Goal: Find contact information: Find contact information

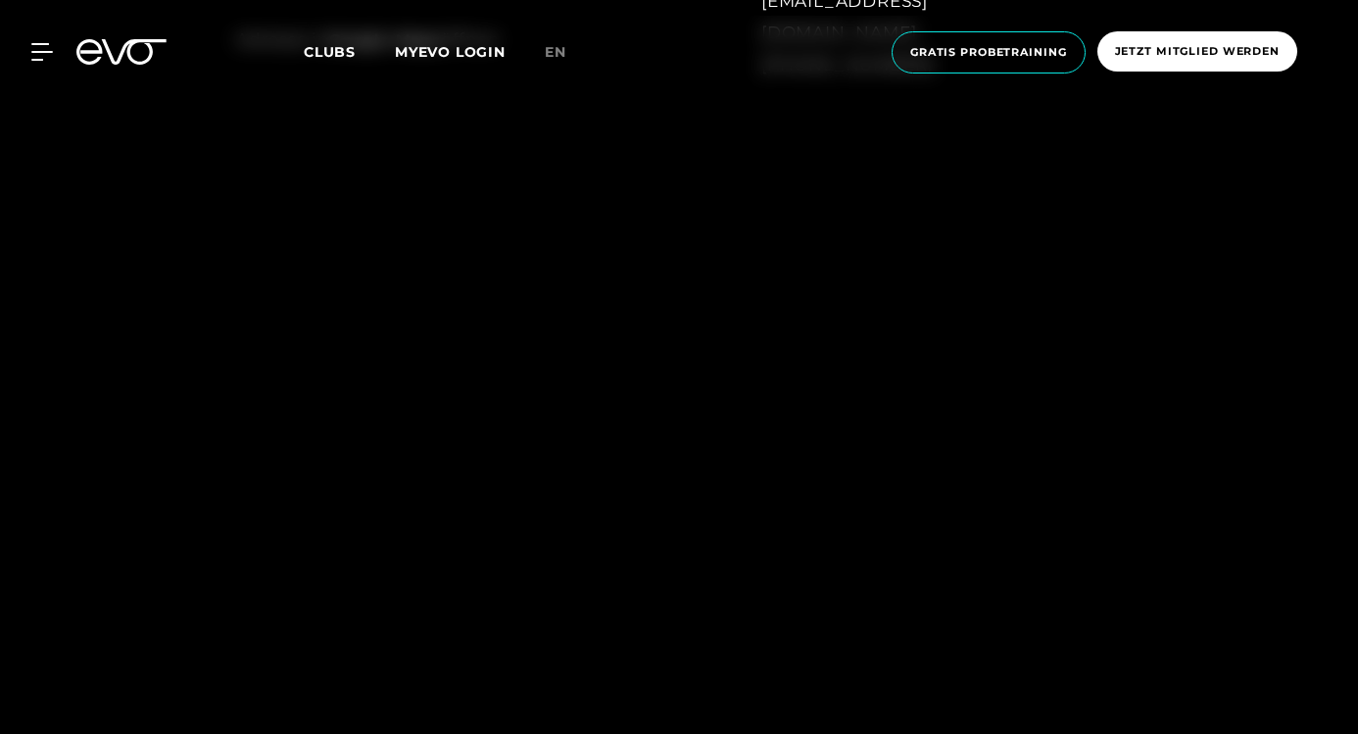
scroll to position [1592, 0]
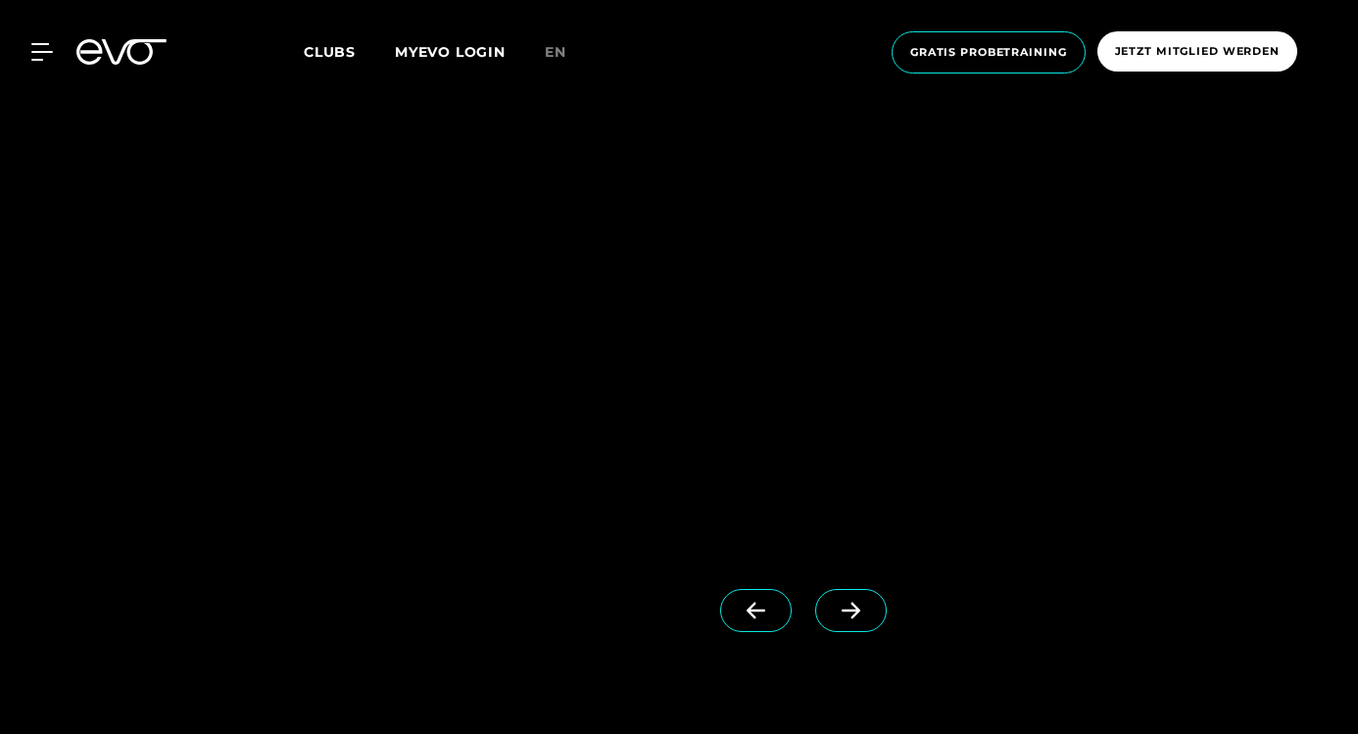
click at [834, 616] on icon at bounding box center [851, 611] width 34 height 18
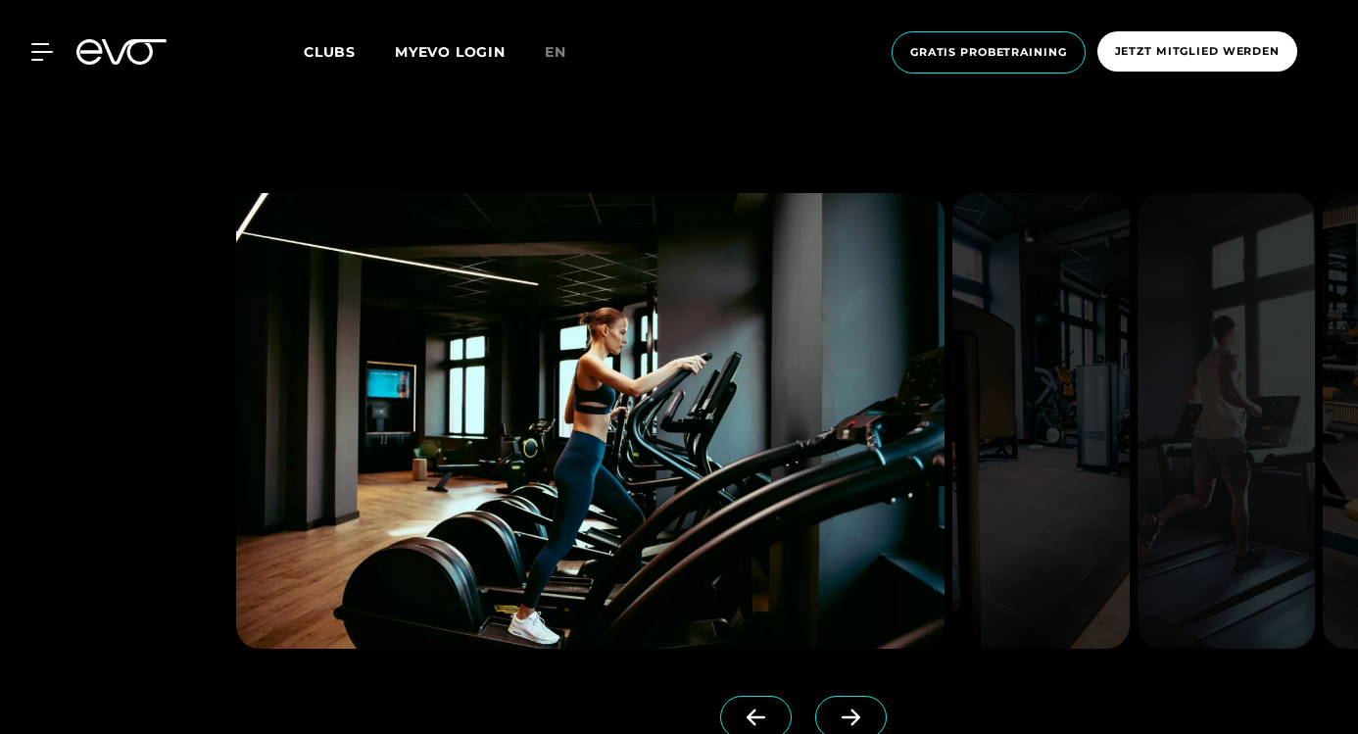
scroll to position [1487, 0]
click at [815, 703] on span at bounding box center [851, 716] width 72 height 43
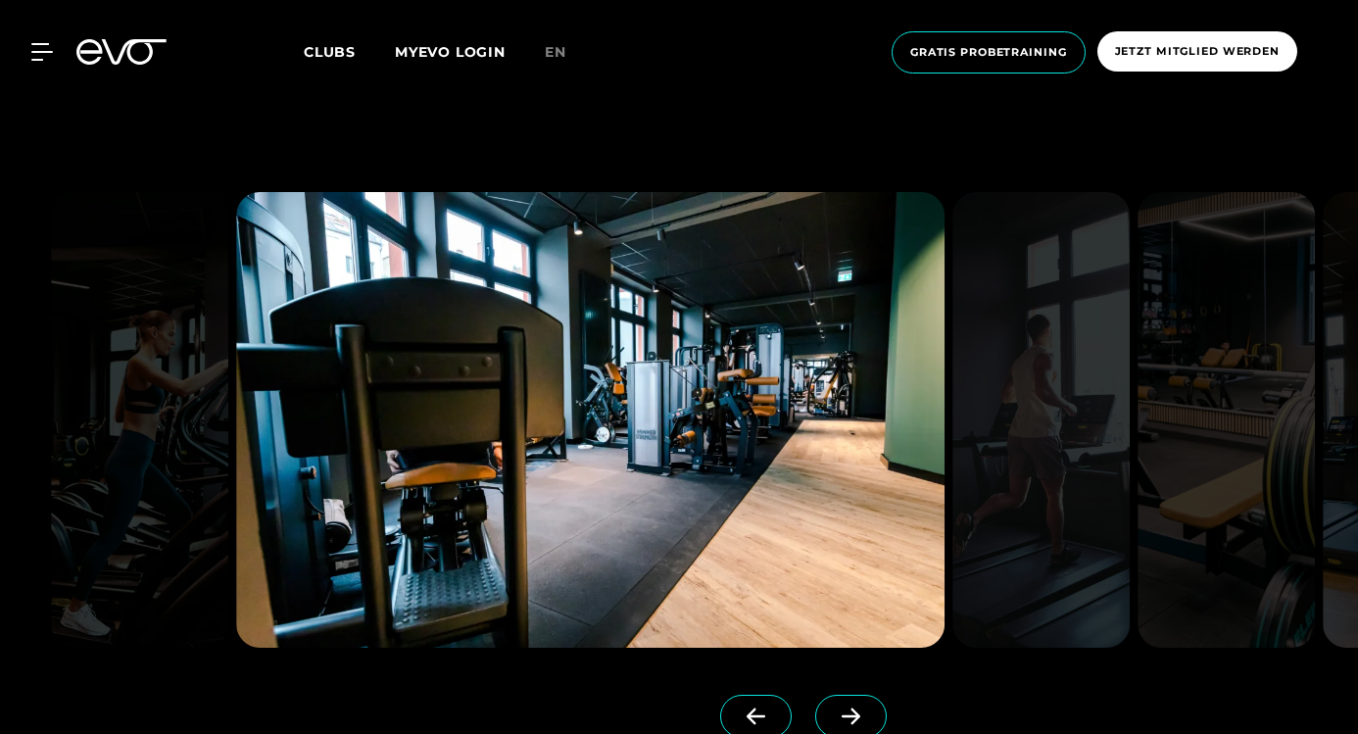
click at [815, 703] on span at bounding box center [851, 716] width 72 height 43
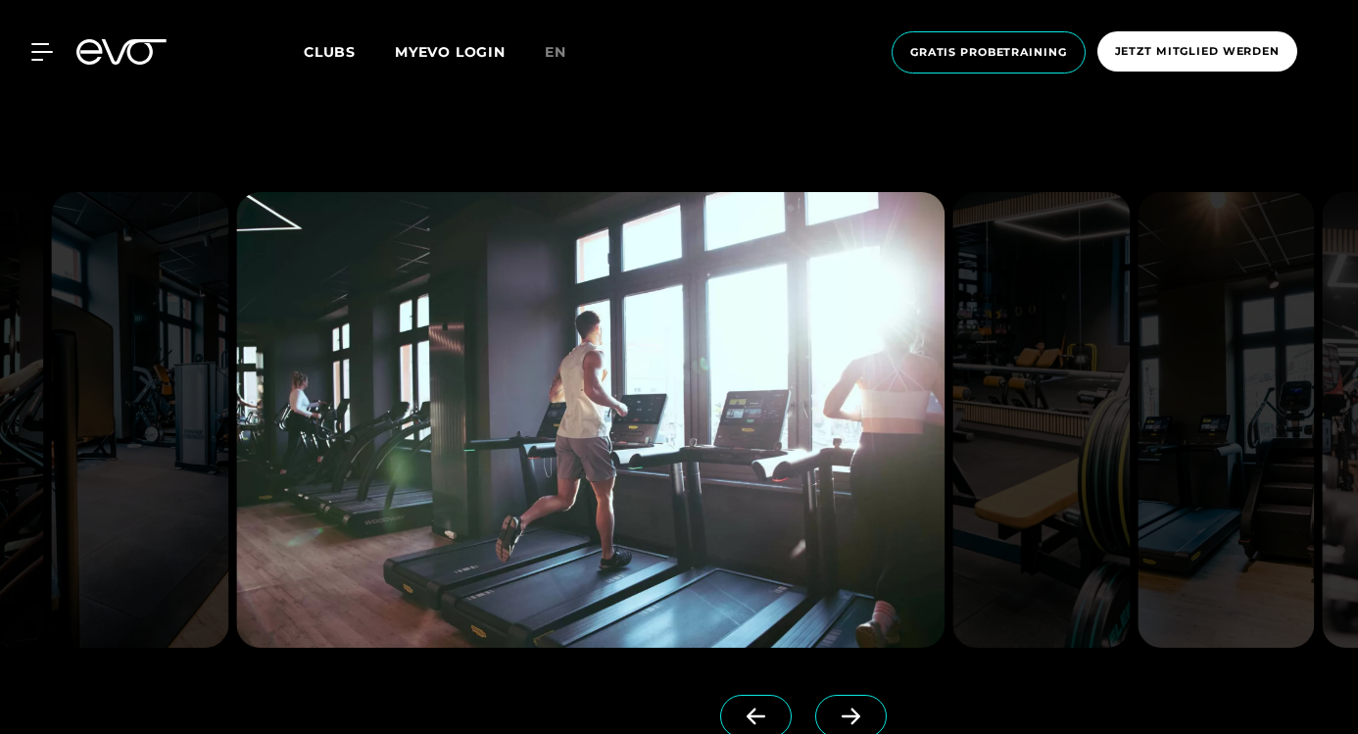
click at [815, 704] on span at bounding box center [851, 716] width 72 height 43
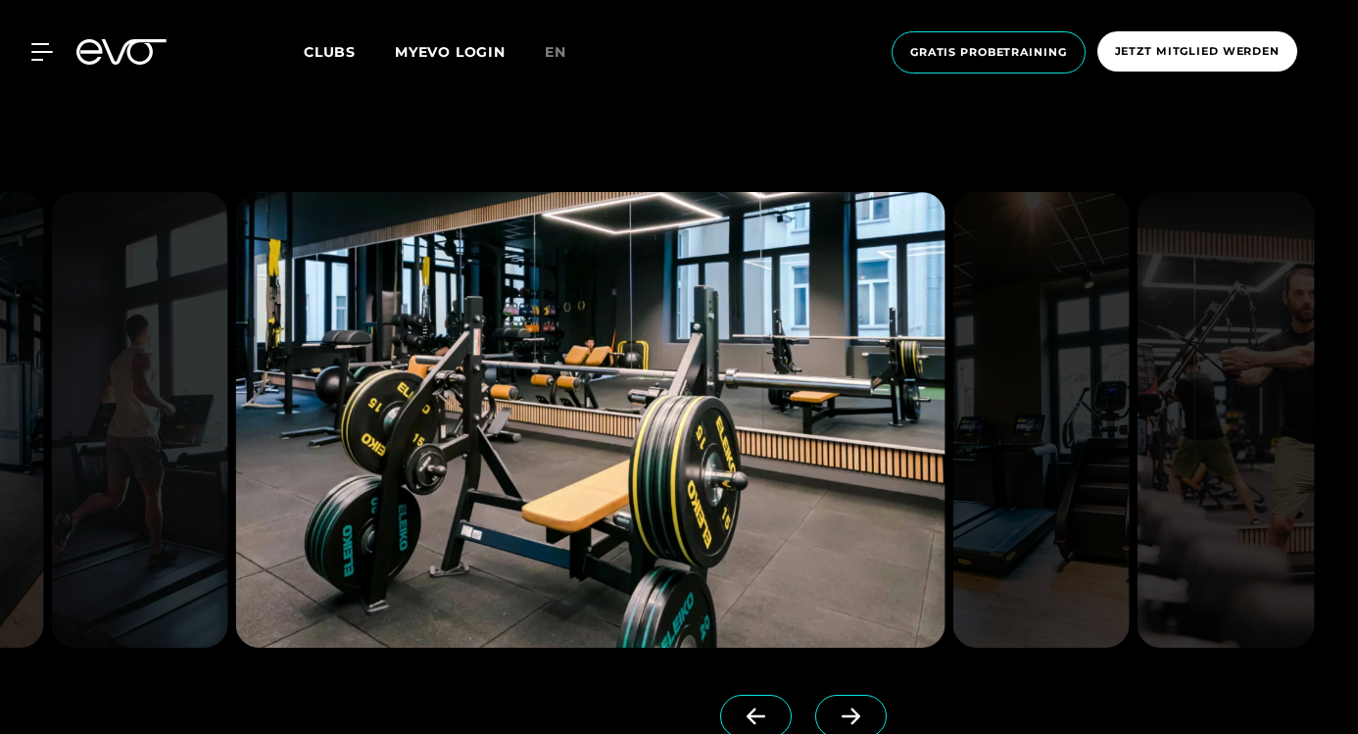
click at [815, 704] on span at bounding box center [851, 716] width 72 height 43
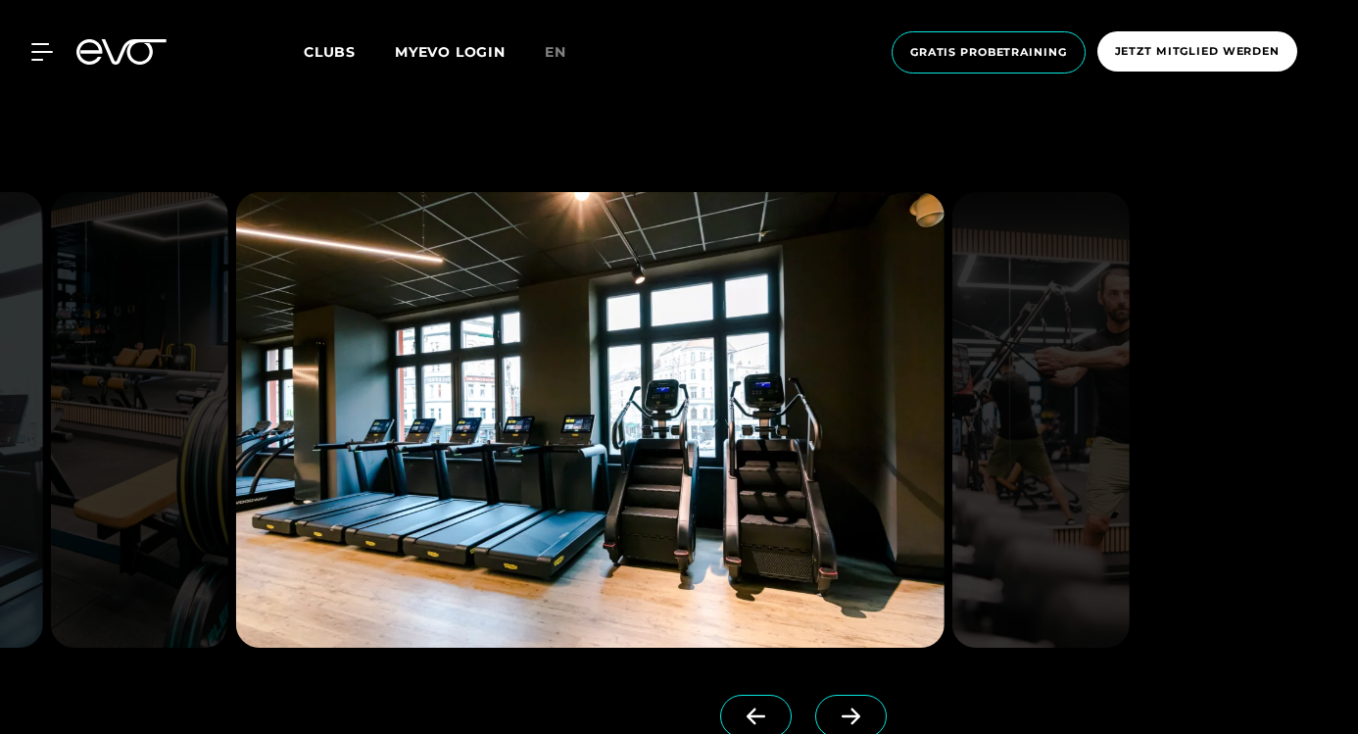
click at [815, 704] on span at bounding box center [851, 716] width 72 height 43
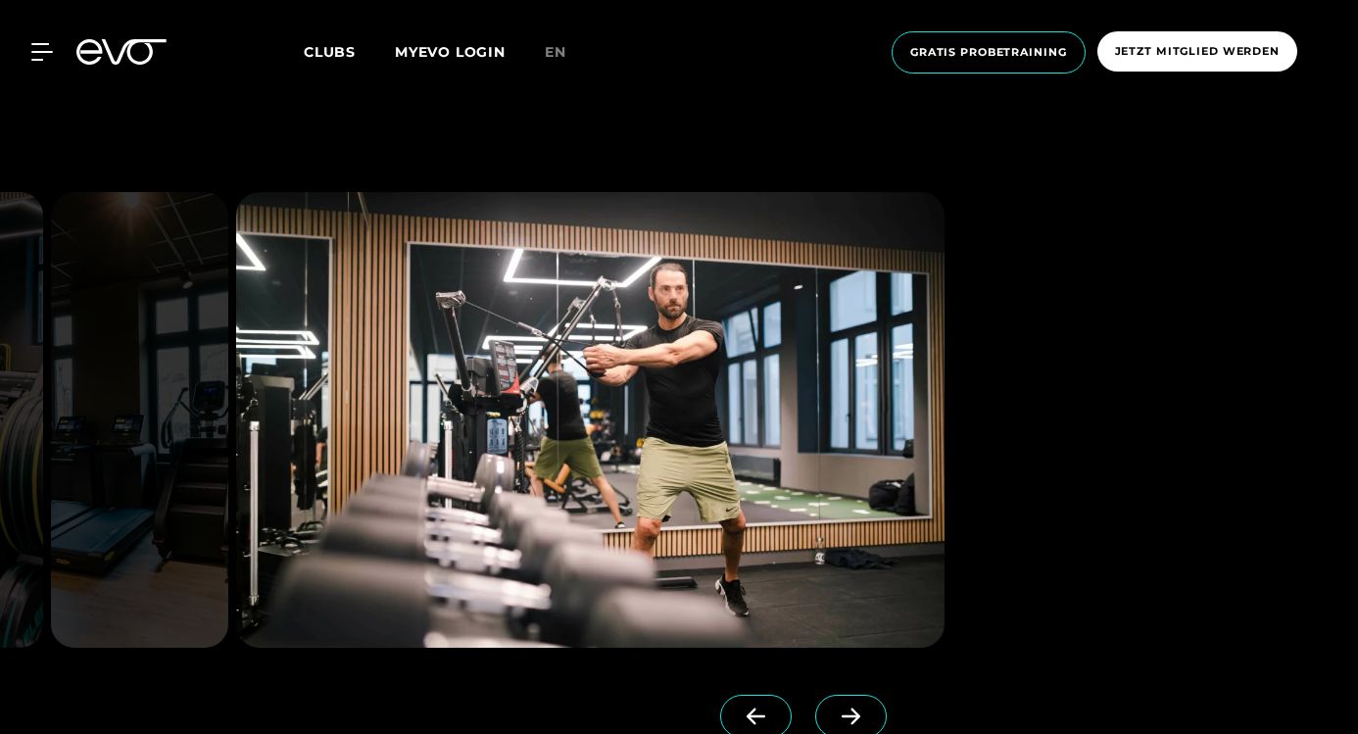
click at [815, 704] on span at bounding box center [851, 716] width 72 height 43
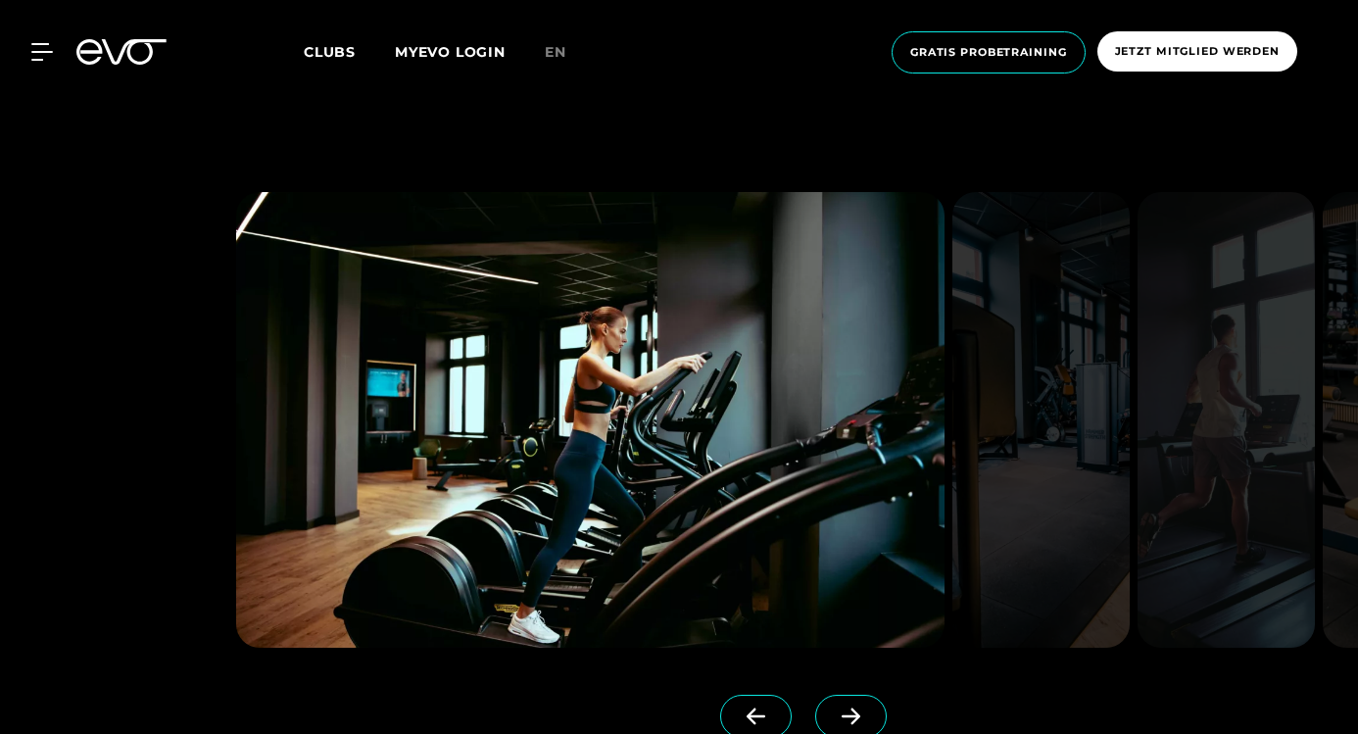
click at [815, 704] on span at bounding box center [851, 716] width 72 height 43
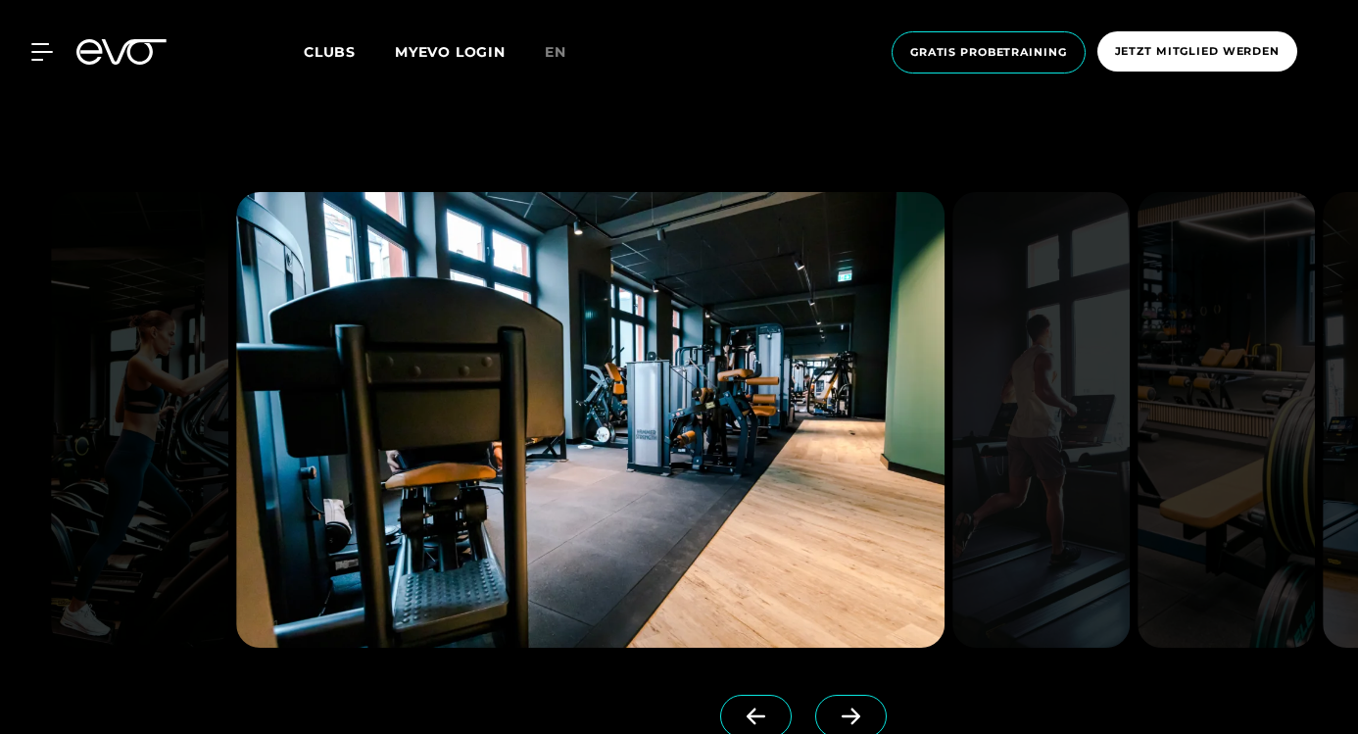
click at [815, 704] on span at bounding box center [851, 716] width 72 height 43
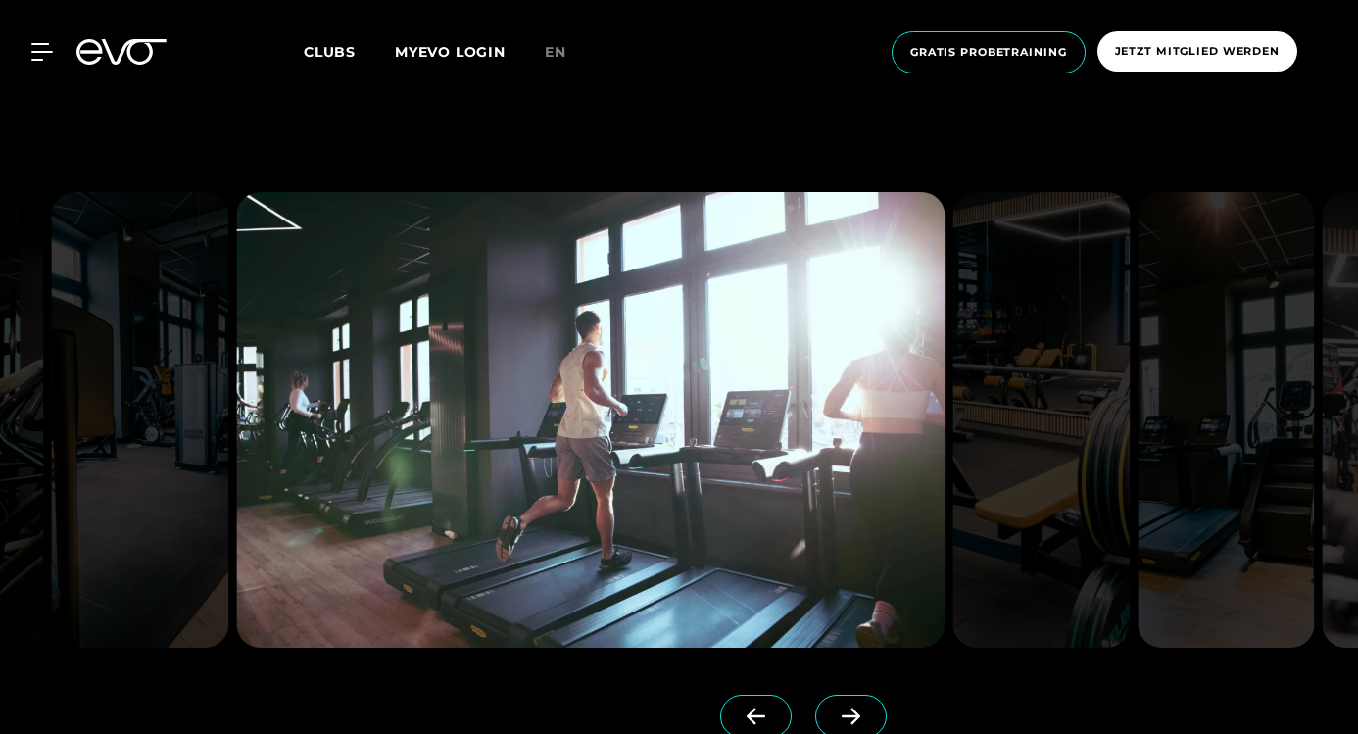
click at [815, 704] on span at bounding box center [851, 716] width 72 height 43
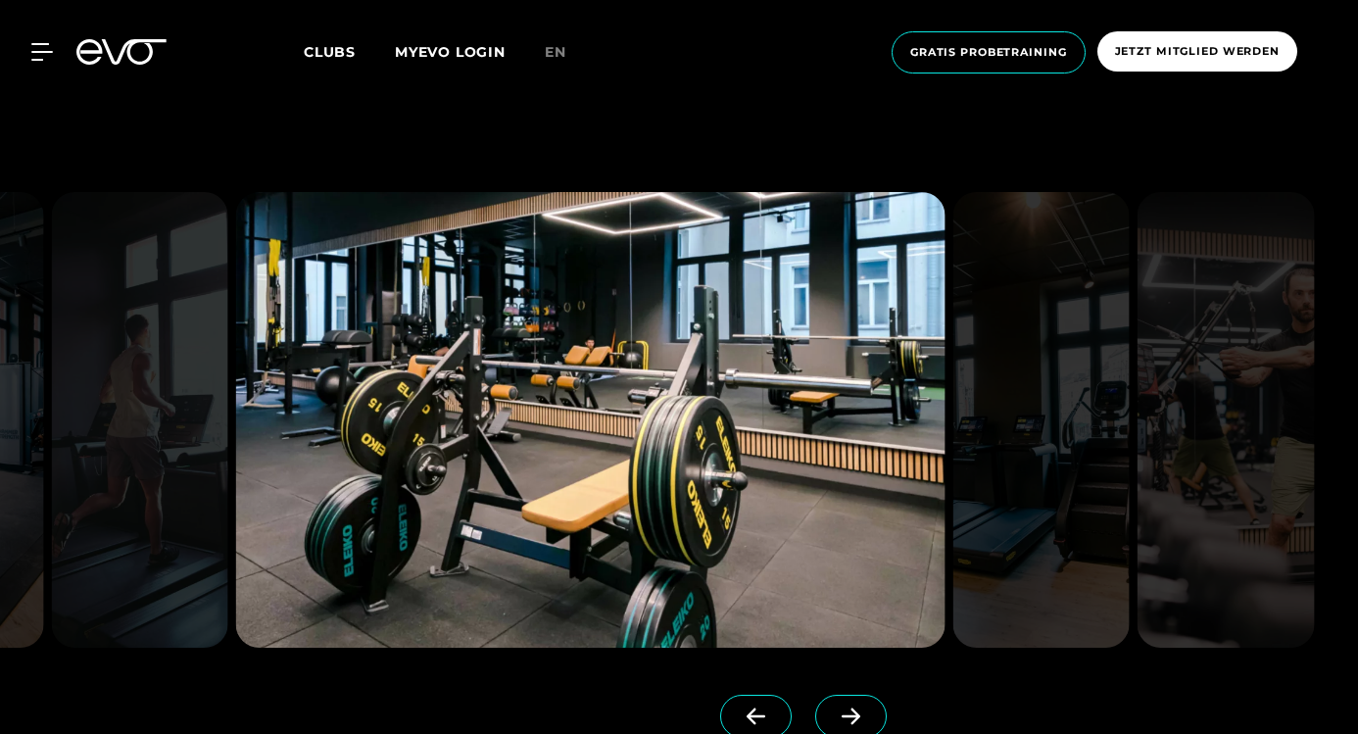
click at [815, 704] on span at bounding box center [851, 716] width 72 height 43
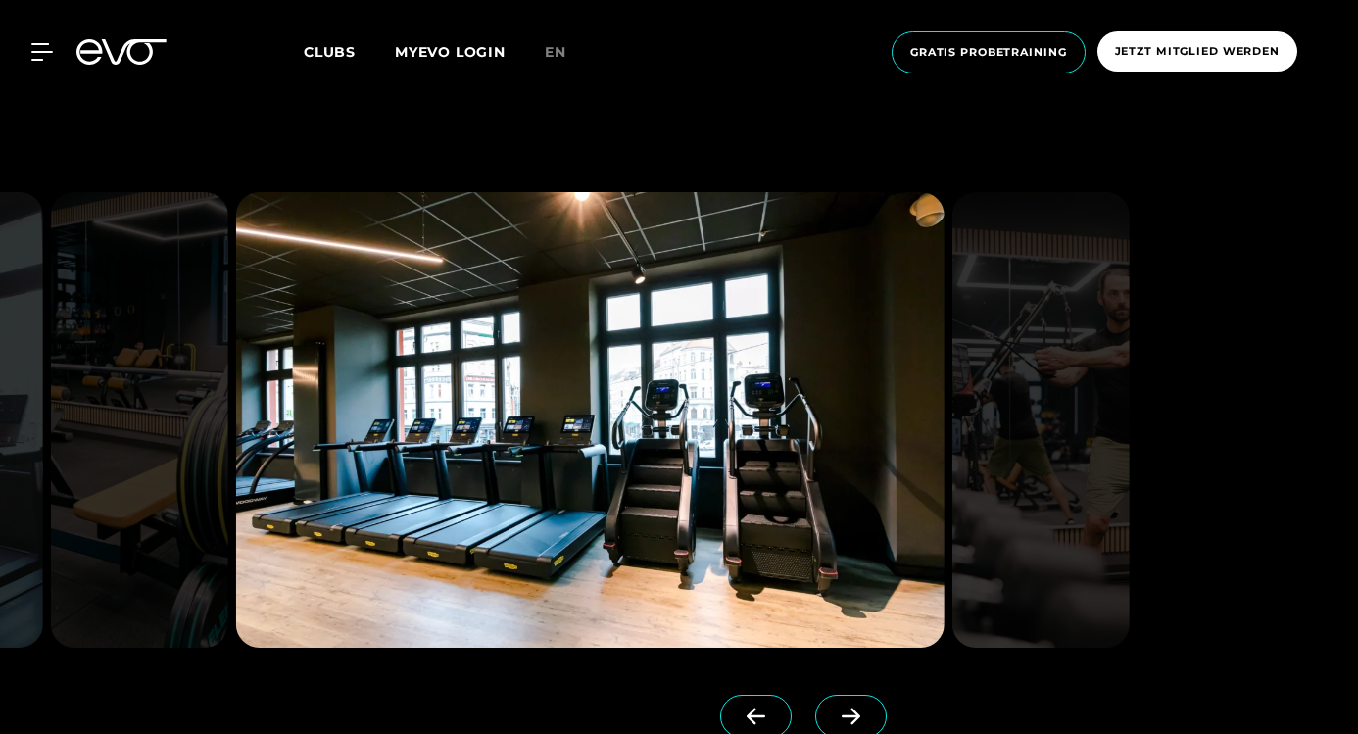
click at [815, 704] on span at bounding box center [851, 716] width 72 height 43
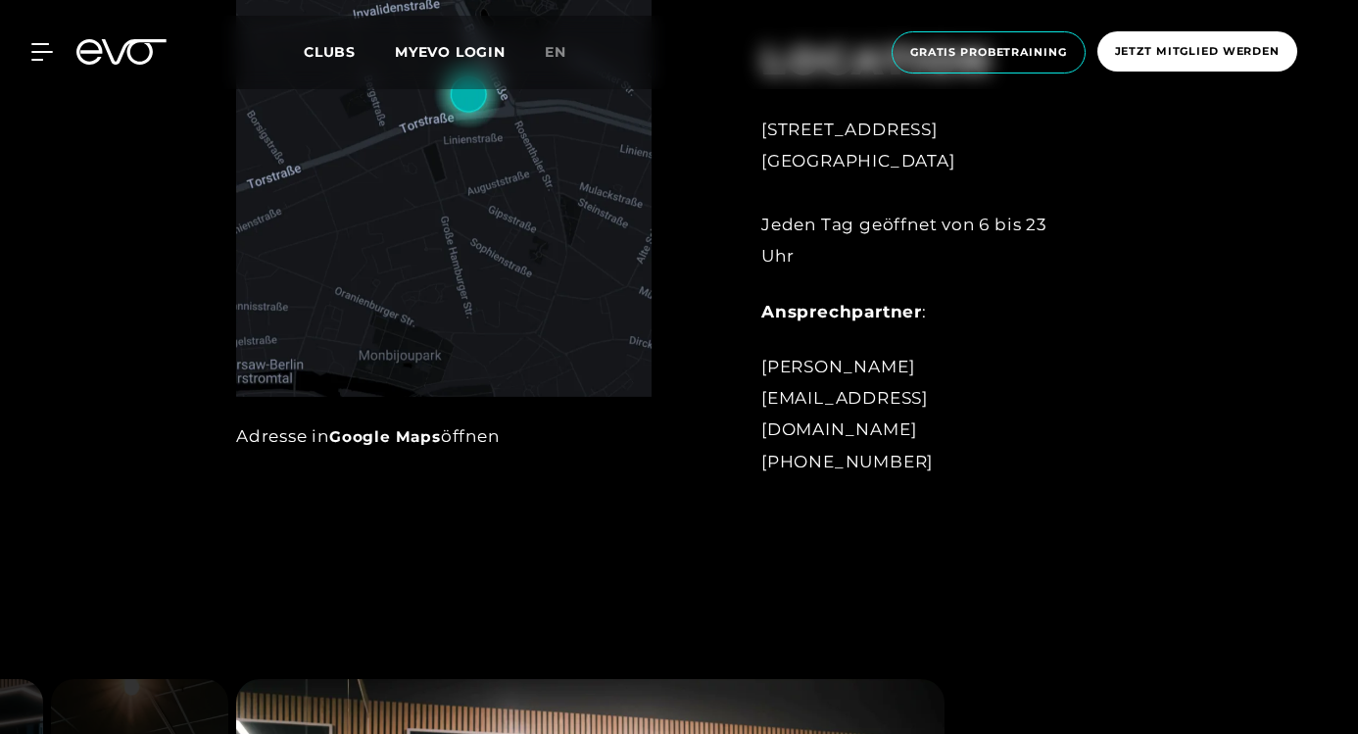
scroll to position [1470, 0]
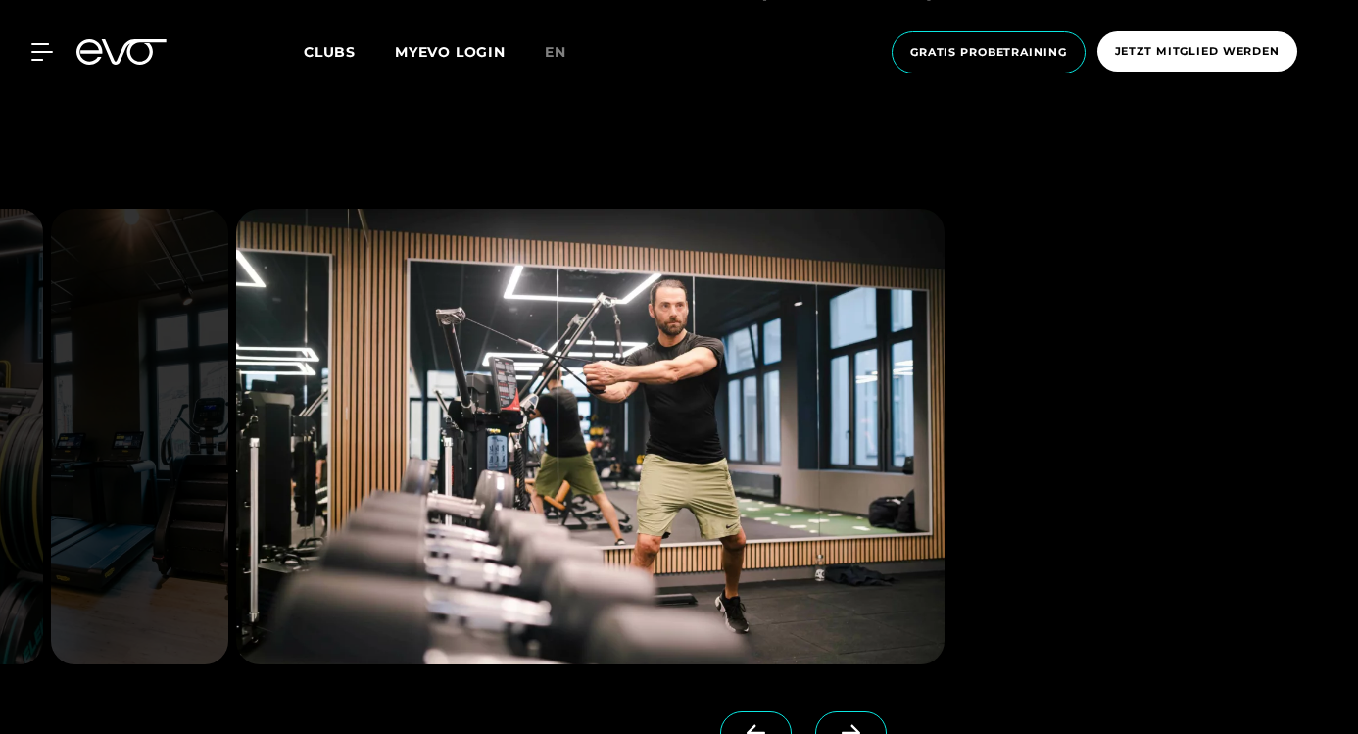
click at [115, 426] on img at bounding box center [139, 437] width 177 height 456
click at [730, 719] on span at bounding box center [756, 732] width 72 height 43
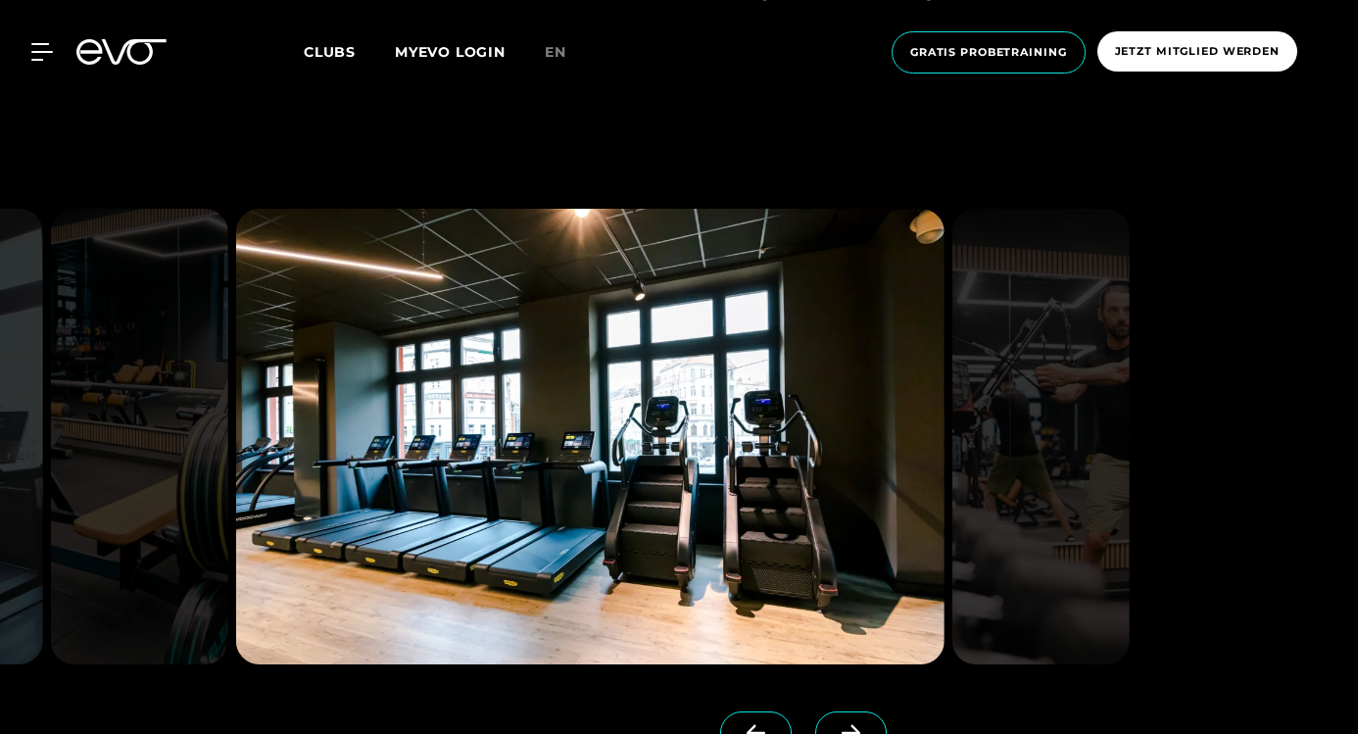
click at [729, 711] on span at bounding box center [756, 732] width 72 height 43
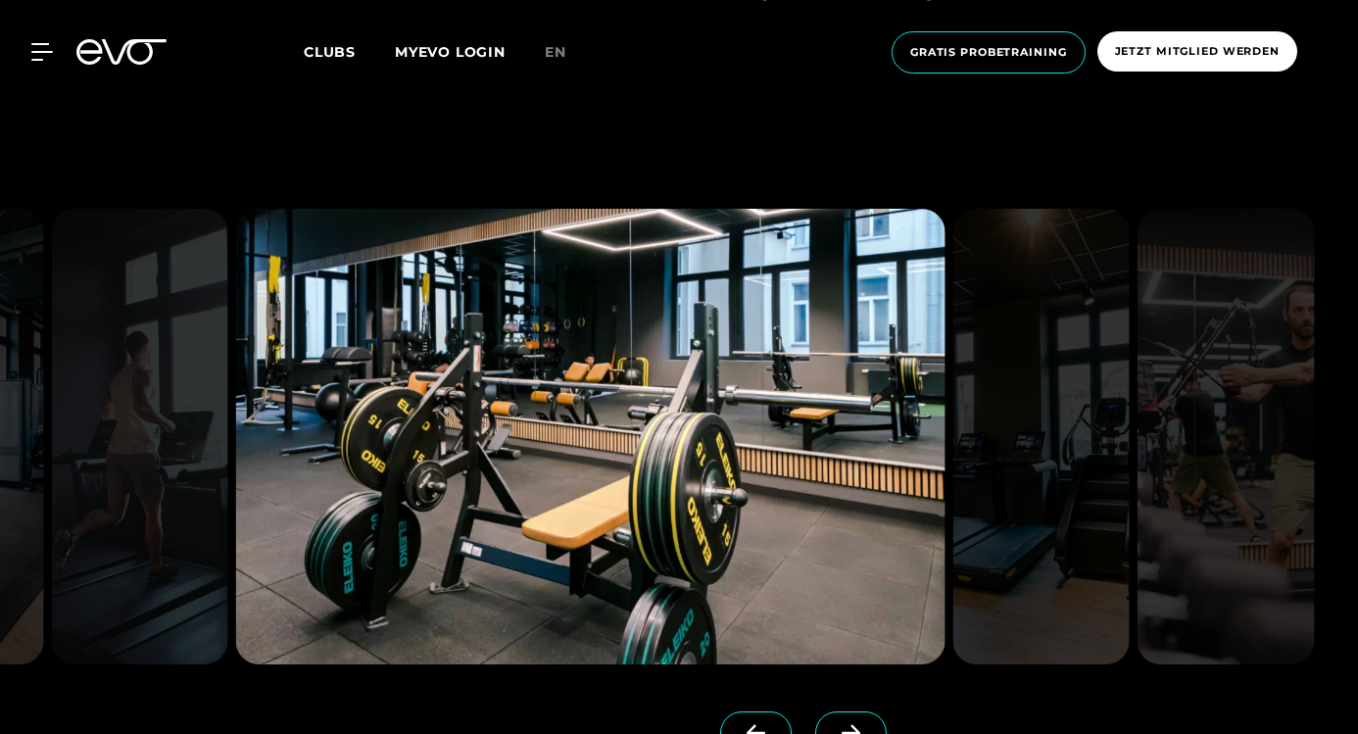
click at [730, 712] on span at bounding box center [756, 732] width 72 height 43
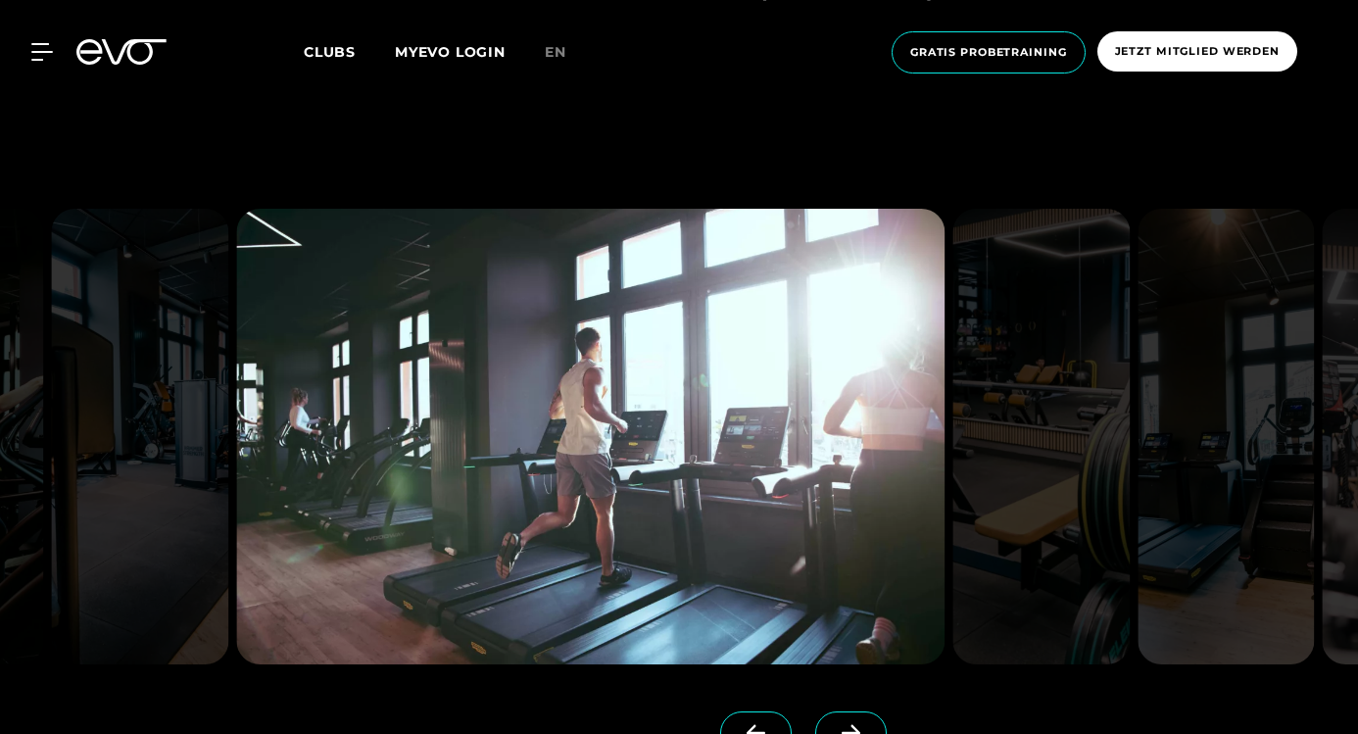
click at [725, 708] on div at bounding box center [546, 726] width 620 height 125
click at [729, 722] on span at bounding box center [756, 732] width 72 height 43
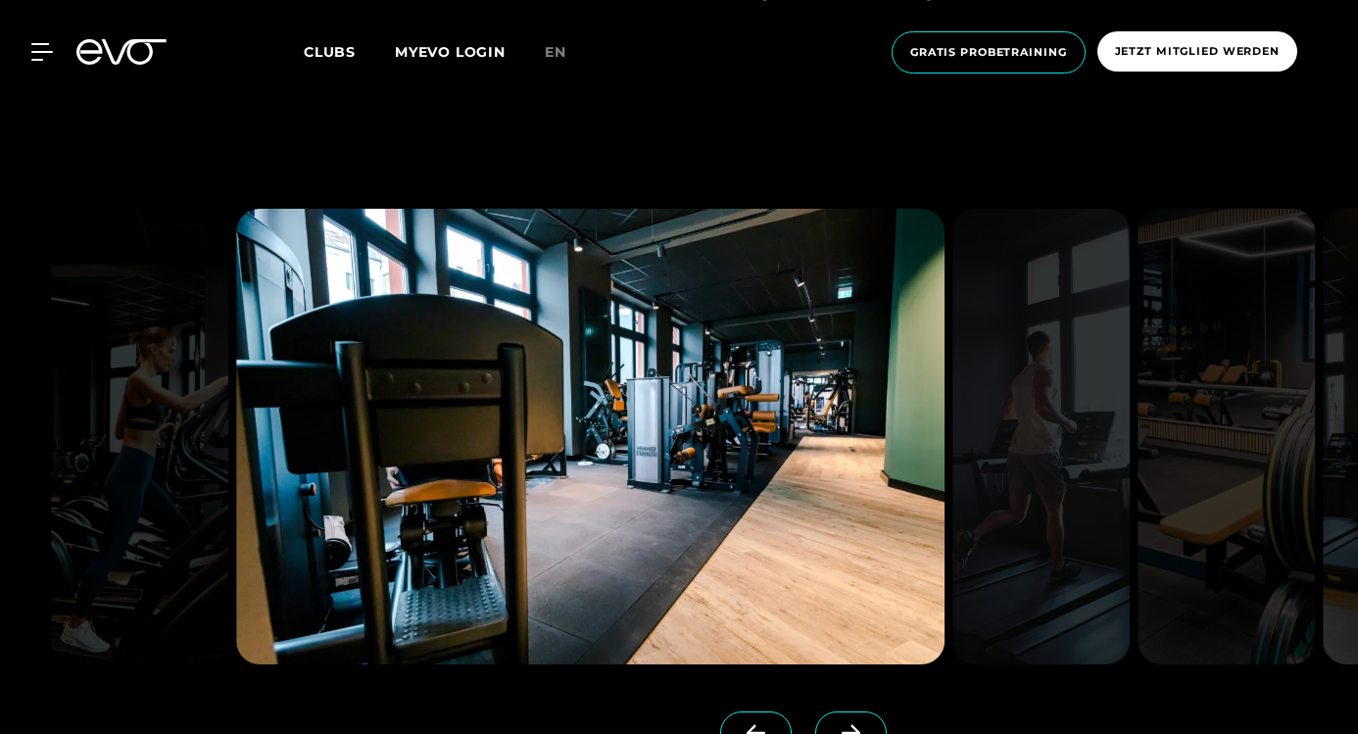
click at [729, 722] on span at bounding box center [756, 732] width 72 height 43
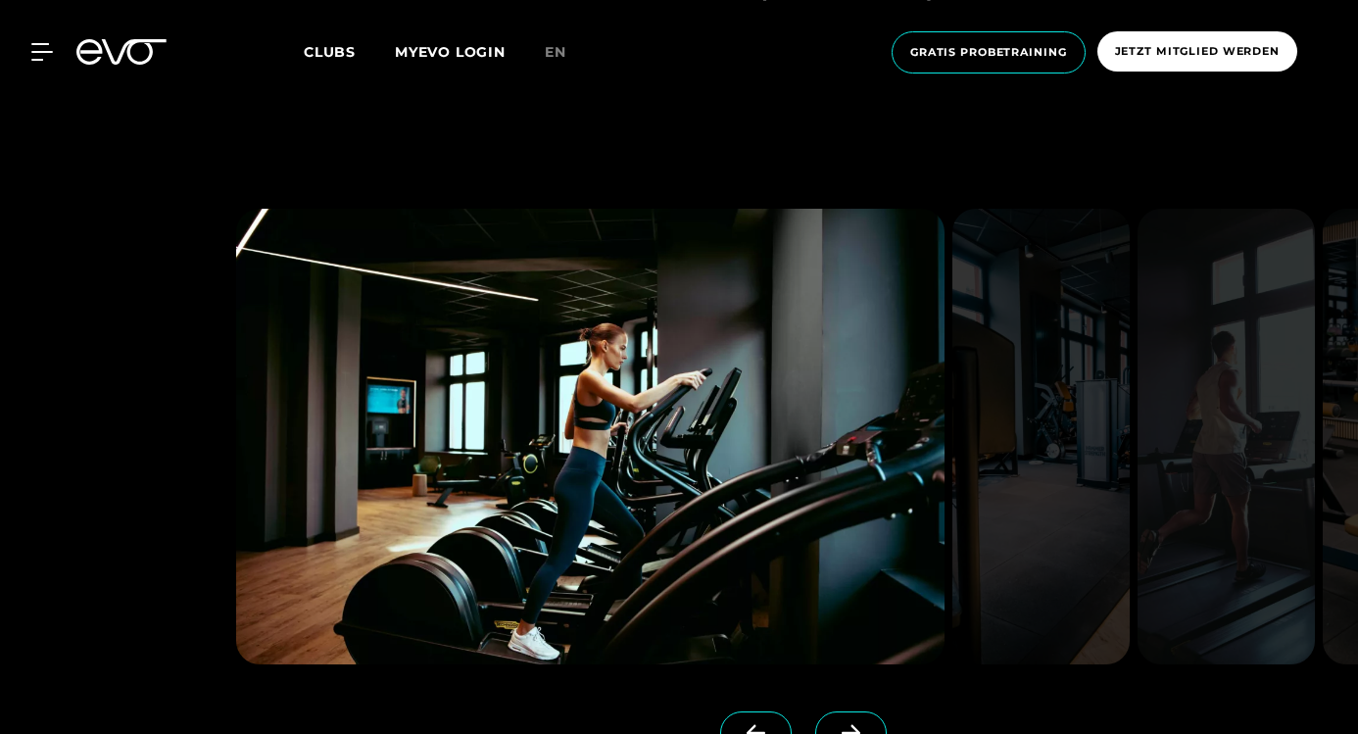
click at [729, 722] on span at bounding box center [756, 732] width 72 height 43
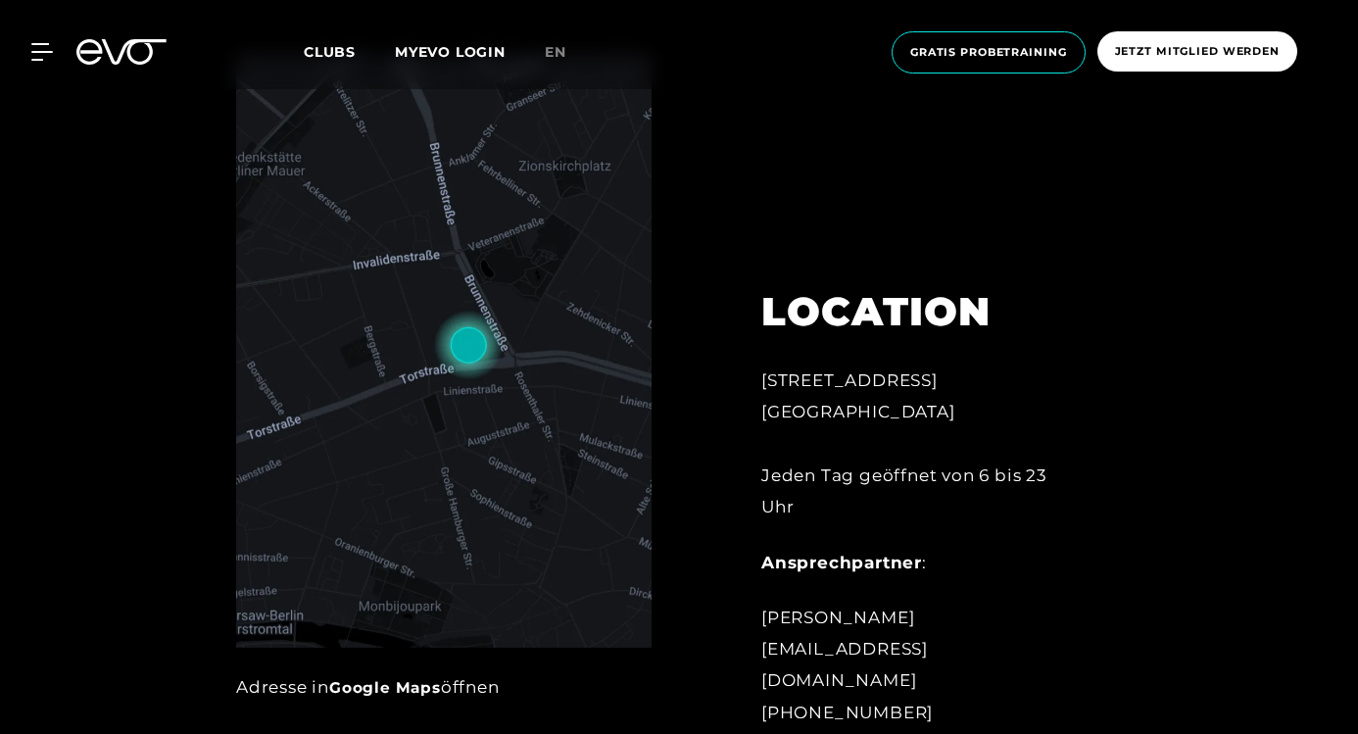
scroll to position [846, 0]
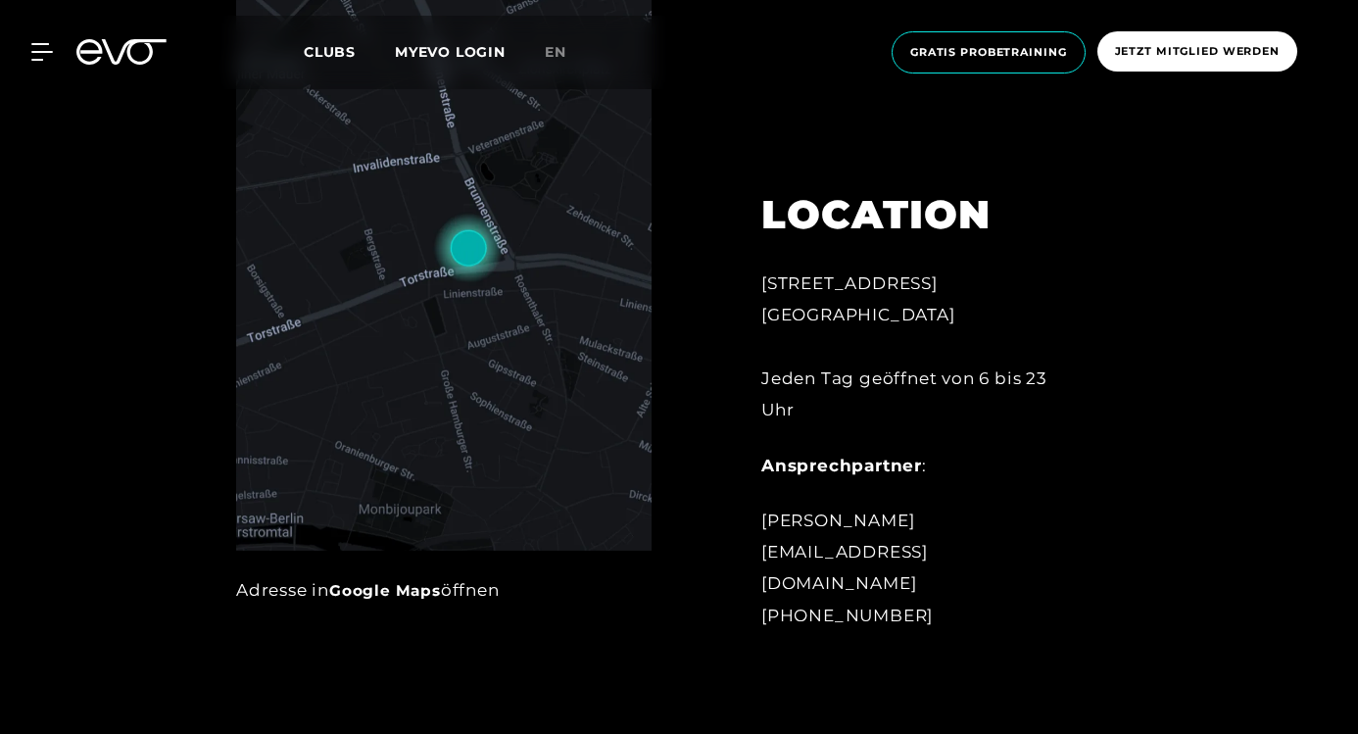
click at [378, 581] on link "Google Maps" at bounding box center [385, 590] width 112 height 19
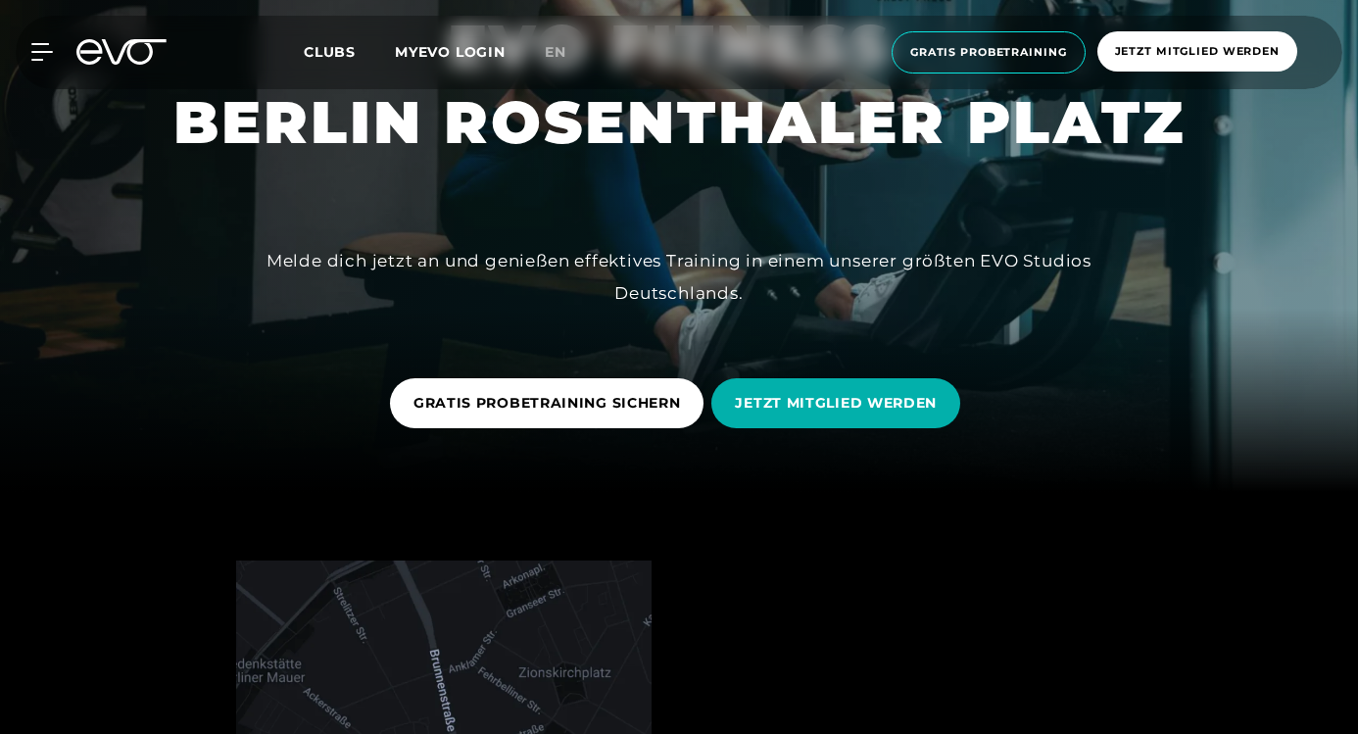
scroll to position [0, 0]
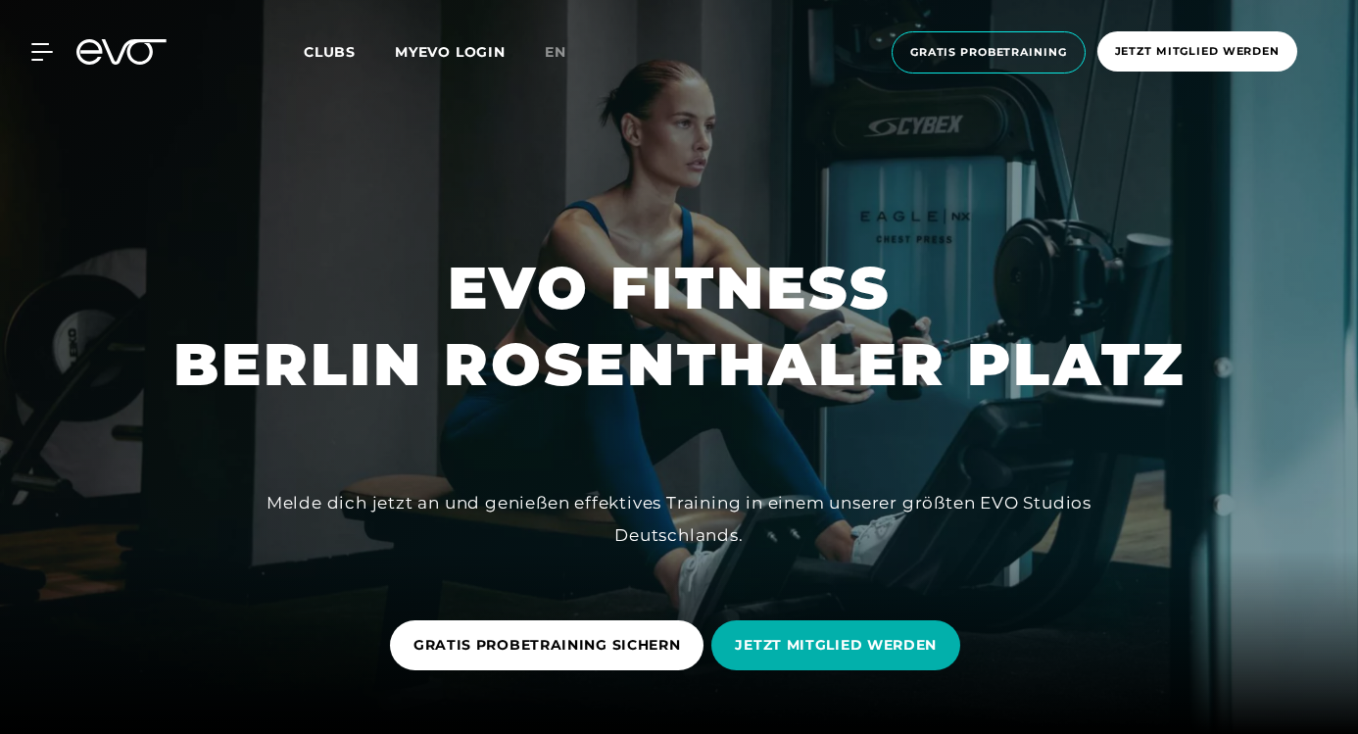
click at [336, 52] on span "Clubs" at bounding box center [330, 52] width 52 height 18
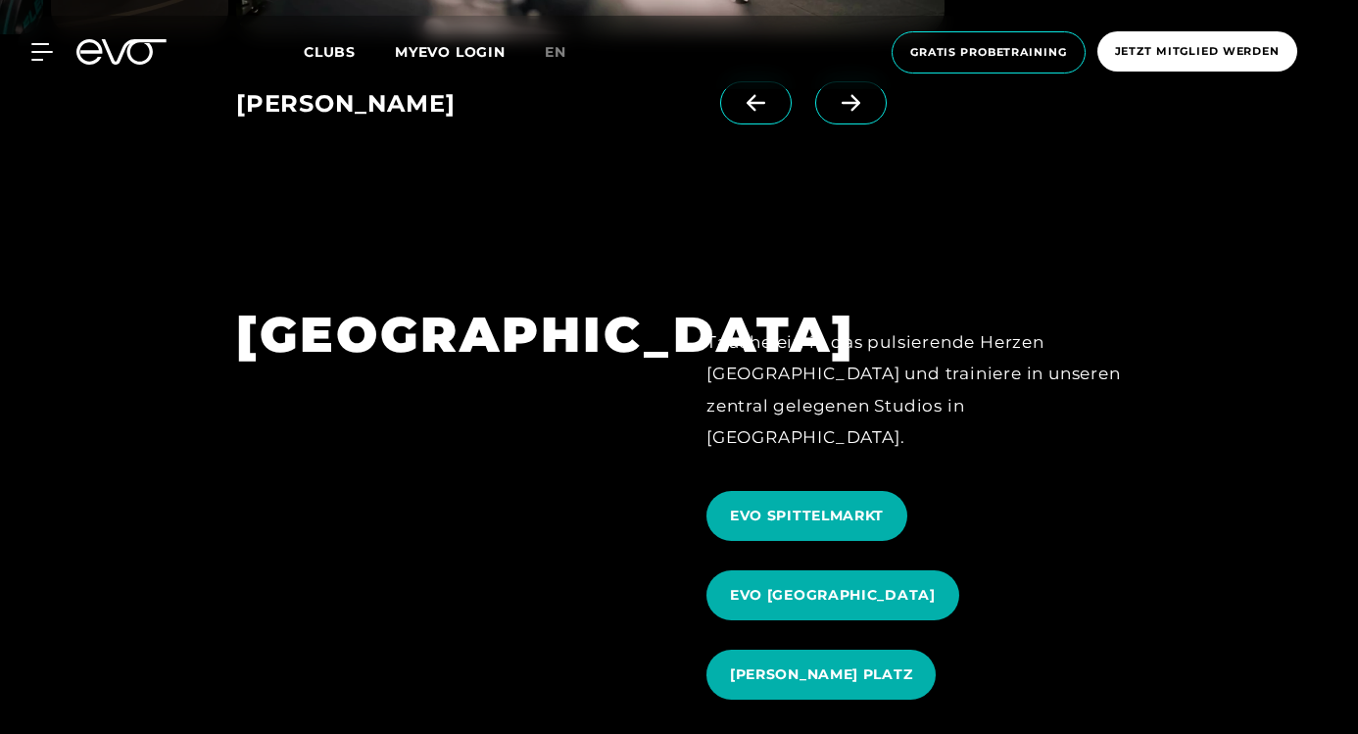
scroll to position [2142, 0]
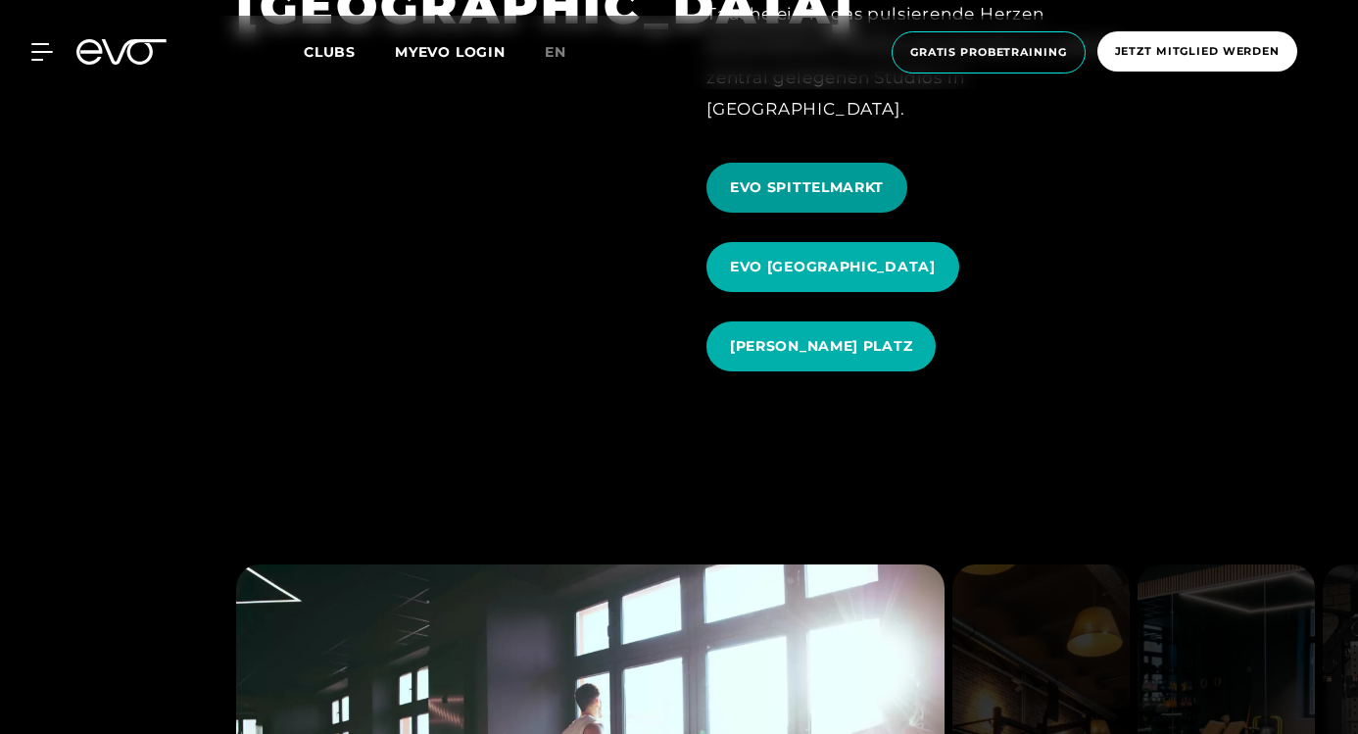
click at [757, 177] on span "EVO SPITTELMARKT" at bounding box center [807, 187] width 154 height 21
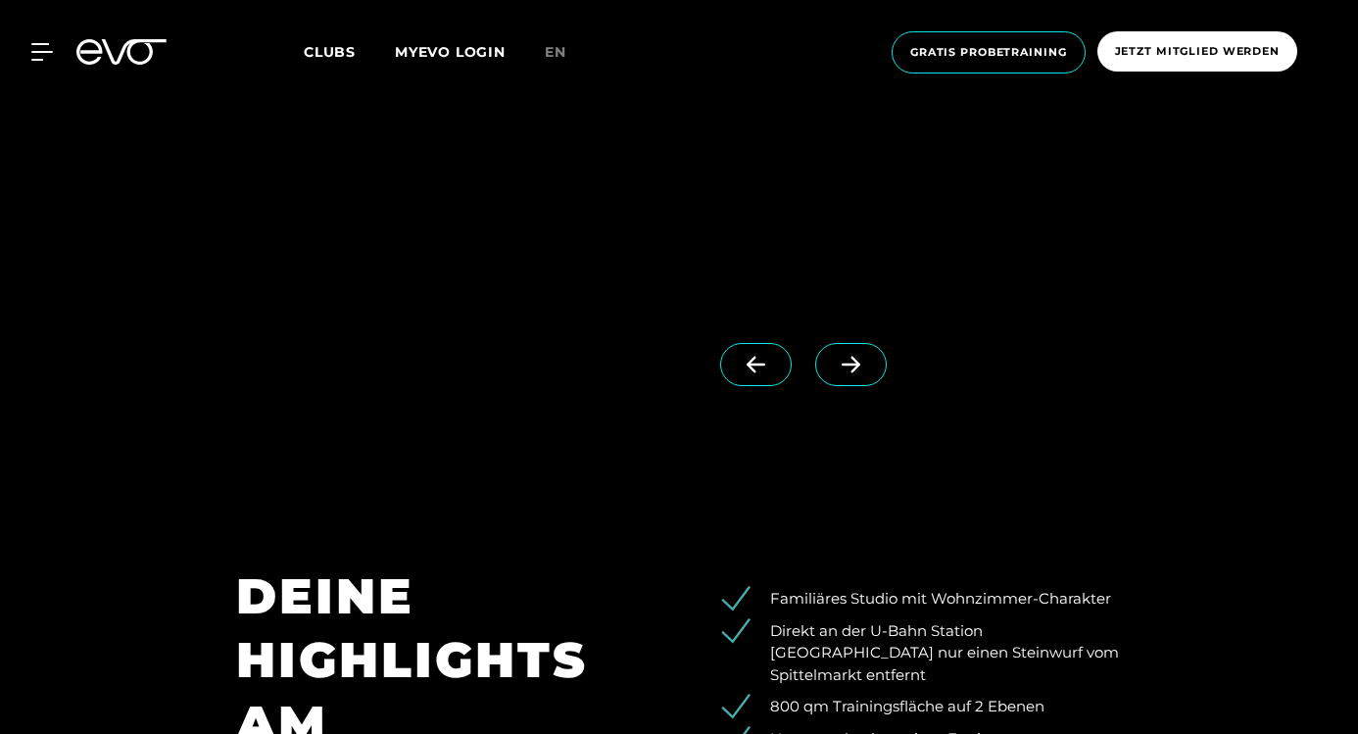
scroll to position [1694, 0]
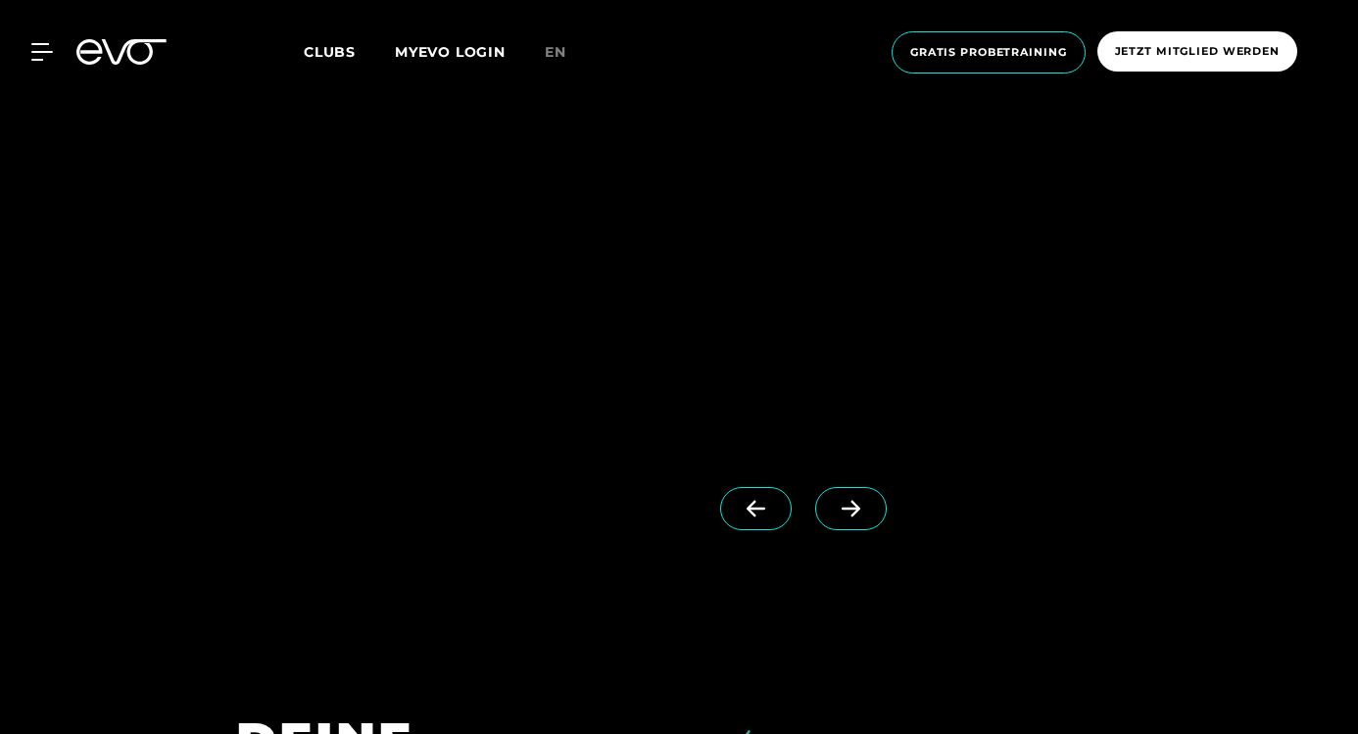
click at [842, 511] on icon at bounding box center [851, 509] width 19 height 17
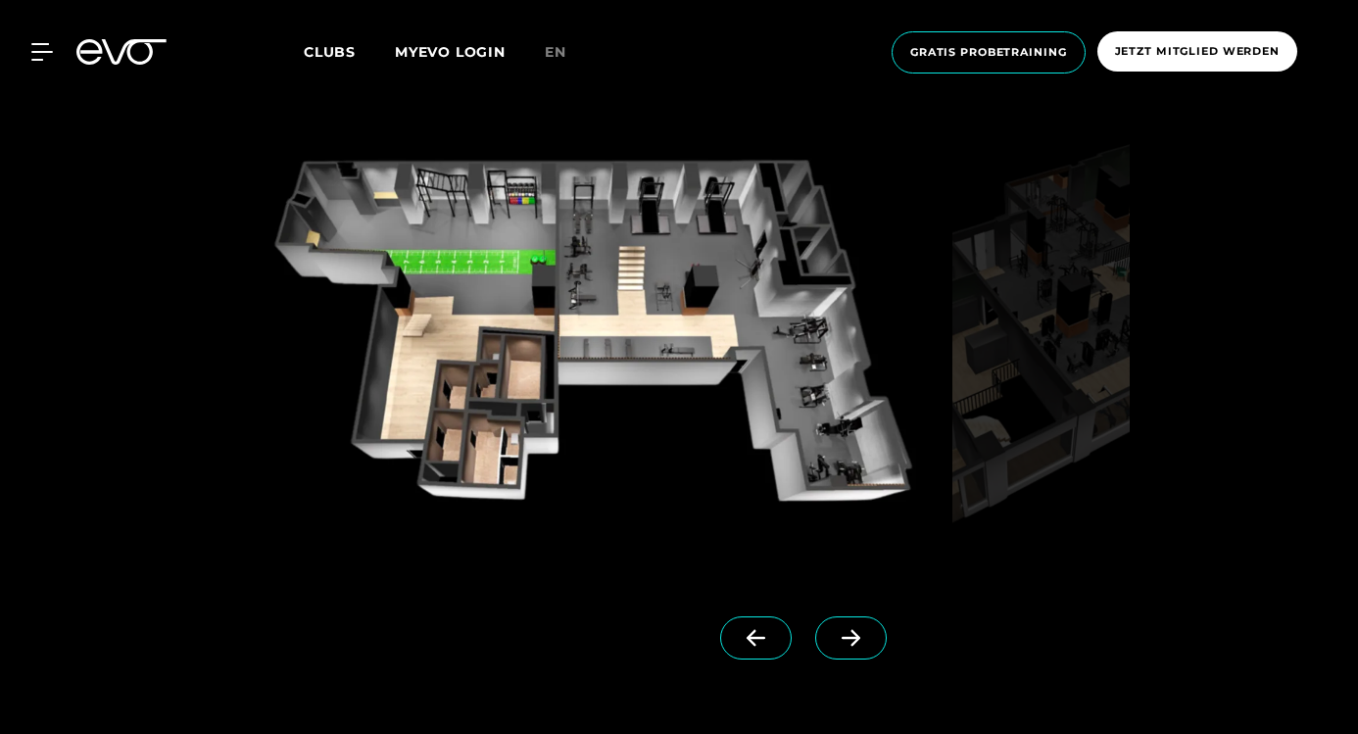
scroll to position [1567, 0]
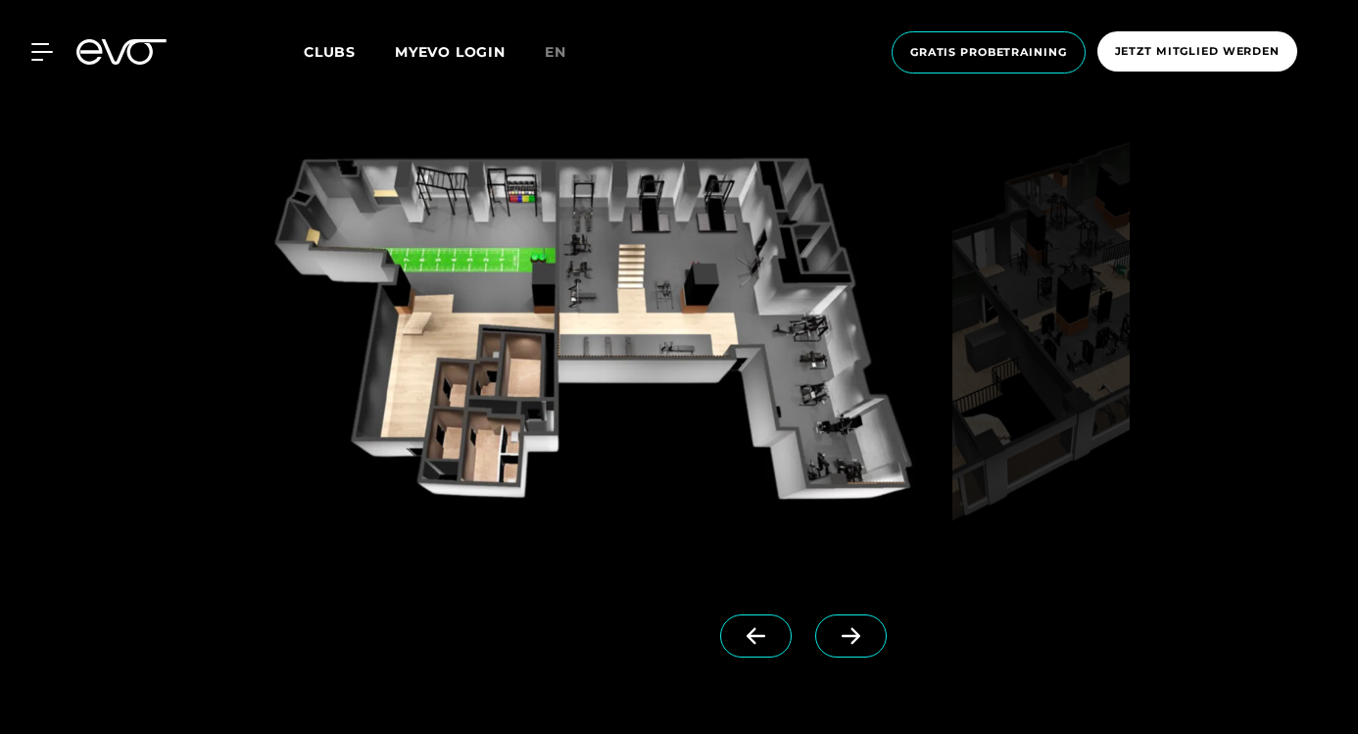
click at [815, 627] on span at bounding box center [851, 635] width 72 height 43
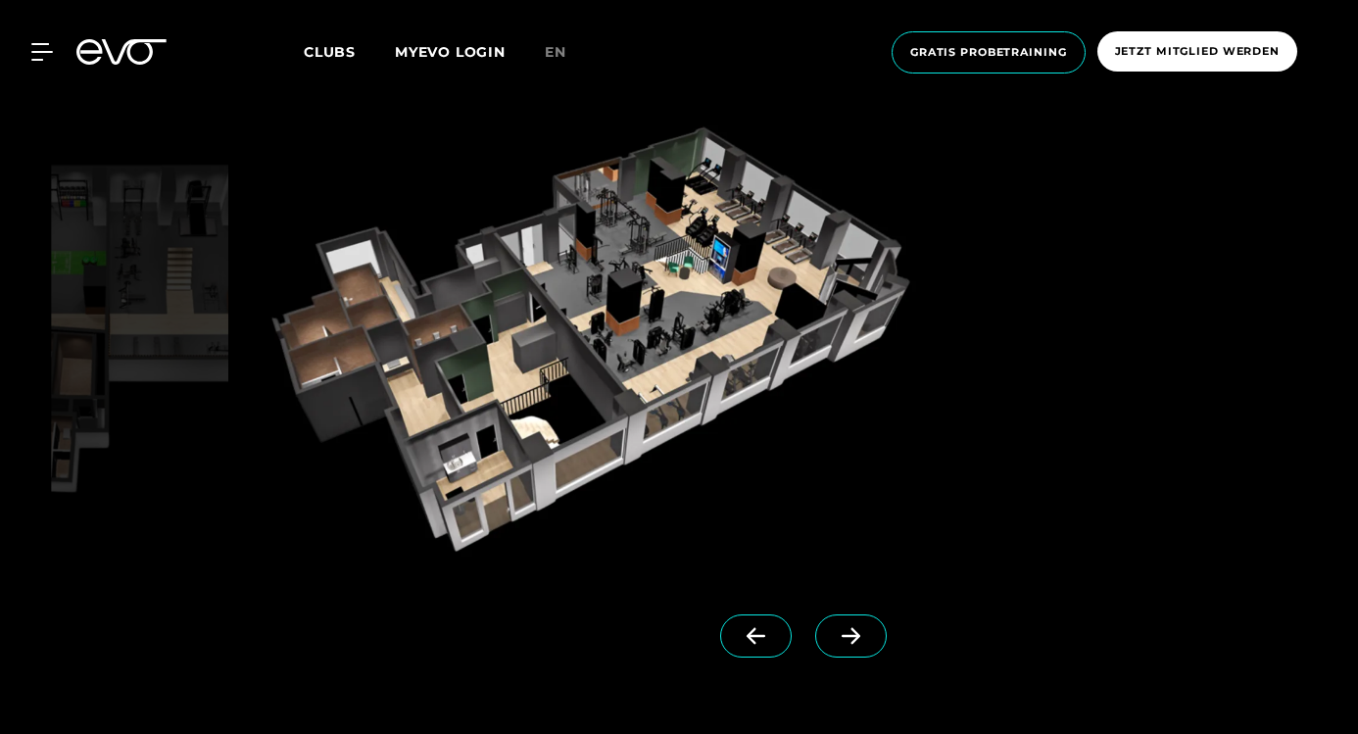
click at [815, 626] on span at bounding box center [851, 635] width 72 height 43
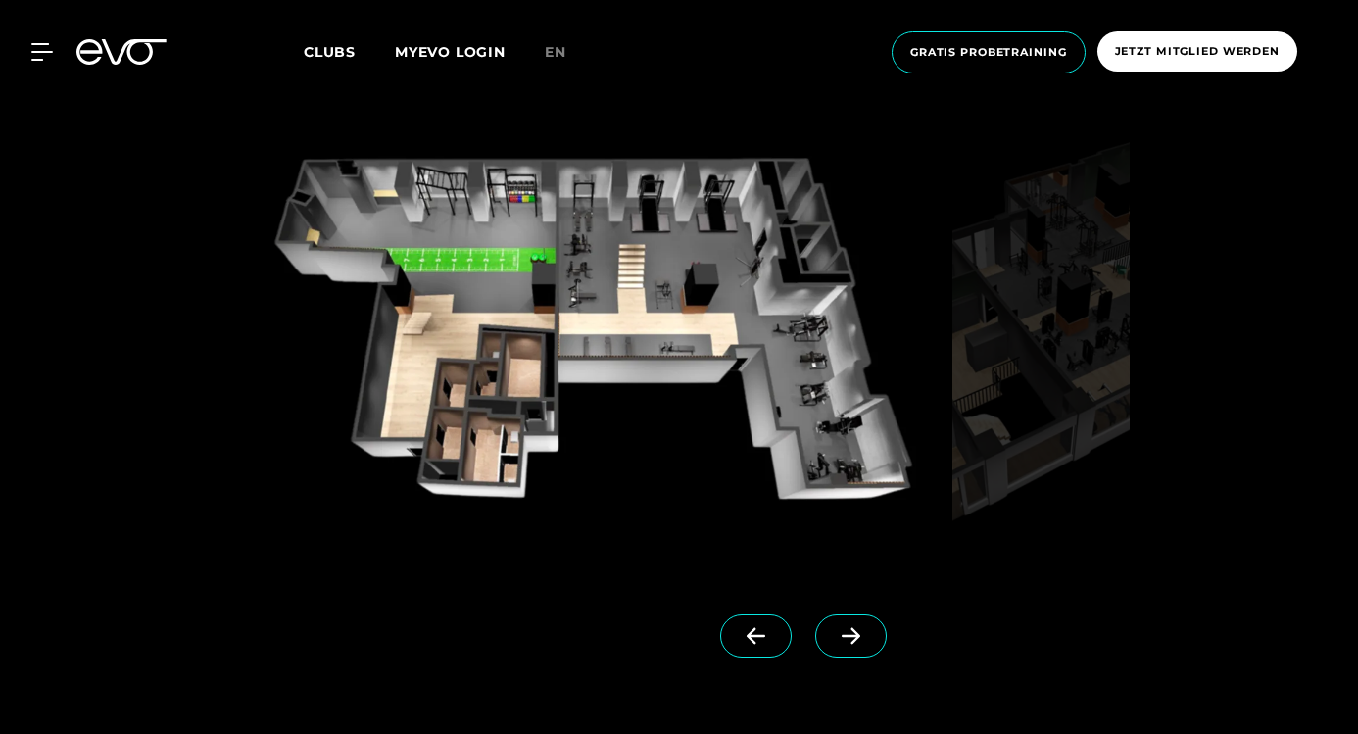
click at [815, 626] on span at bounding box center [851, 635] width 72 height 43
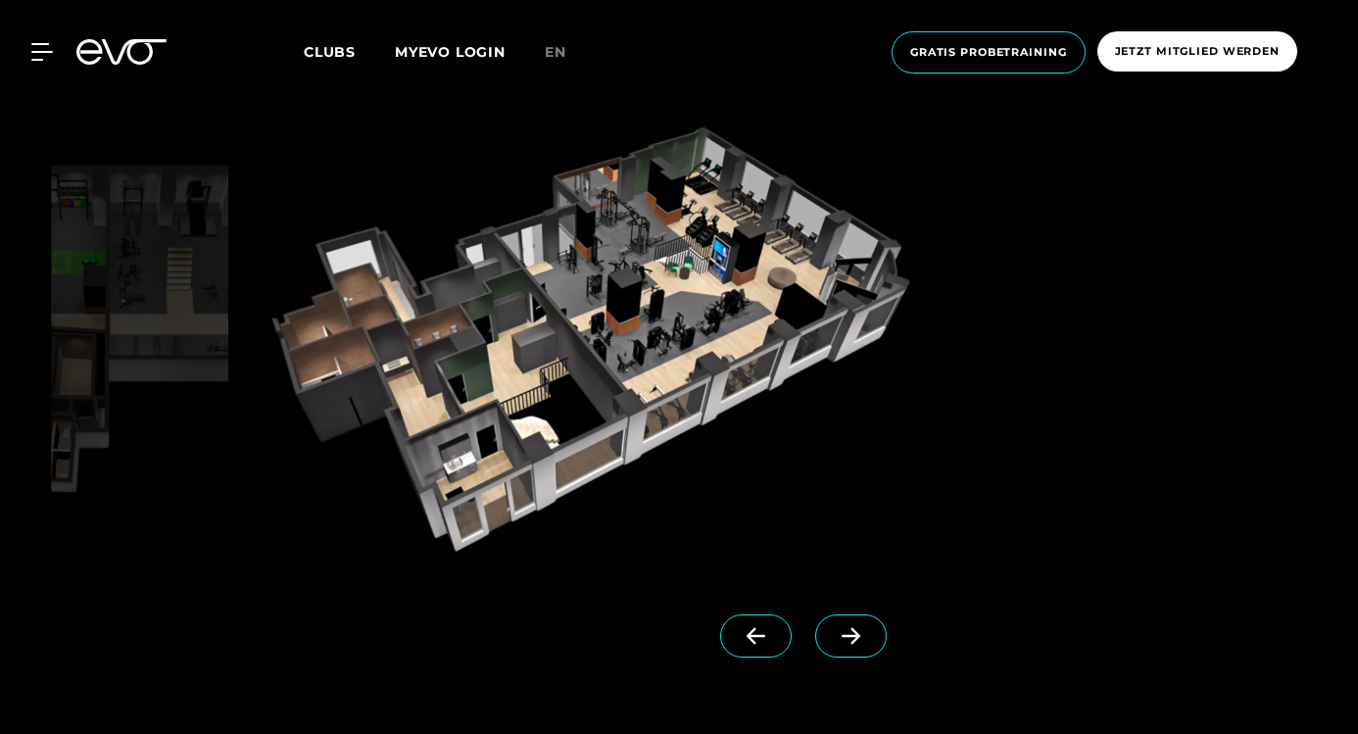
click at [602, 318] on img at bounding box center [590, 340] width 709 height 456
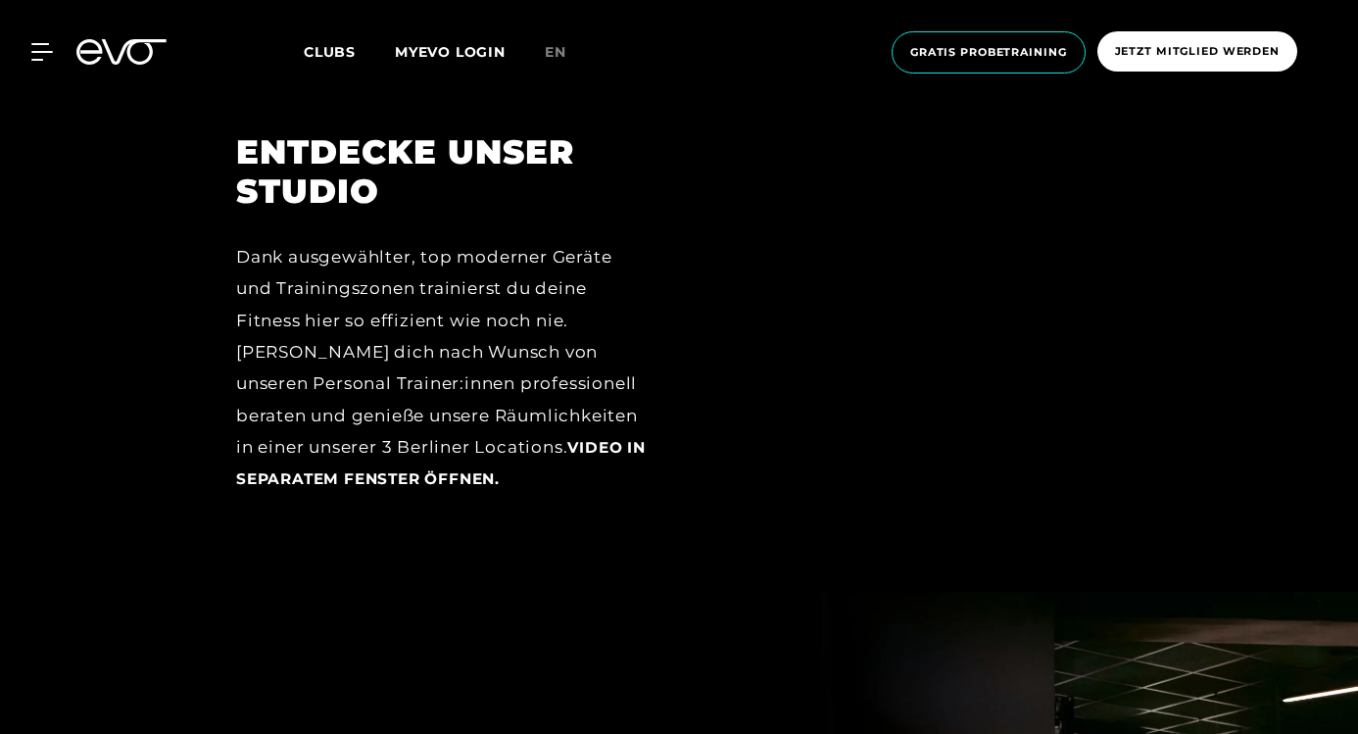
scroll to position [2914, 0]
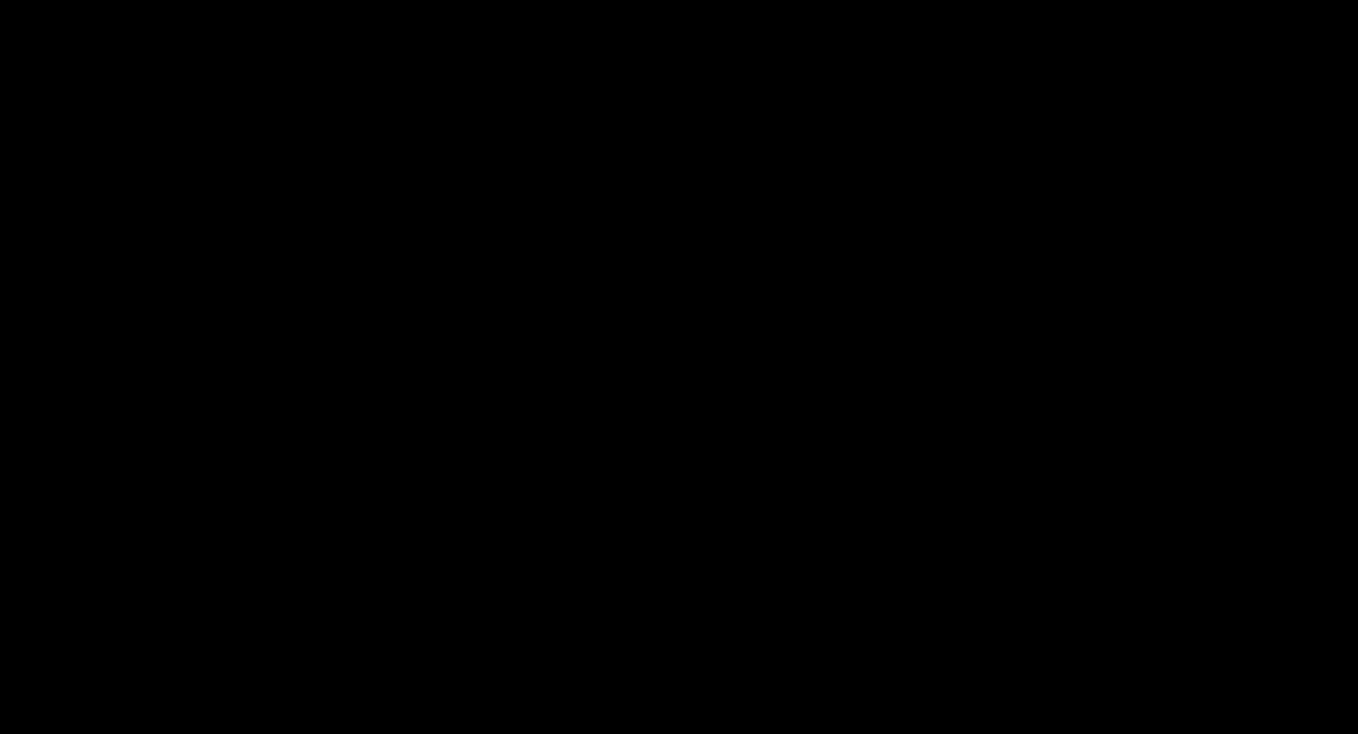
click at [1032, 126] on div "ENTDECKE UNSER STUDIO Dank ausgewählter, top moderner Geräte und Trainingszonen…" at bounding box center [679, 329] width 1358 height 529
click at [682, 196] on div at bounding box center [914, 329] width 470 height 392
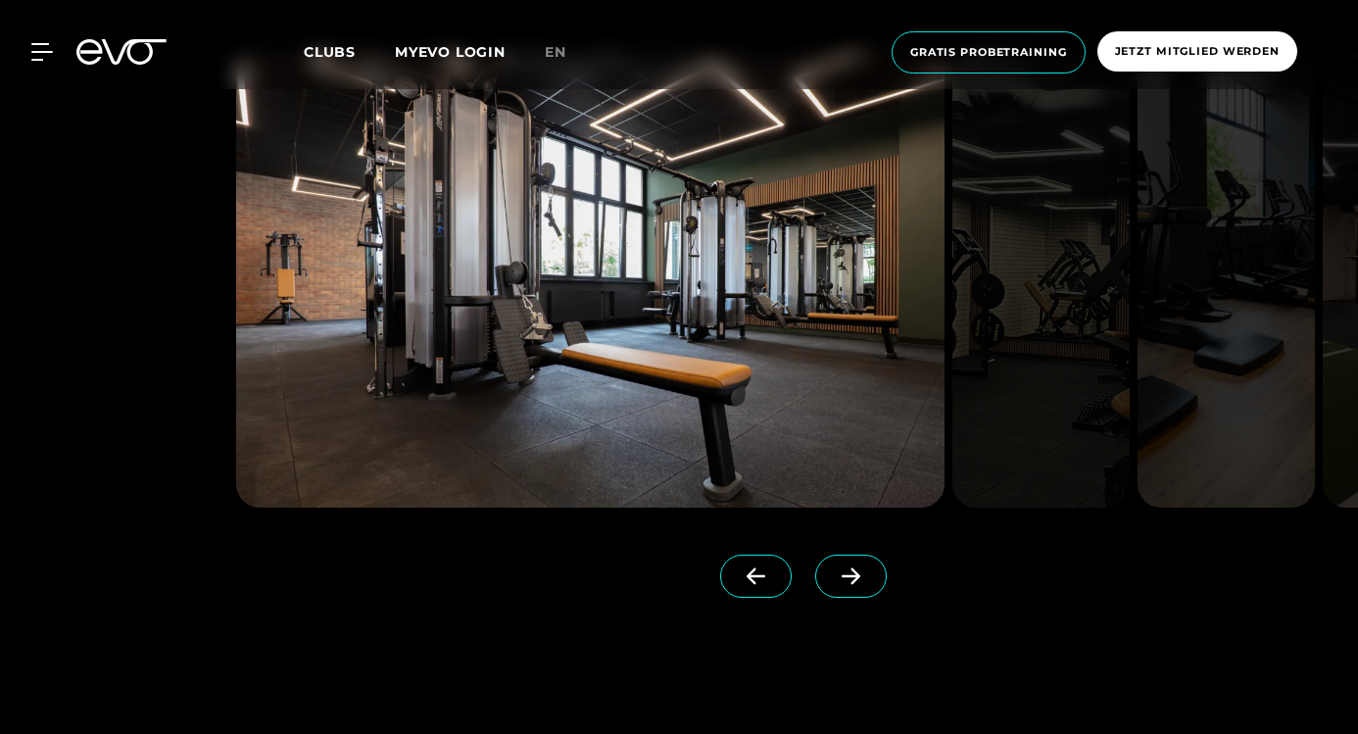
scroll to position [4499, 0]
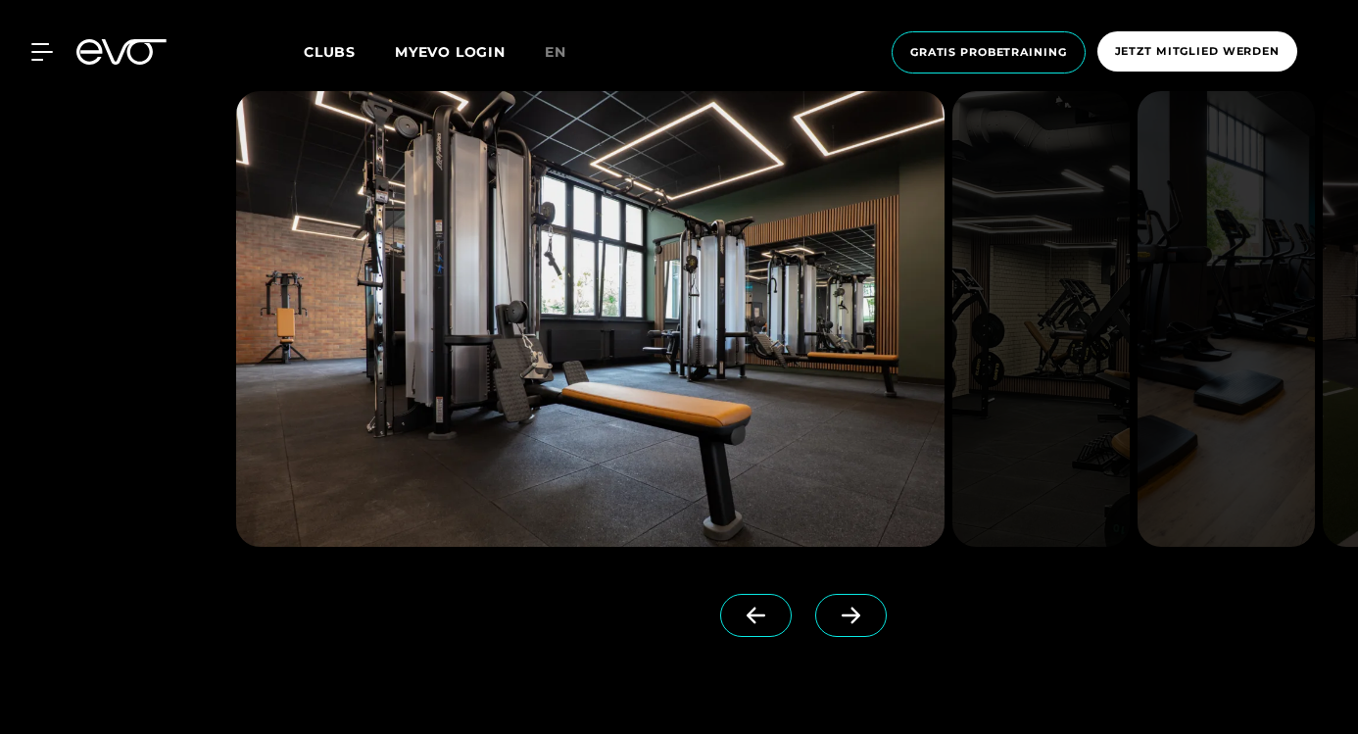
click at [842, 611] on icon at bounding box center [851, 616] width 19 height 17
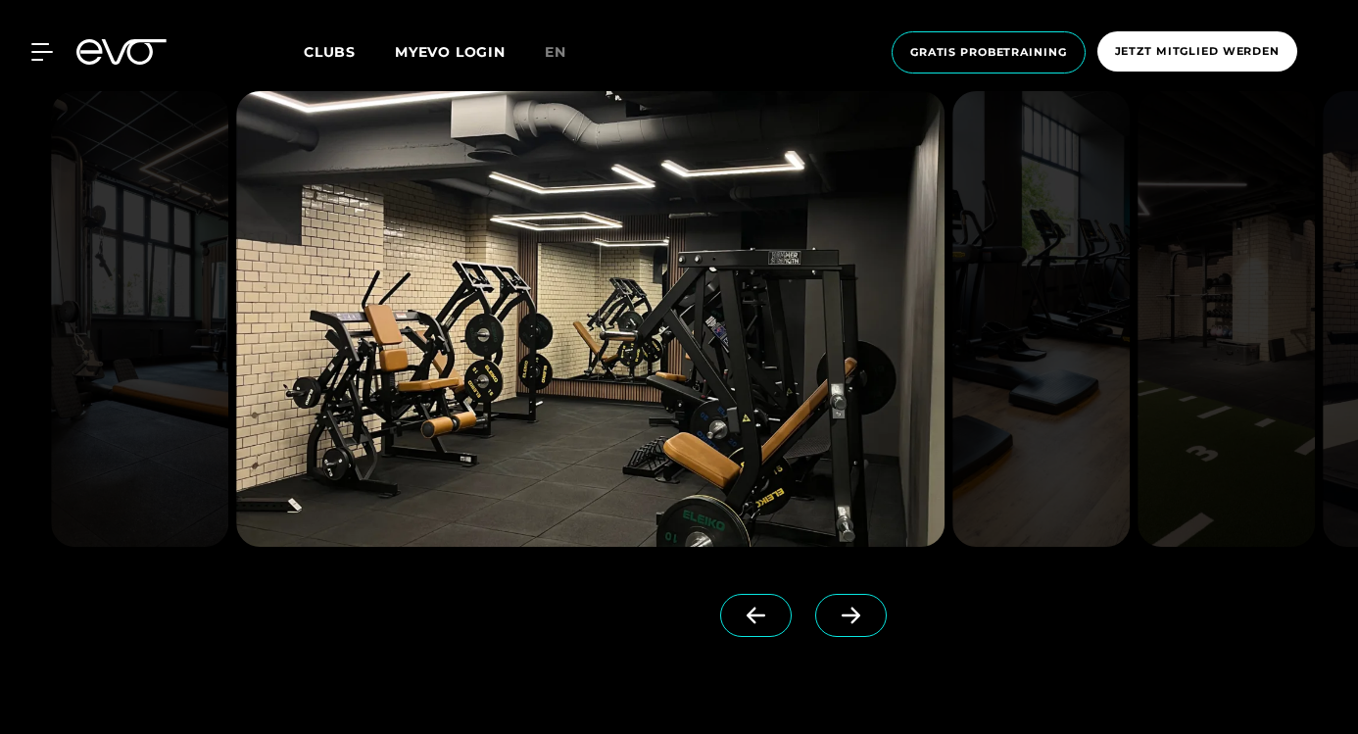
click at [834, 613] on icon at bounding box center [851, 616] width 34 height 18
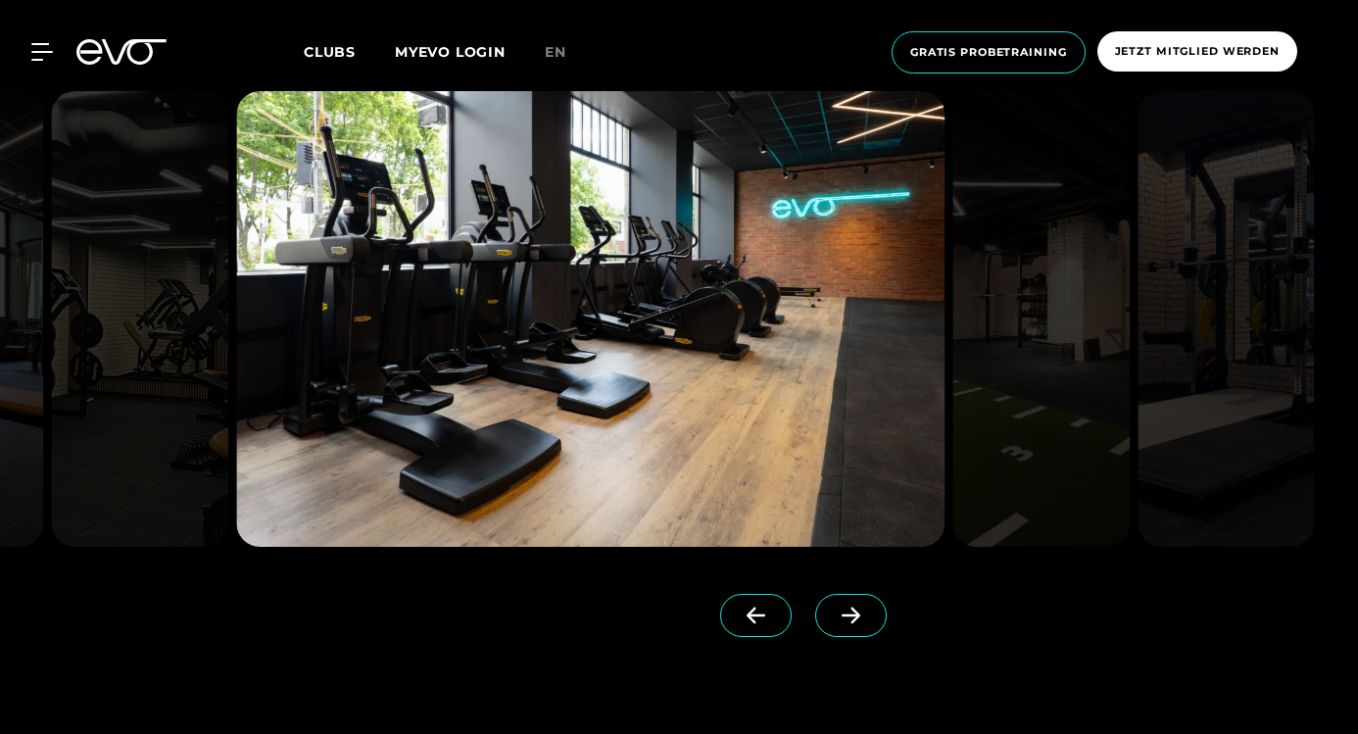
click at [834, 613] on icon at bounding box center [851, 616] width 34 height 18
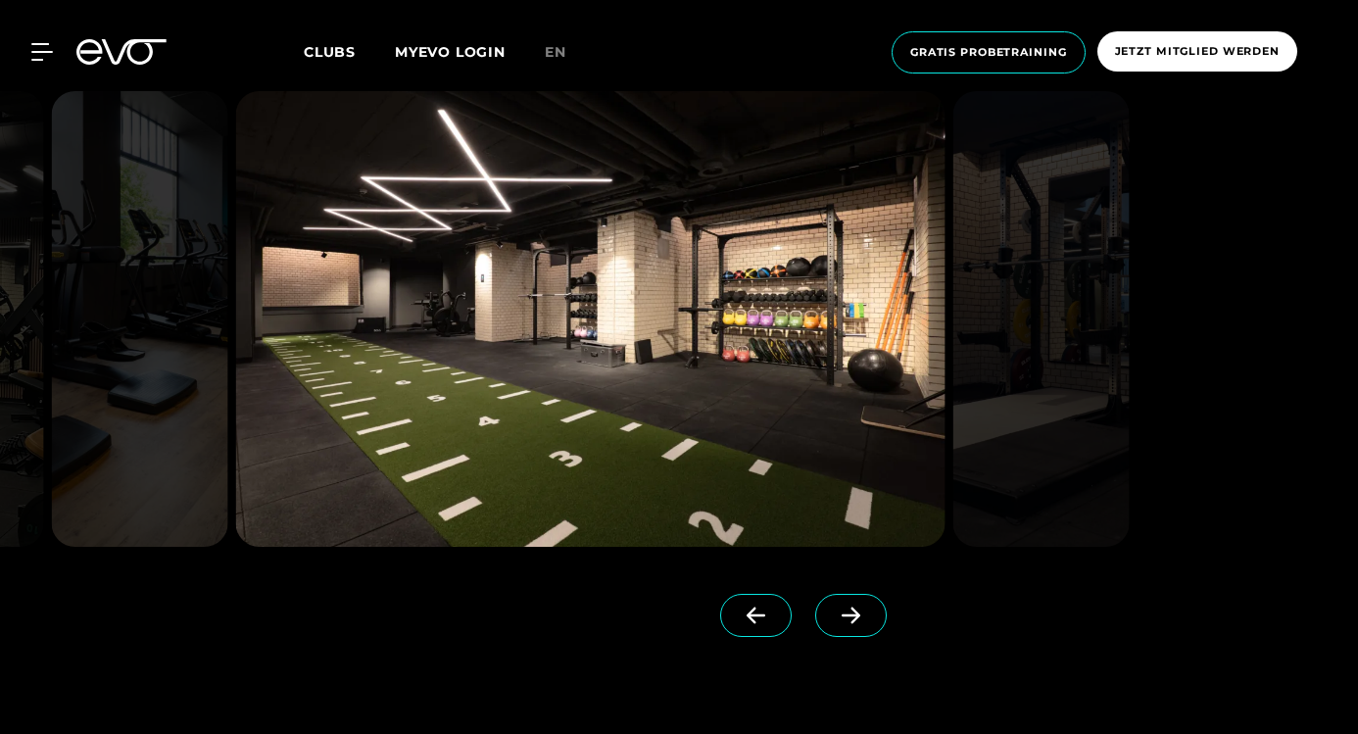
click at [834, 613] on icon at bounding box center [851, 616] width 34 height 18
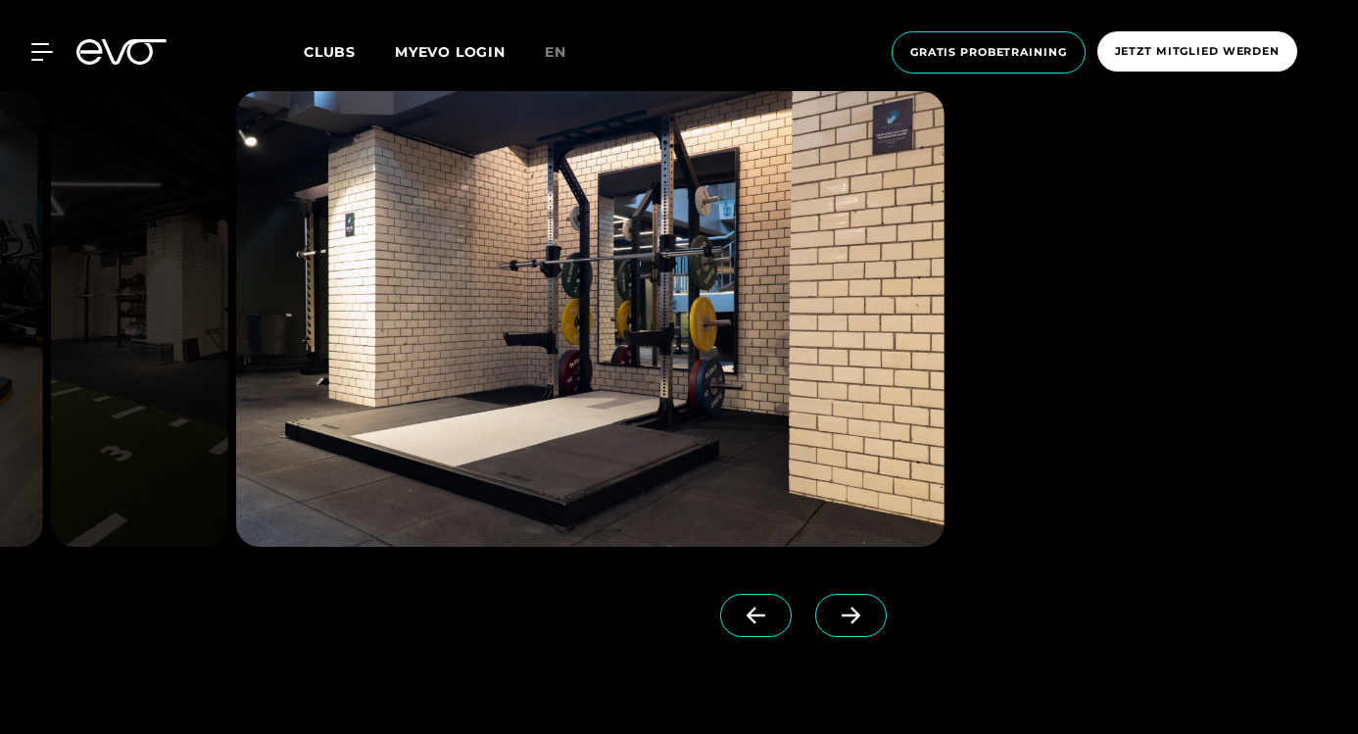
click at [834, 613] on icon at bounding box center [851, 616] width 34 height 18
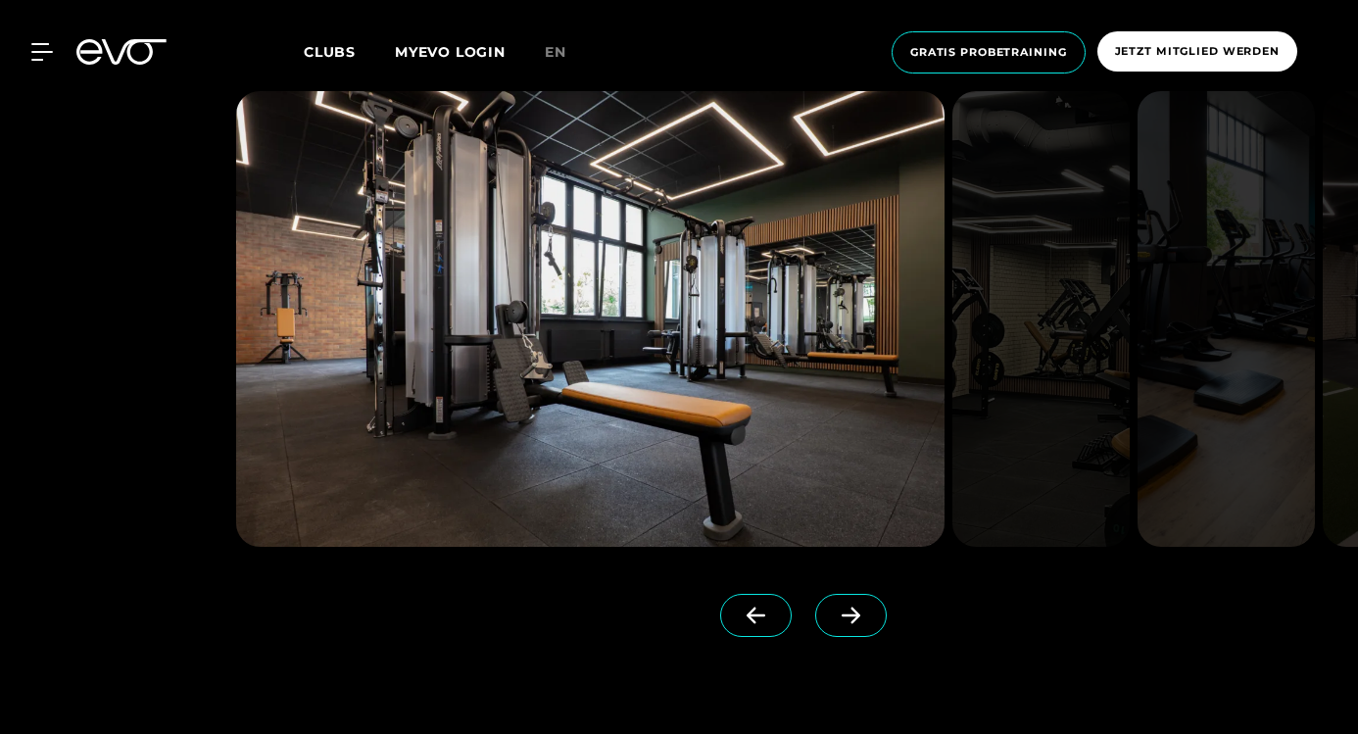
click at [834, 613] on icon at bounding box center [851, 616] width 34 height 18
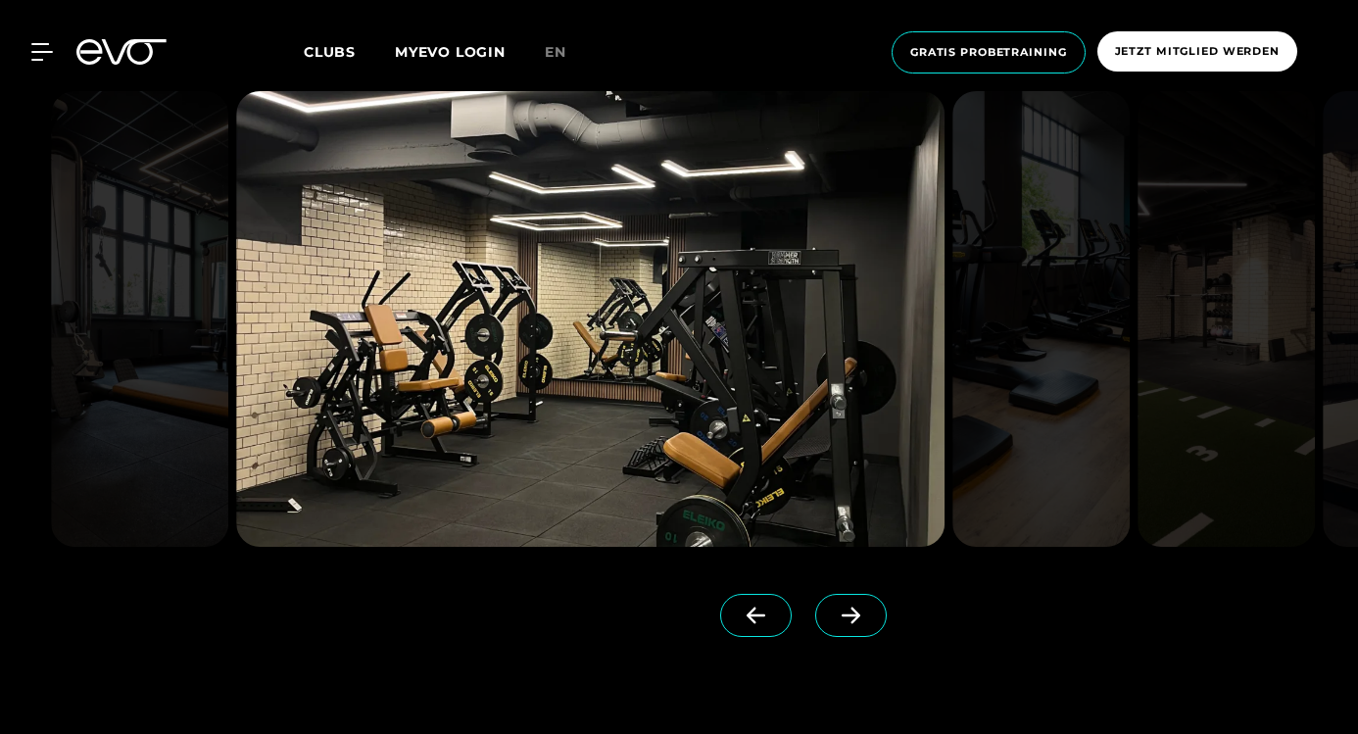
click at [834, 613] on icon at bounding box center [851, 616] width 34 height 18
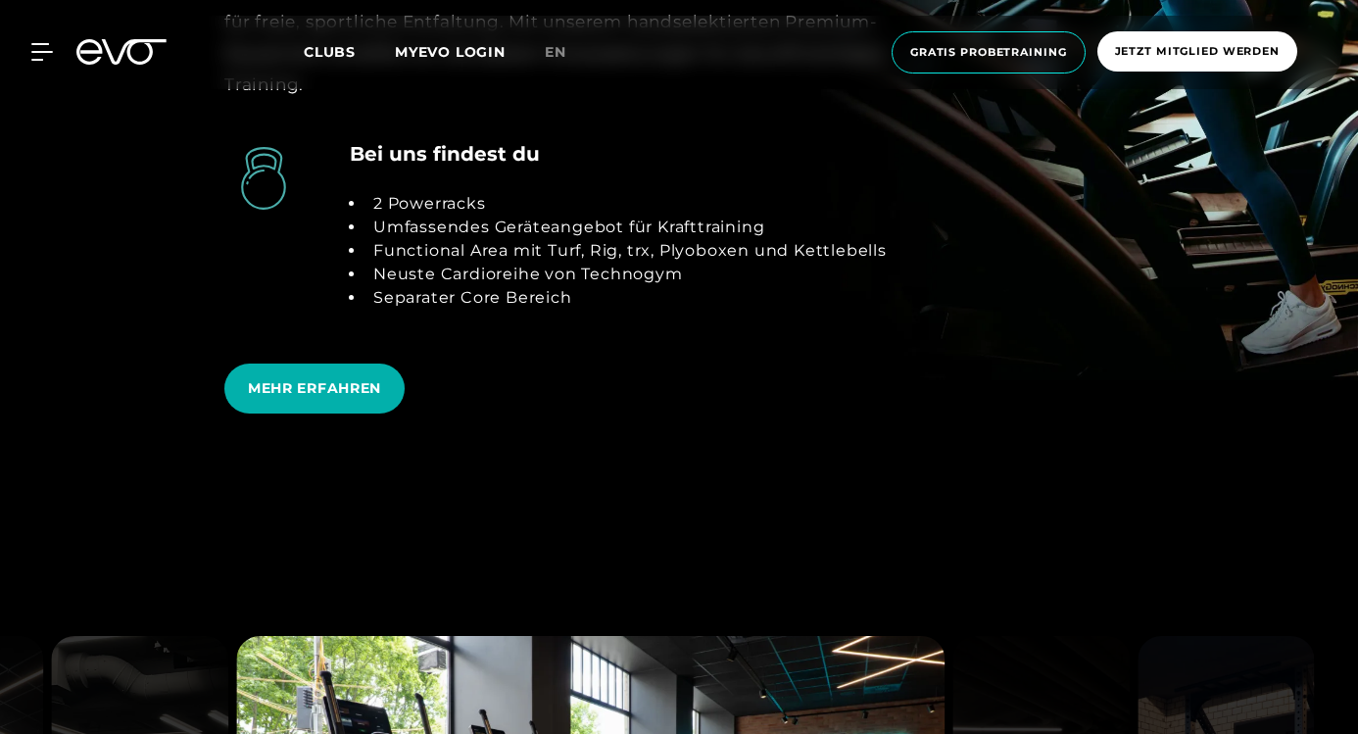
scroll to position [3899, 0]
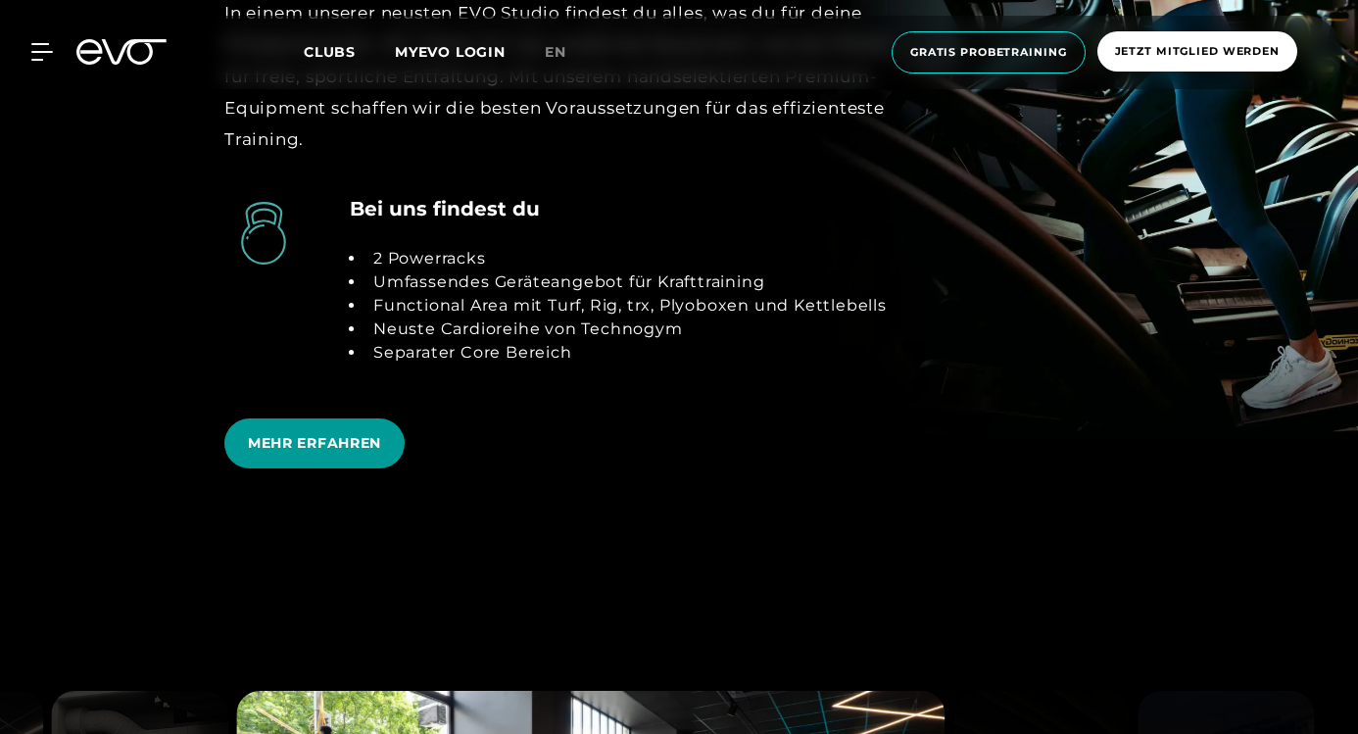
click at [387, 455] on span "MEHR ERFAHREN" at bounding box center [314, 443] width 180 height 50
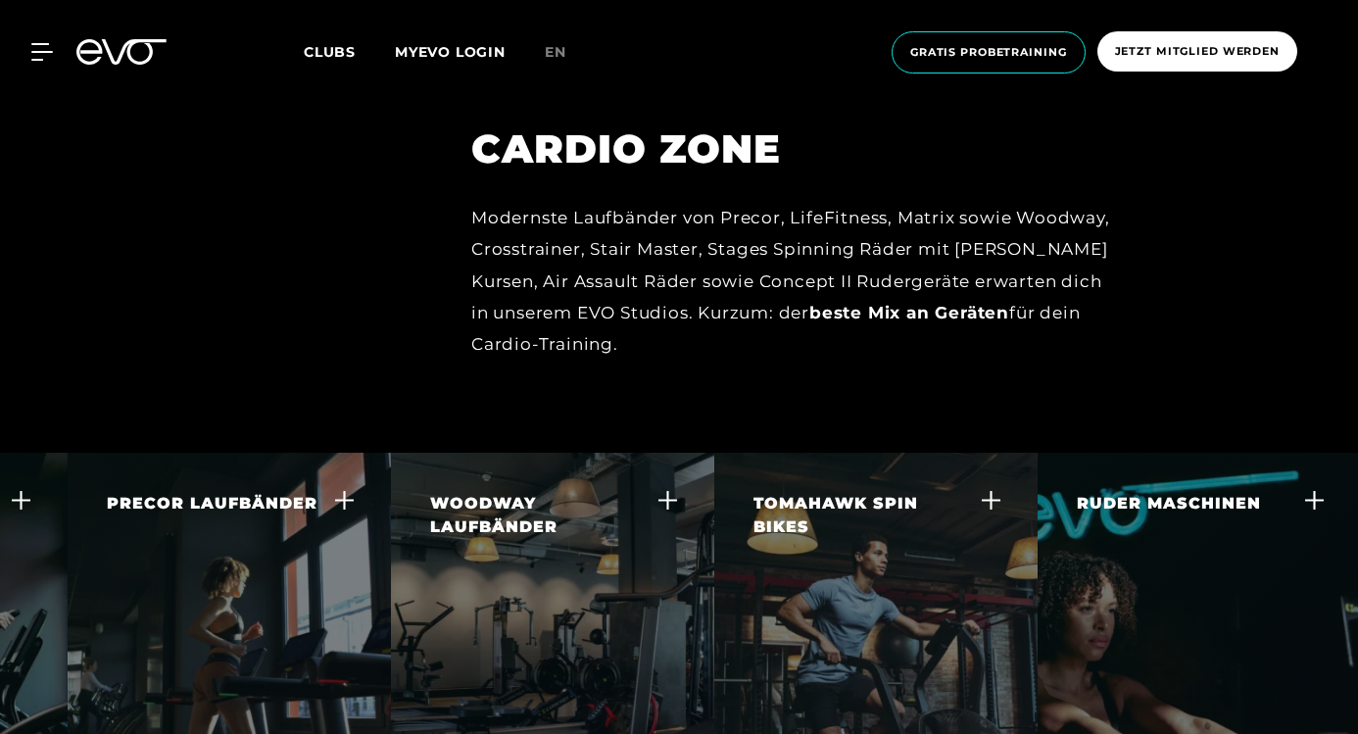
scroll to position [0, 259]
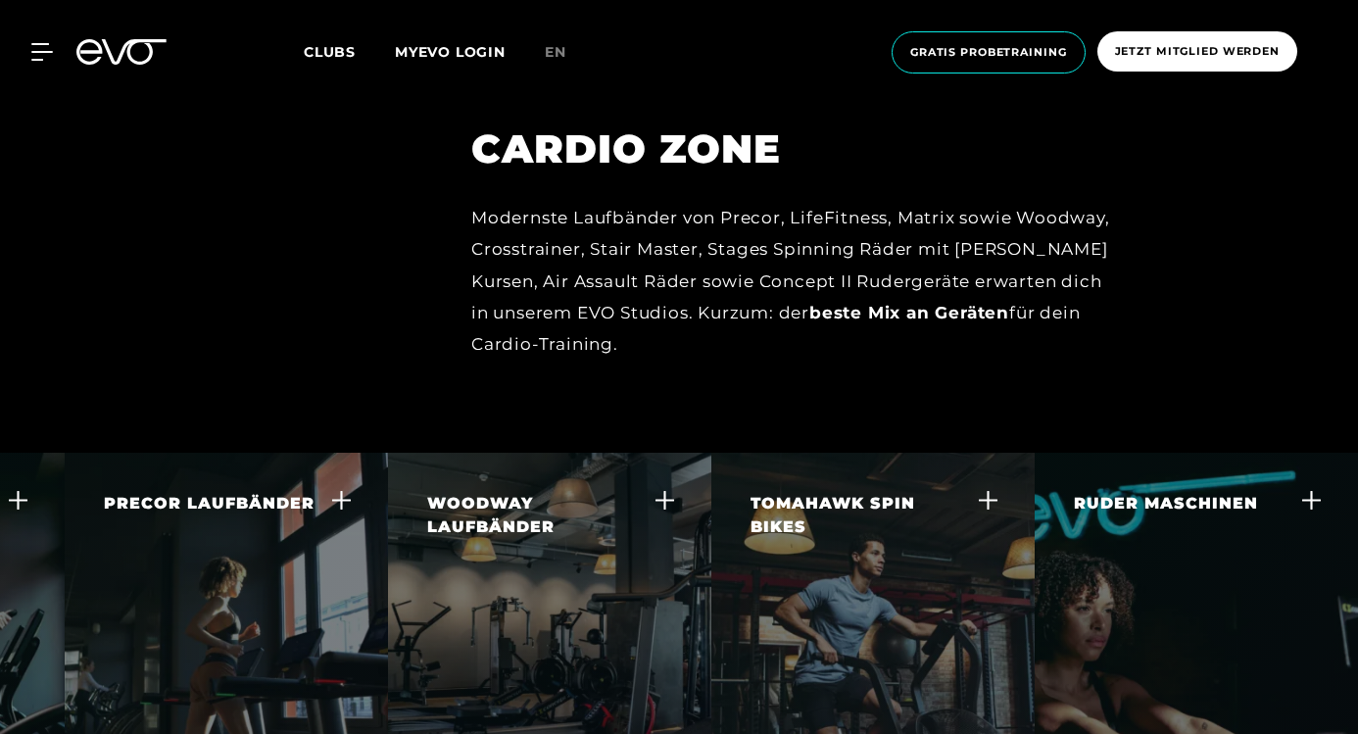
click at [872, 492] on div "TOMAHAWK SPIN BIKES" at bounding box center [861, 515] width 220 height 47
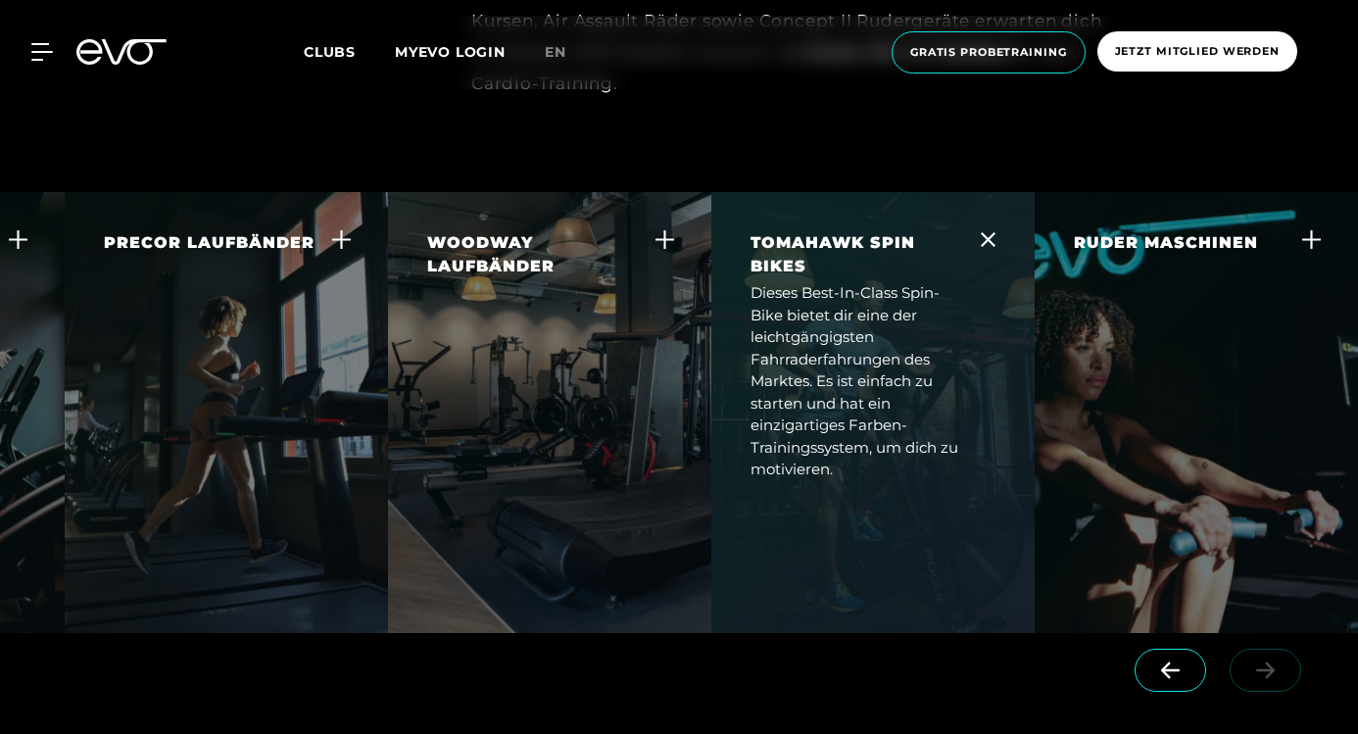
scroll to position [3697, 0]
click at [992, 231] on icon at bounding box center [988, 238] width 15 height 15
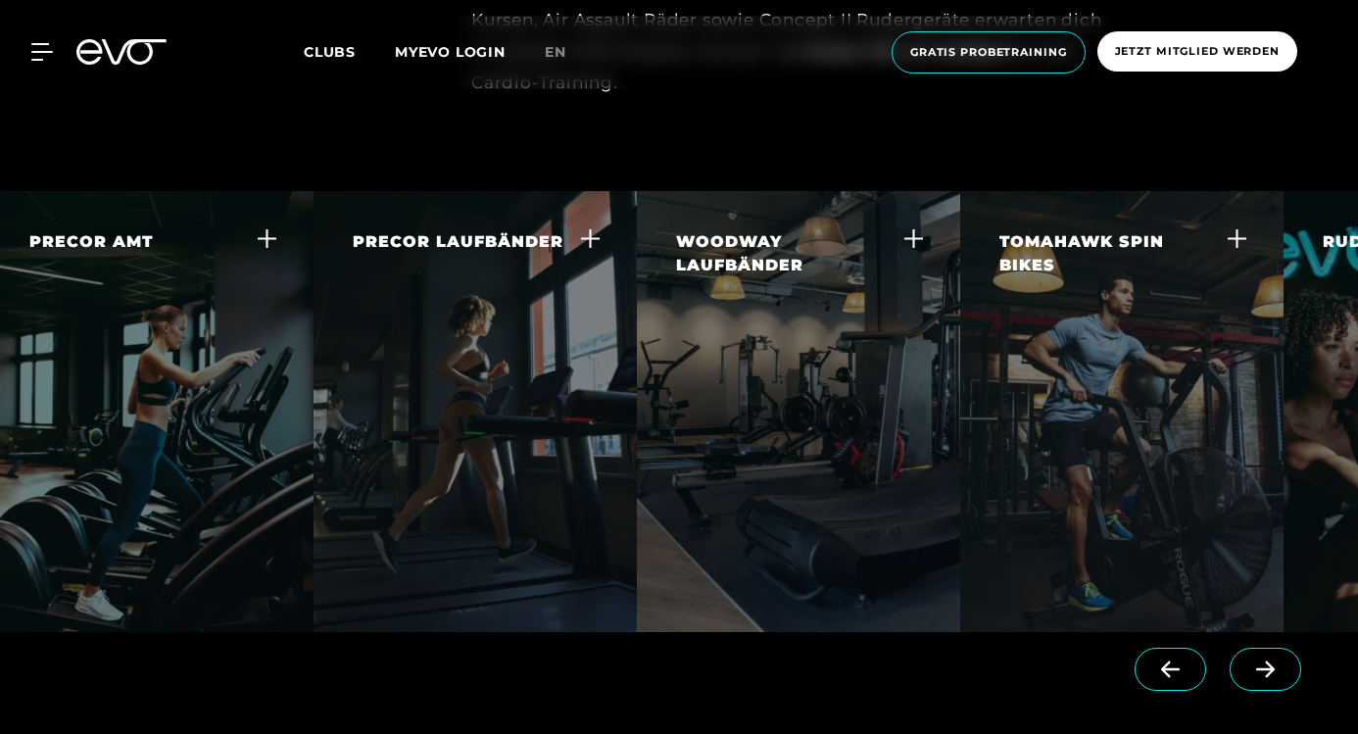
scroll to position [0, 0]
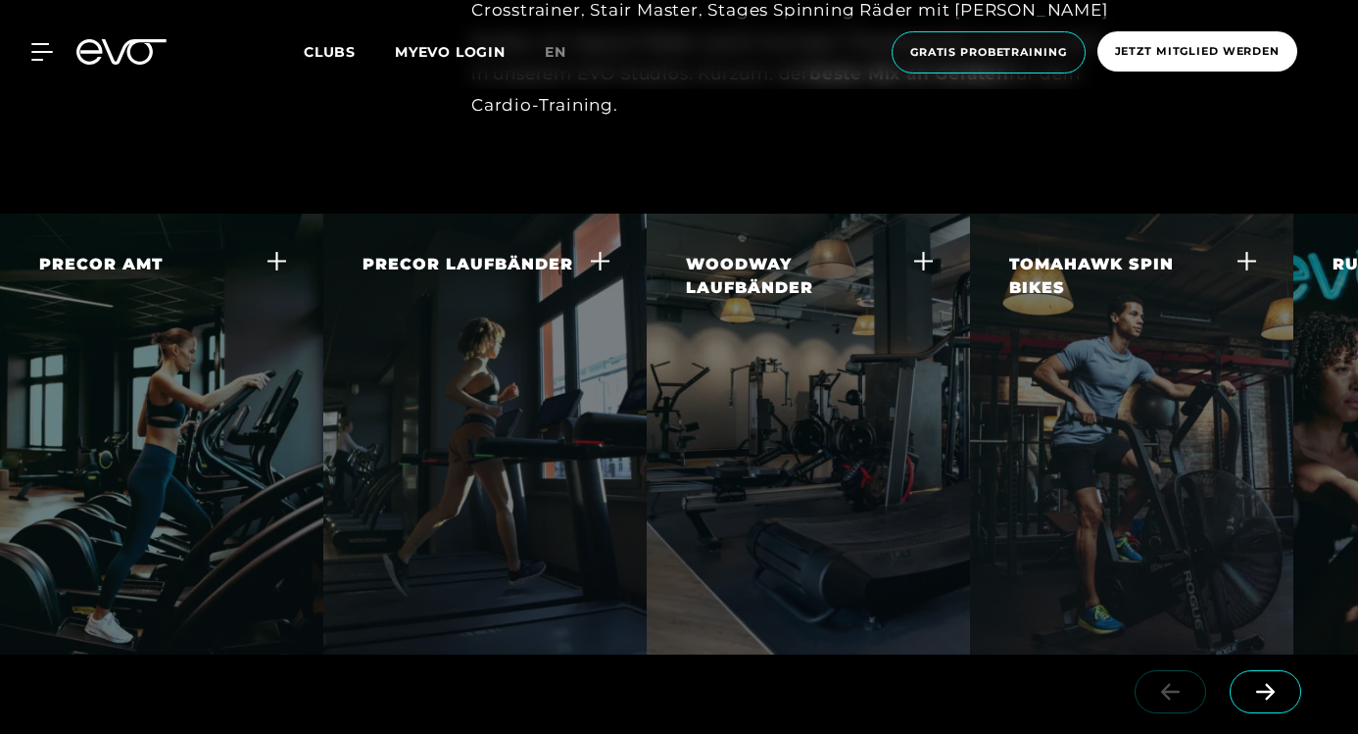
scroll to position [3724, 0]
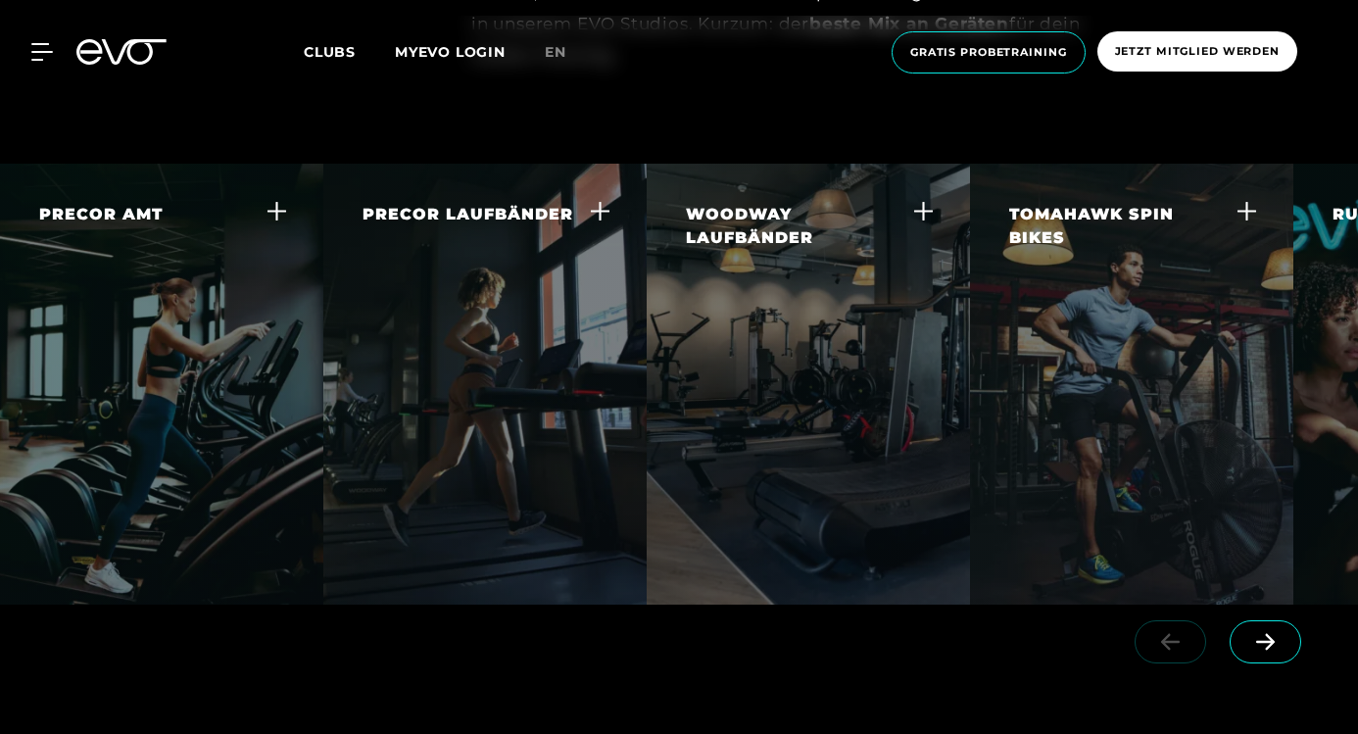
click at [1271, 633] on icon at bounding box center [1266, 642] width 34 height 18
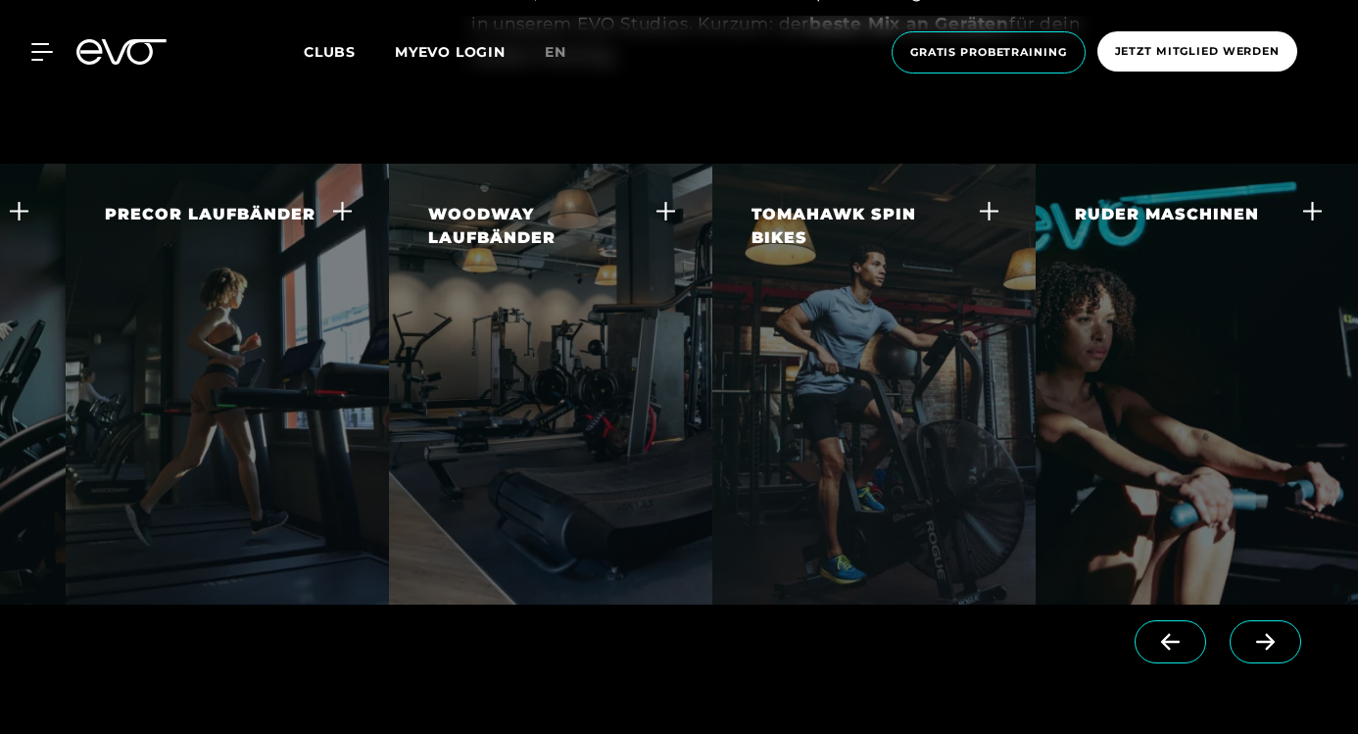
scroll to position [0, 259]
click at [1261, 605] on div at bounding box center [1222, 660] width 272 height 110
click at [1157, 633] on icon at bounding box center [1170, 642] width 34 height 18
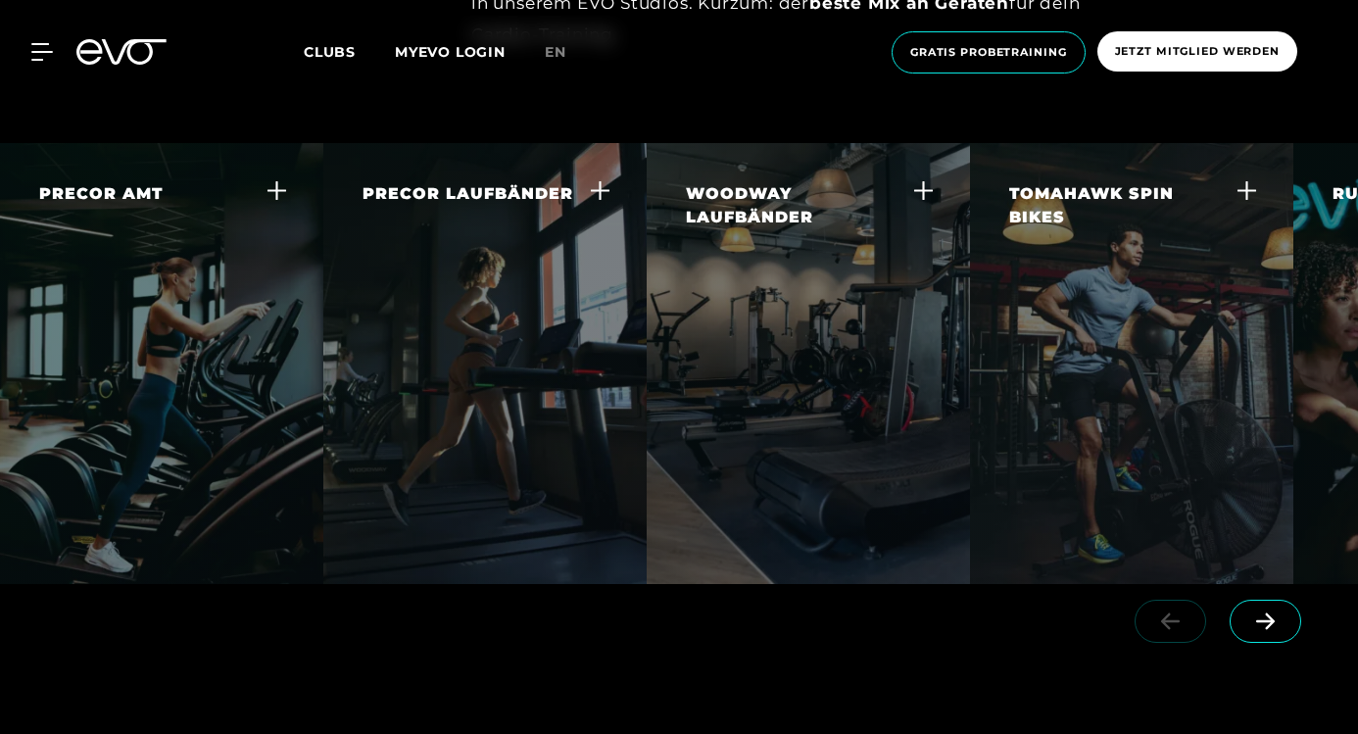
scroll to position [3746, 0]
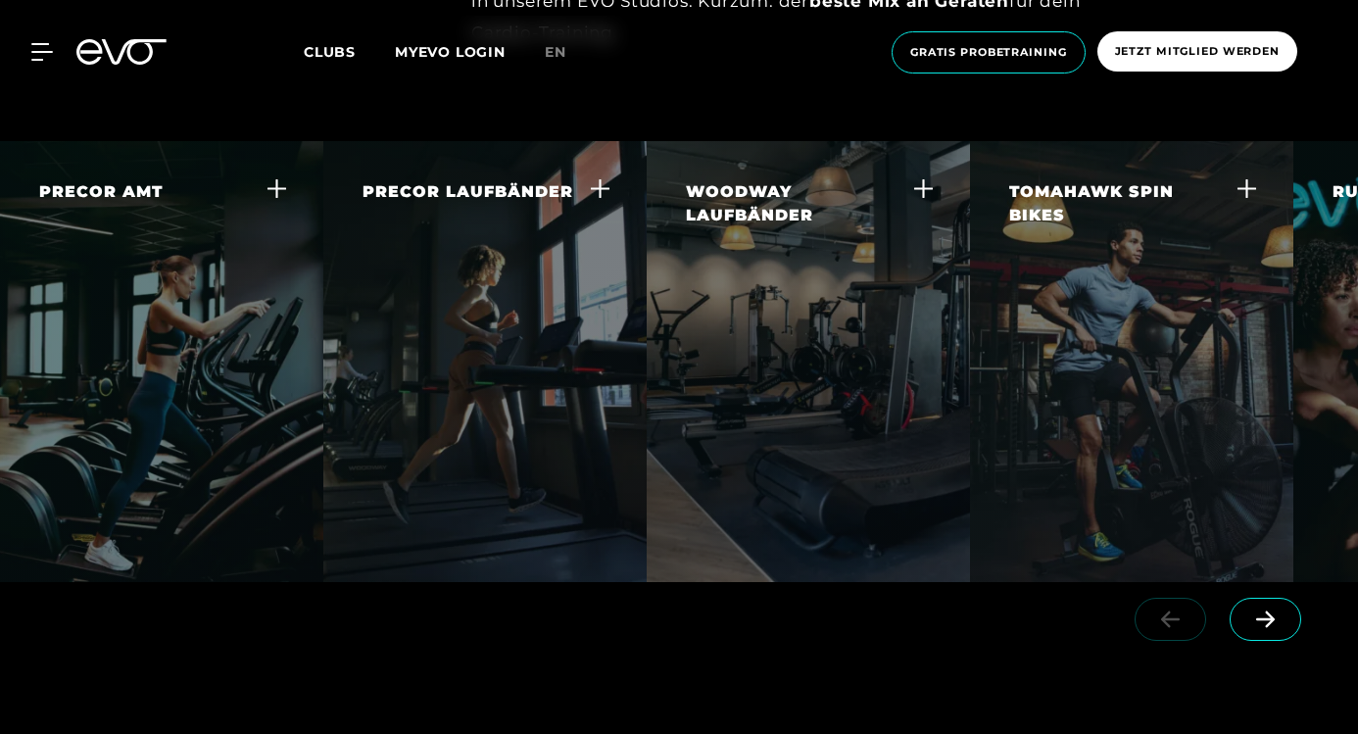
click at [1241, 598] on span at bounding box center [1266, 619] width 72 height 43
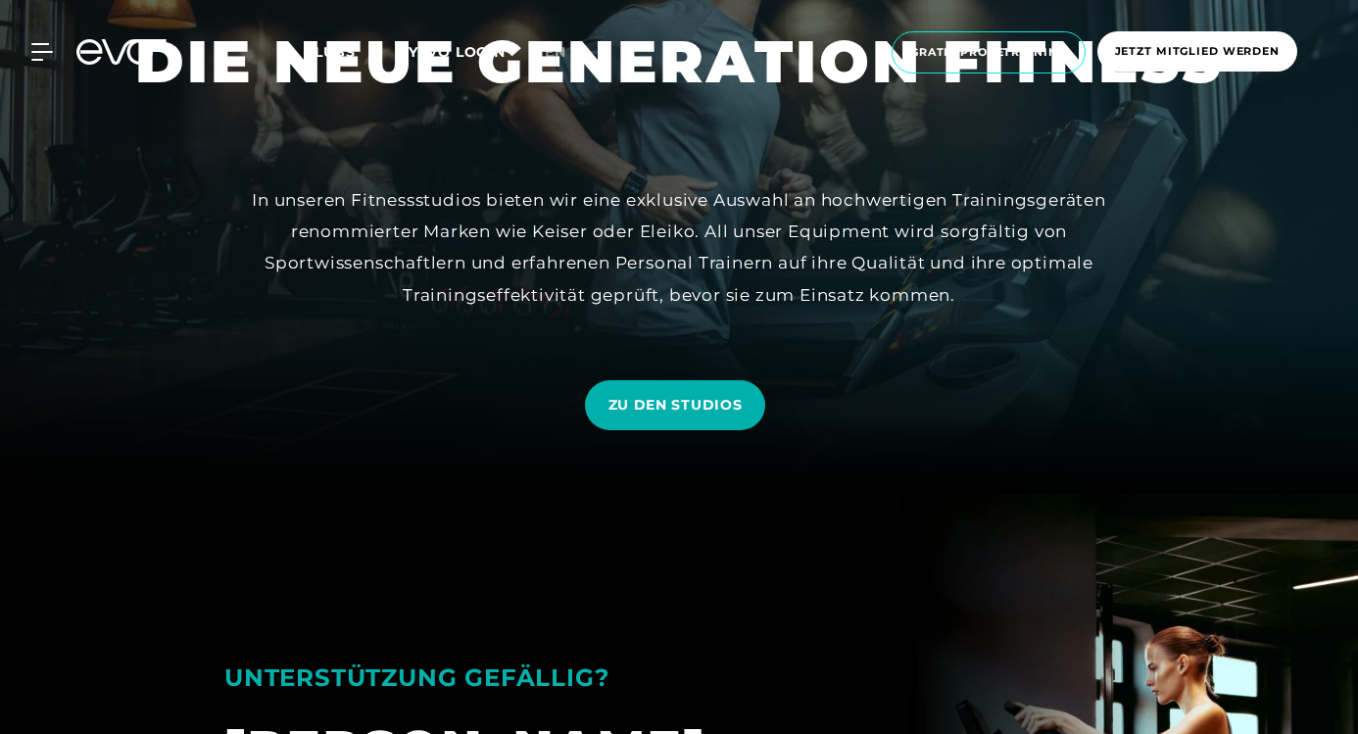
scroll to position [0, 0]
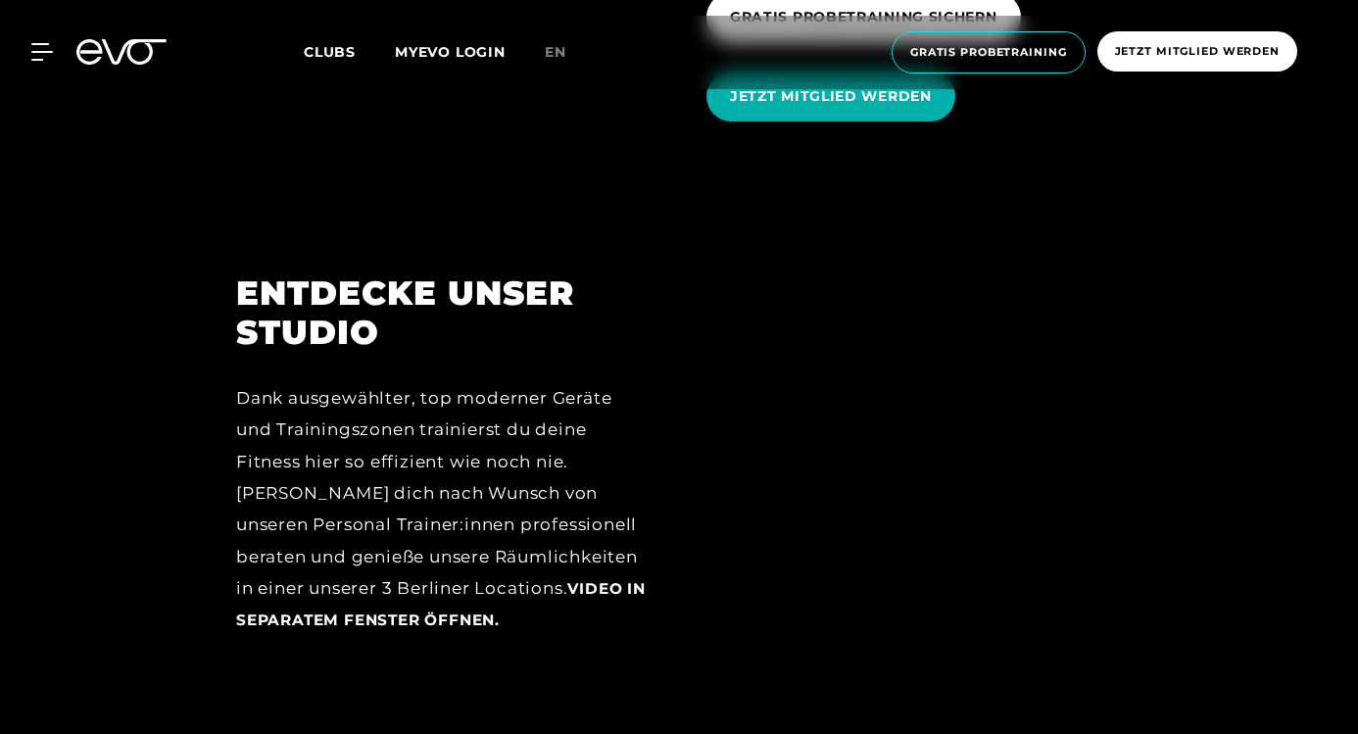
scroll to position [2885, 0]
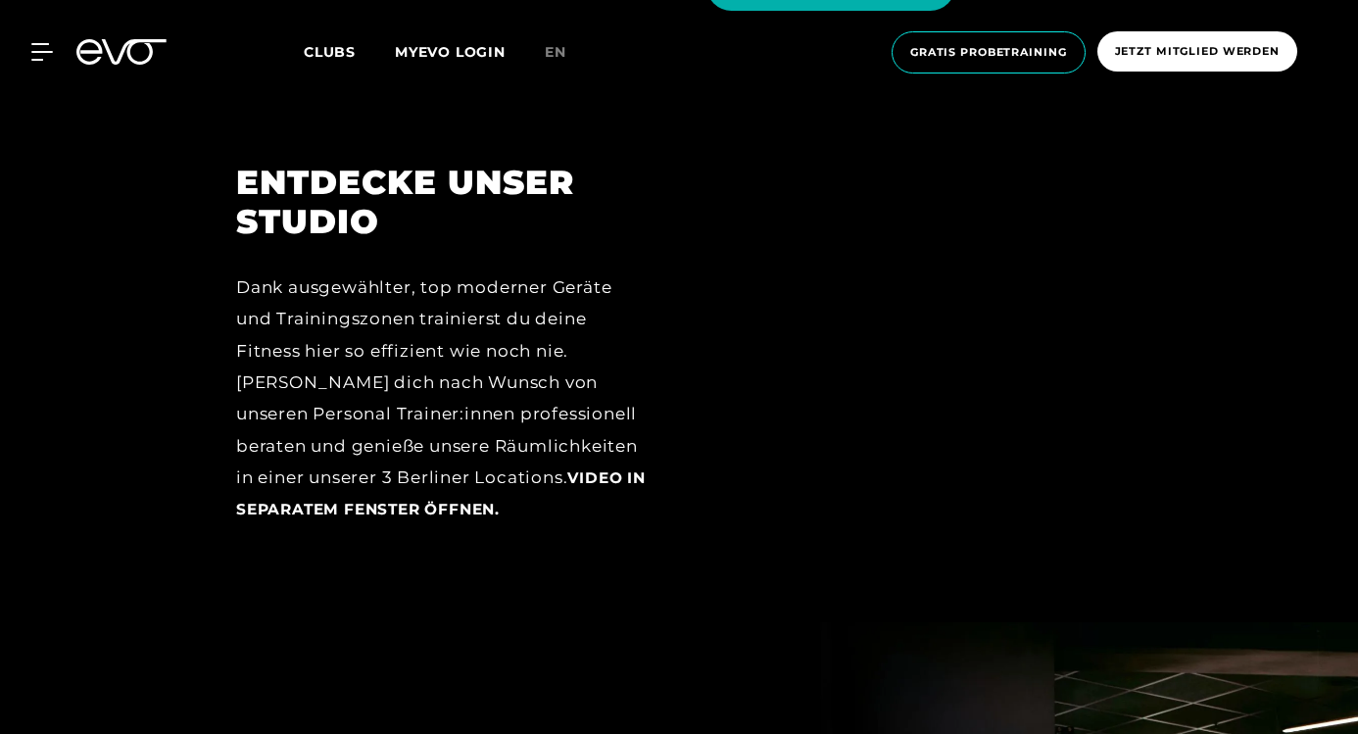
click at [320, 53] on span "Clubs" at bounding box center [330, 52] width 52 height 18
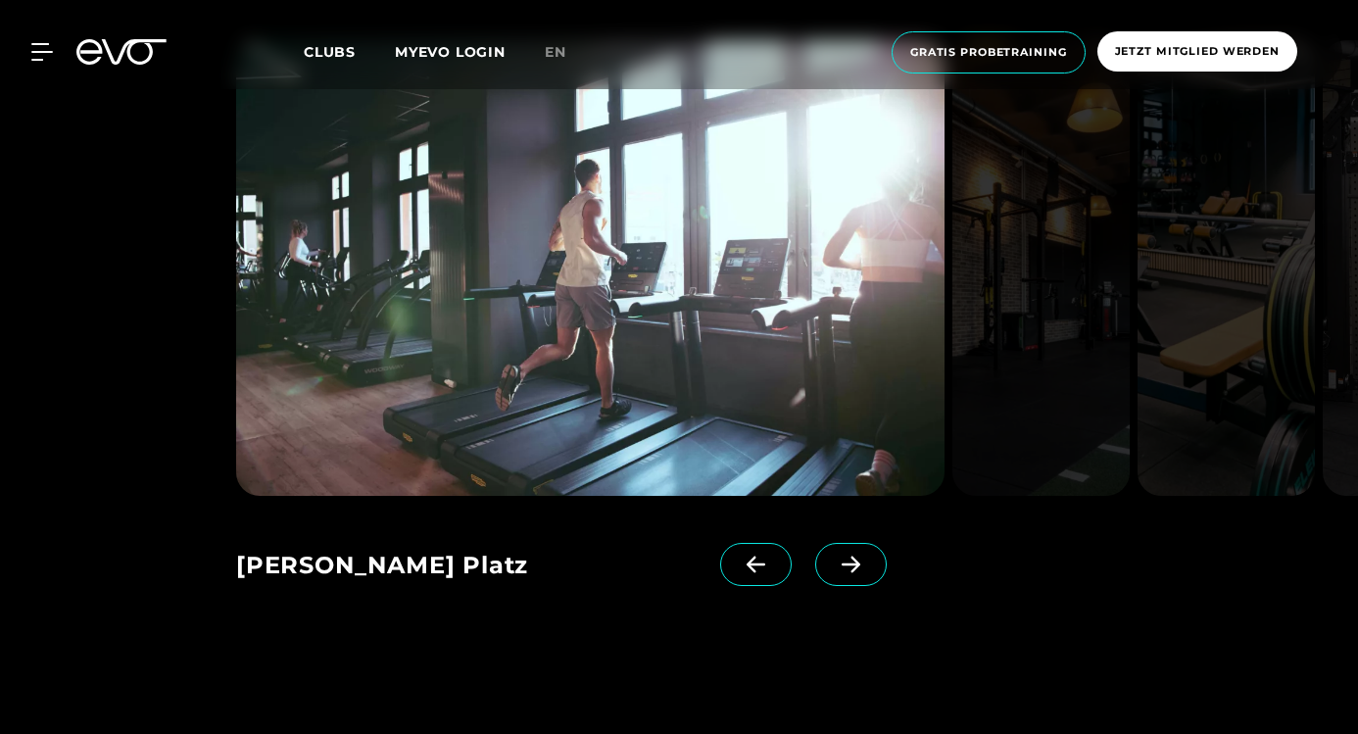
scroll to position [2669, 0]
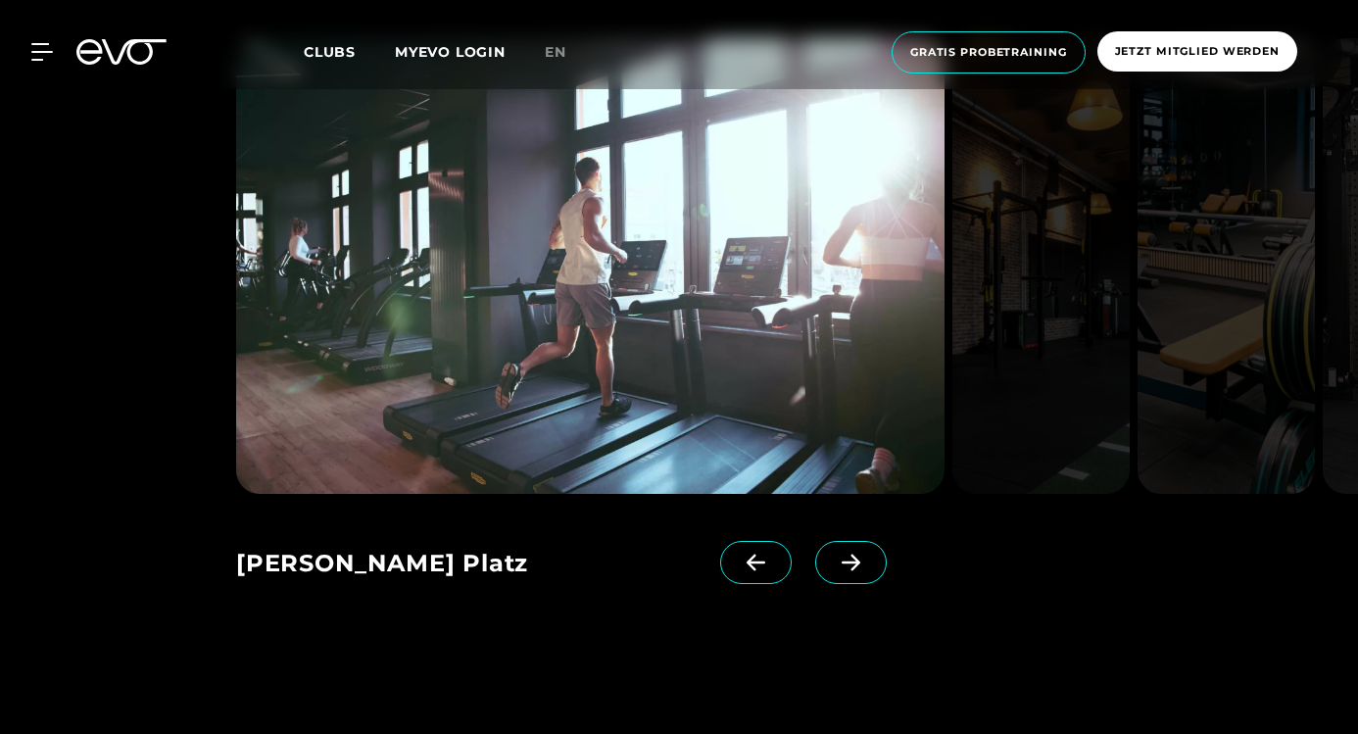
click at [843, 542] on span at bounding box center [851, 562] width 72 height 43
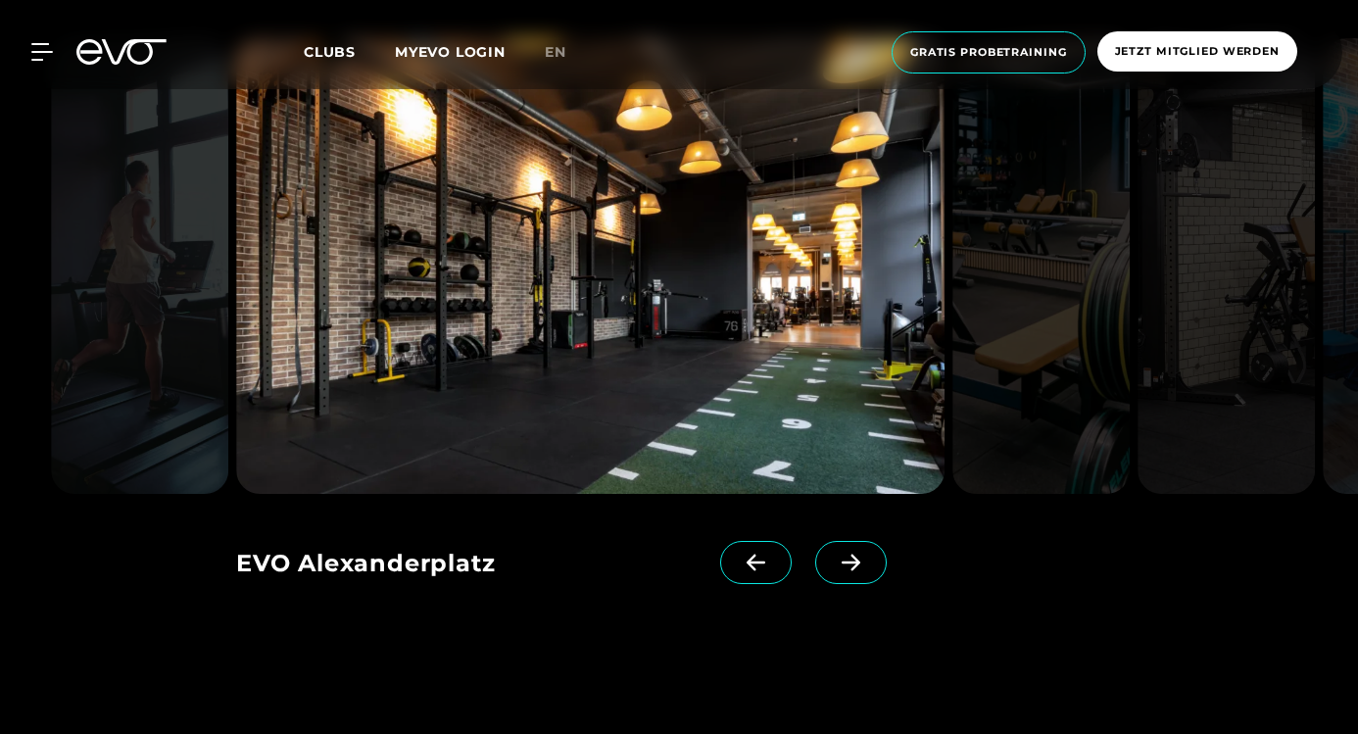
click at [834, 554] on icon at bounding box center [851, 563] width 34 height 18
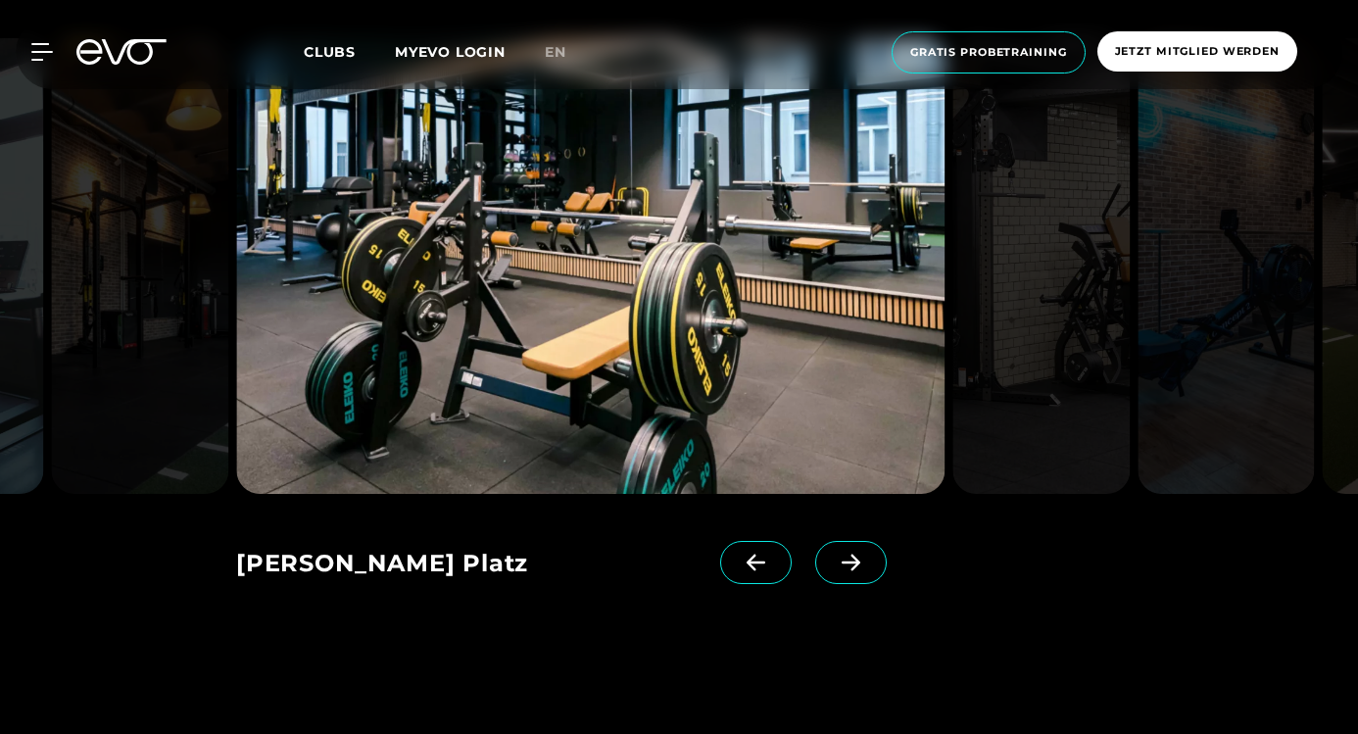
click at [834, 554] on icon at bounding box center [851, 563] width 34 height 18
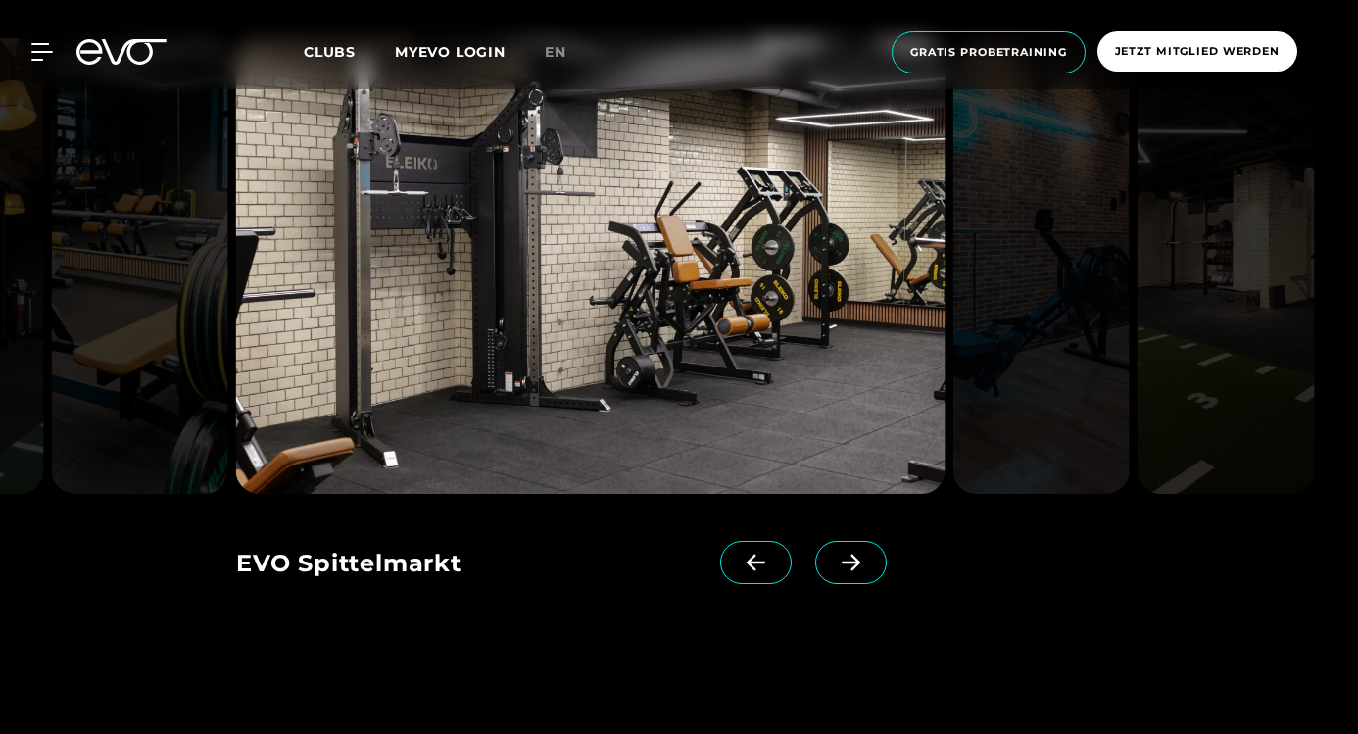
click at [834, 554] on icon at bounding box center [851, 563] width 34 height 18
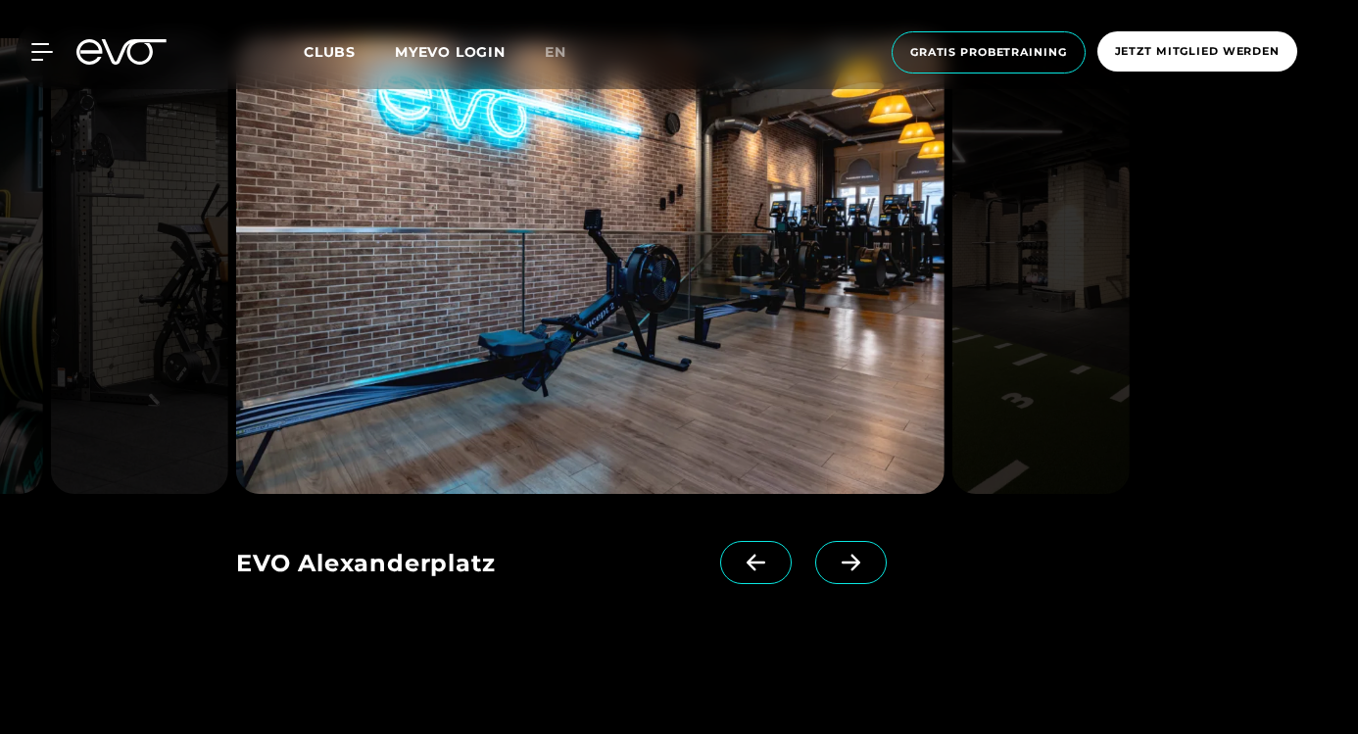
click at [834, 554] on icon at bounding box center [851, 563] width 34 height 18
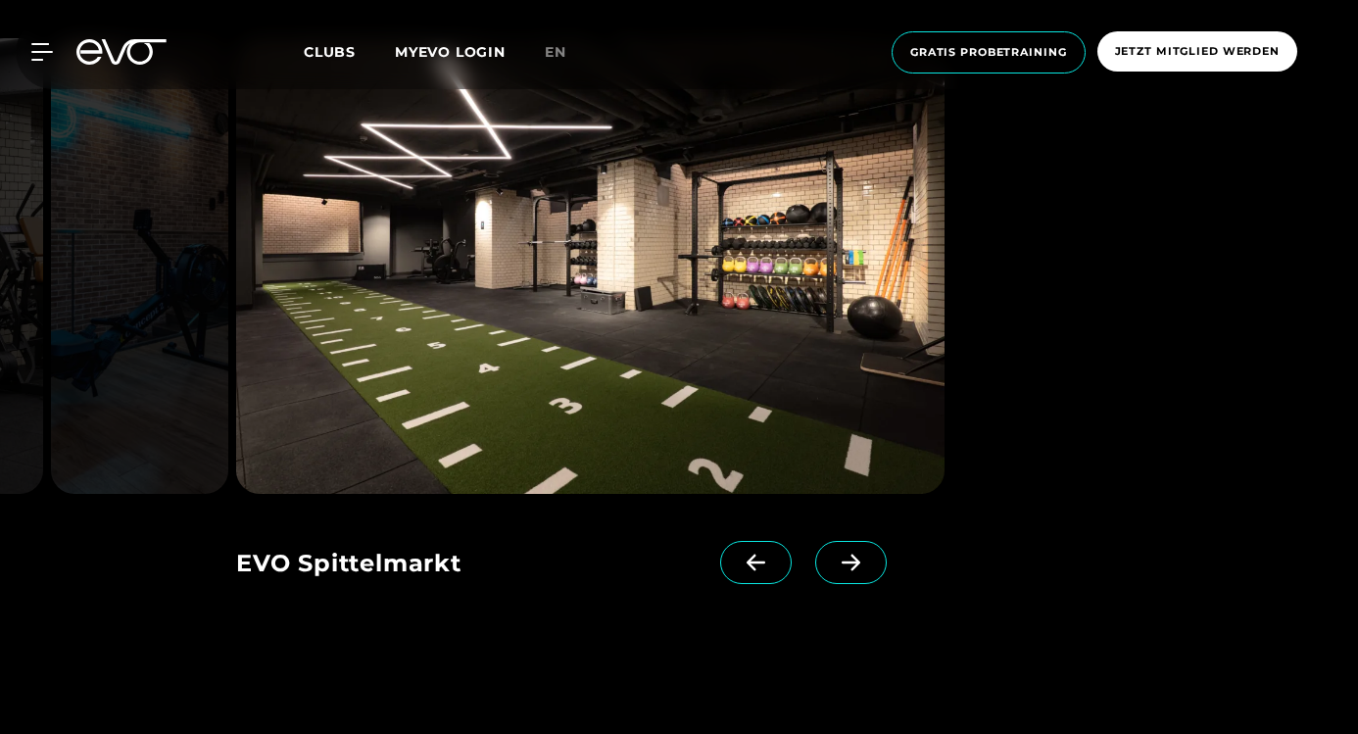
click at [834, 554] on icon at bounding box center [851, 563] width 34 height 18
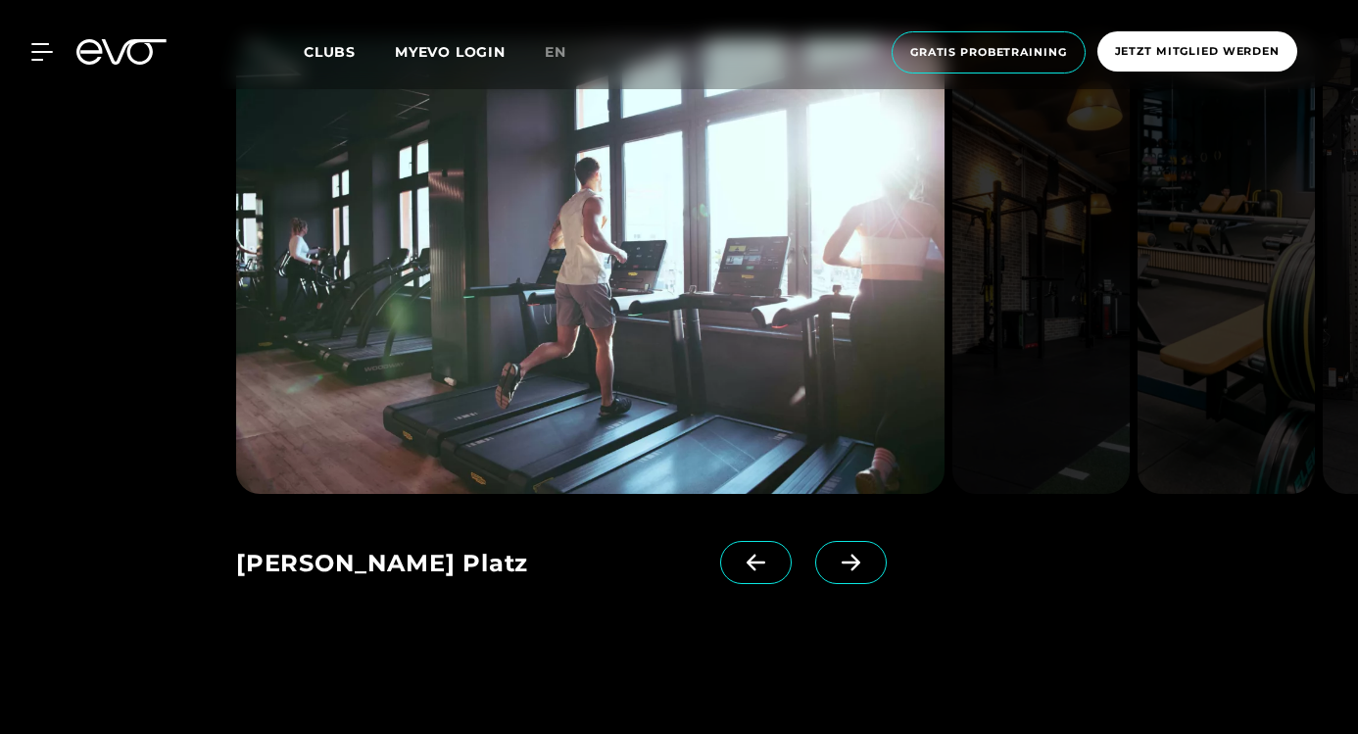
click at [834, 554] on icon at bounding box center [851, 563] width 34 height 18
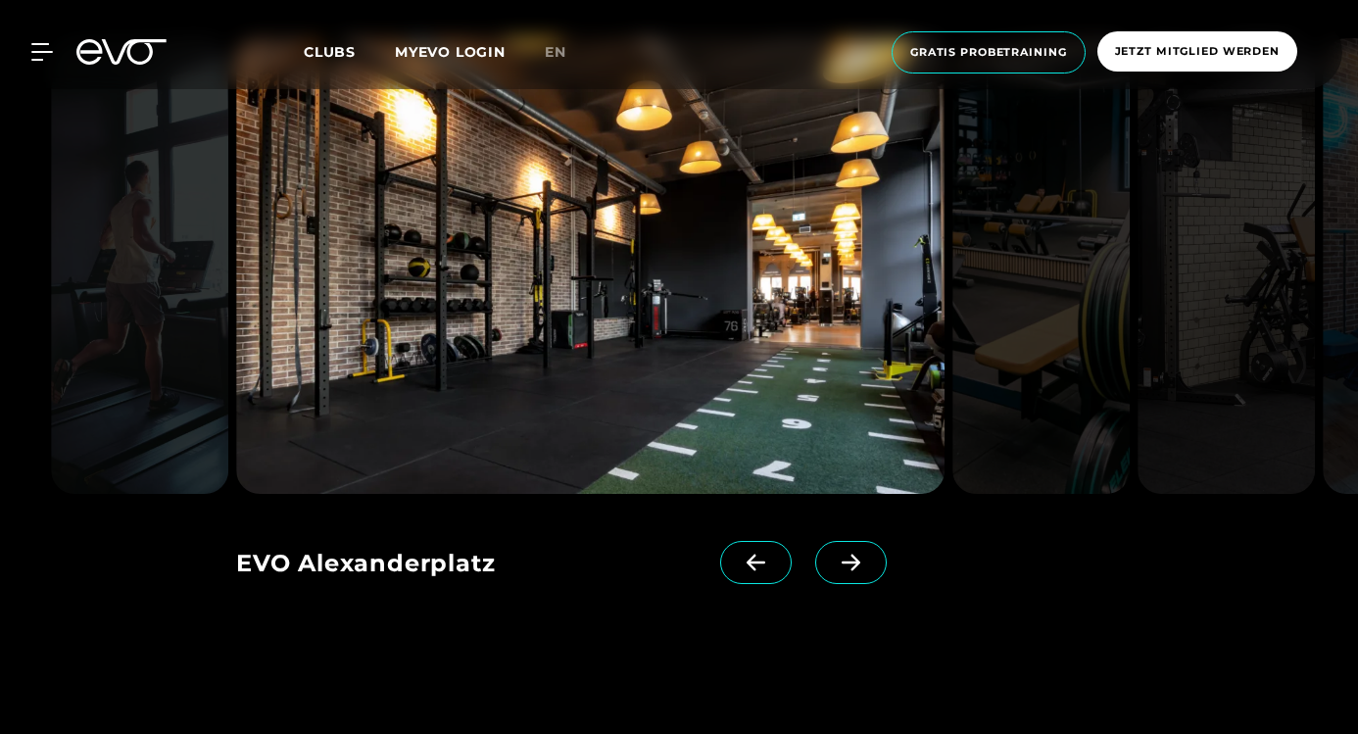
click at [724, 408] on img at bounding box center [590, 266] width 709 height 456
click at [739, 554] on icon at bounding box center [756, 563] width 34 height 18
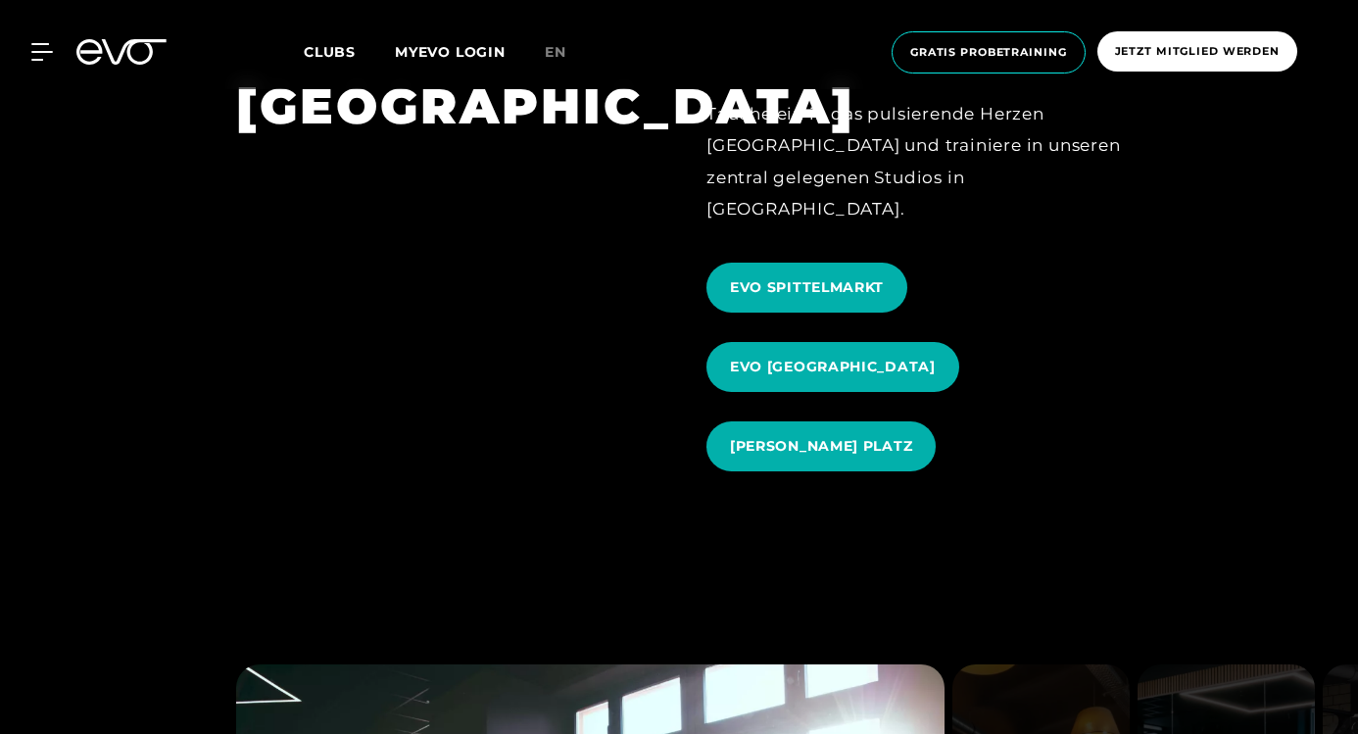
scroll to position [2035, 0]
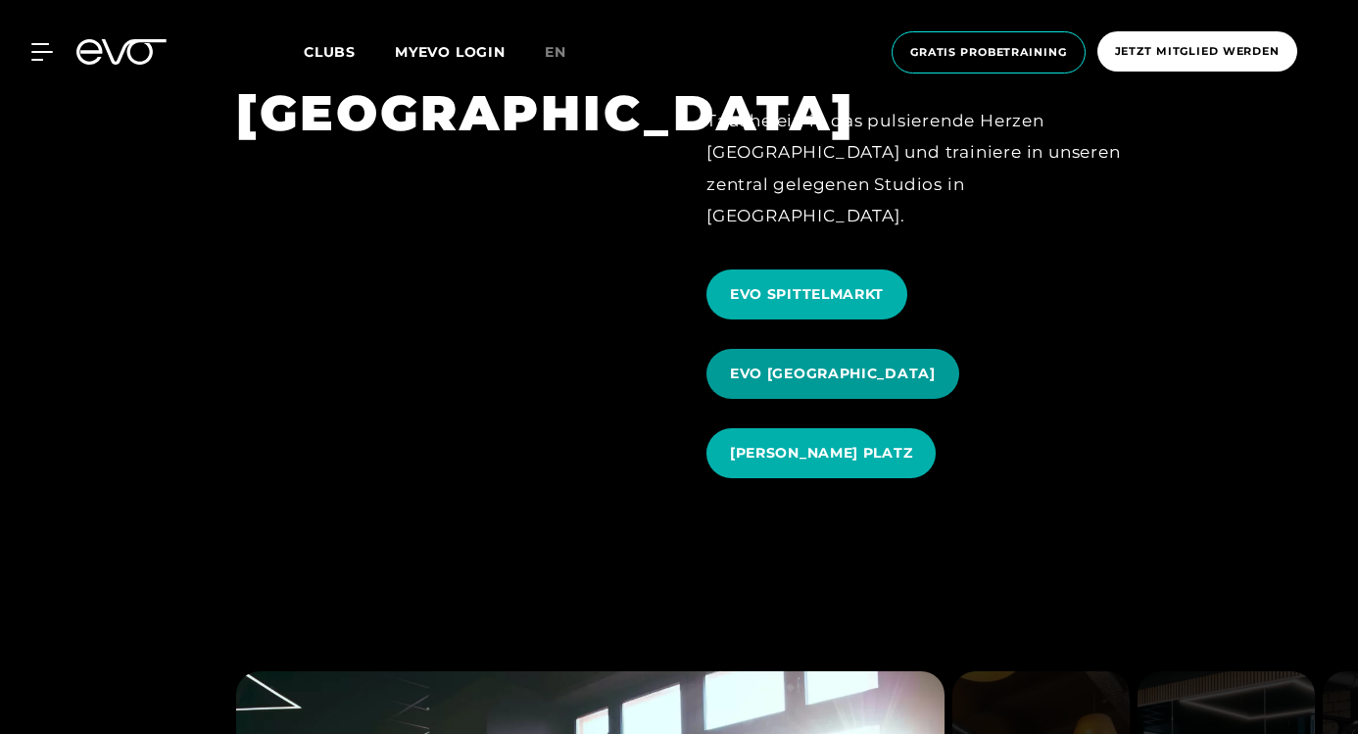
click at [881, 364] on span "EVO [GEOGRAPHIC_DATA]" at bounding box center [833, 374] width 206 height 21
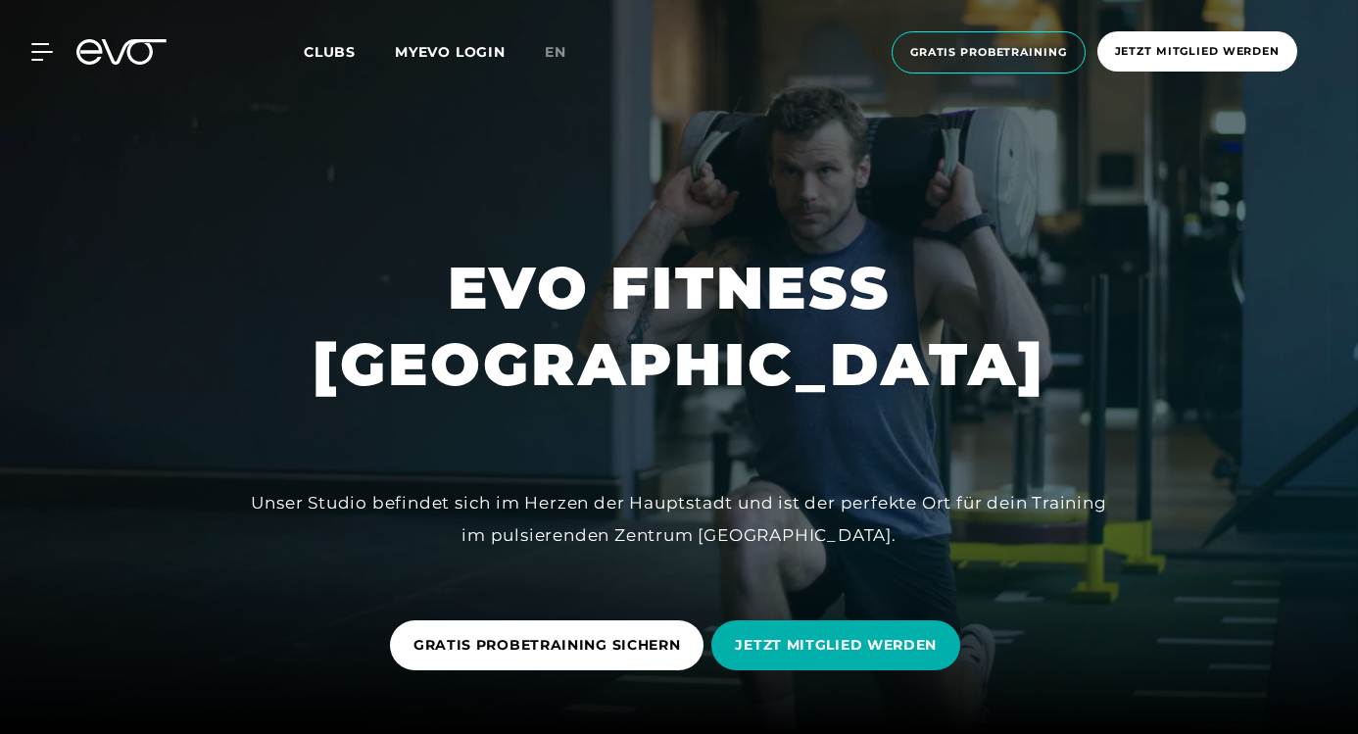
click at [752, 404] on div at bounding box center [679, 367] width 1358 height 734
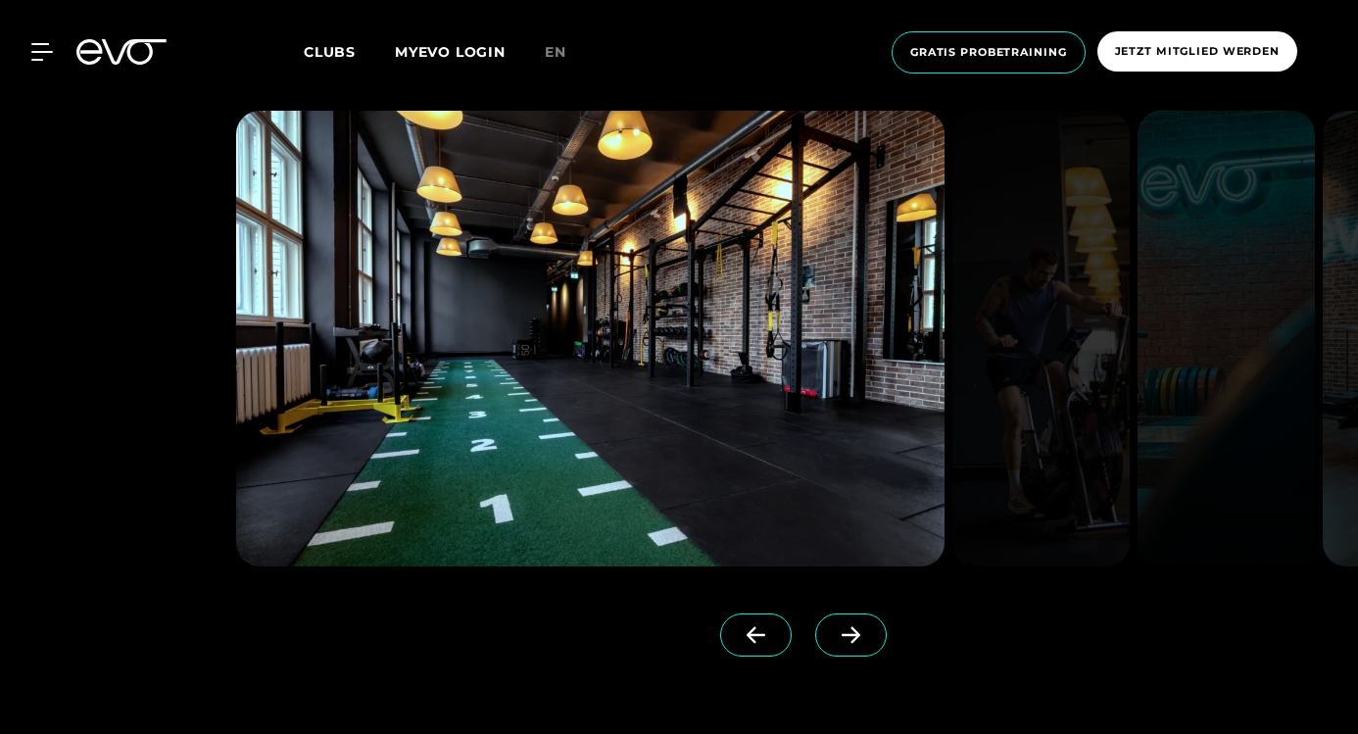
scroll to position [1558, 0]
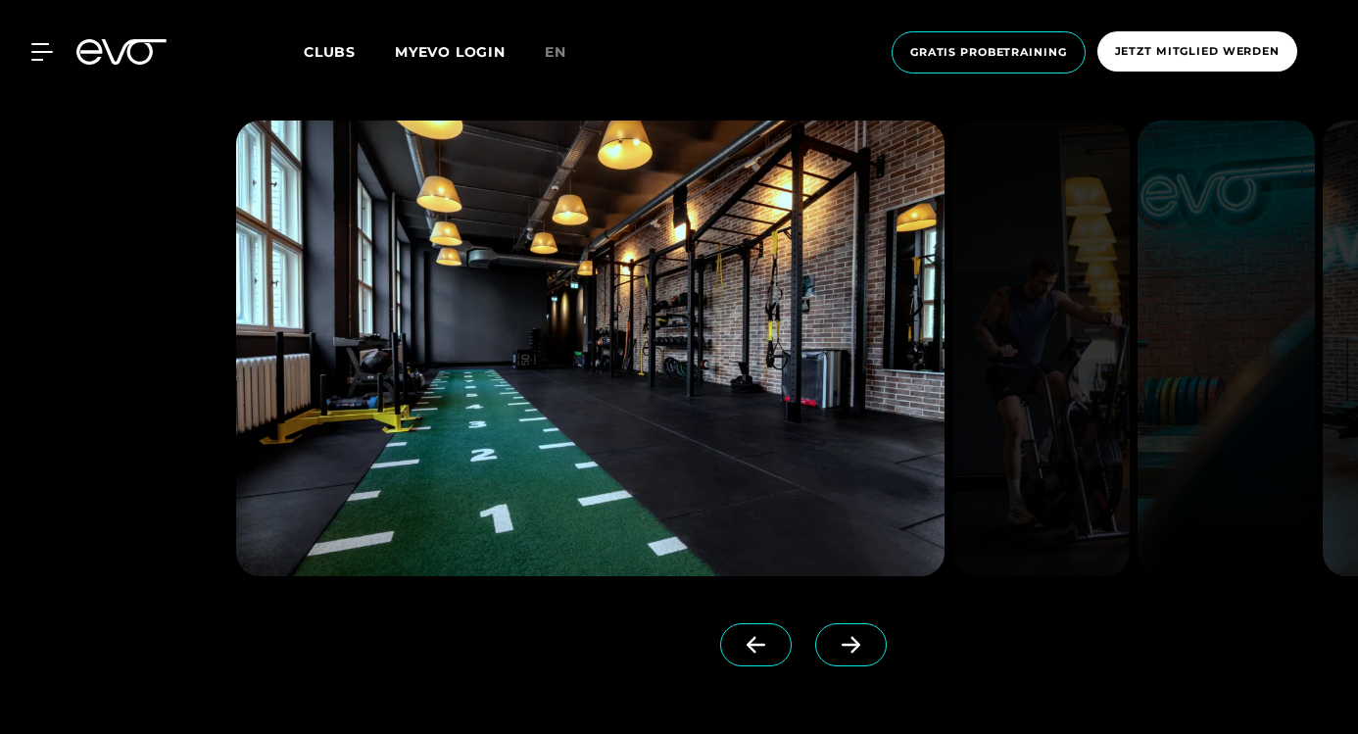
click at [834, 651] on icon at bounding box center [851, 645] width 34 height 18
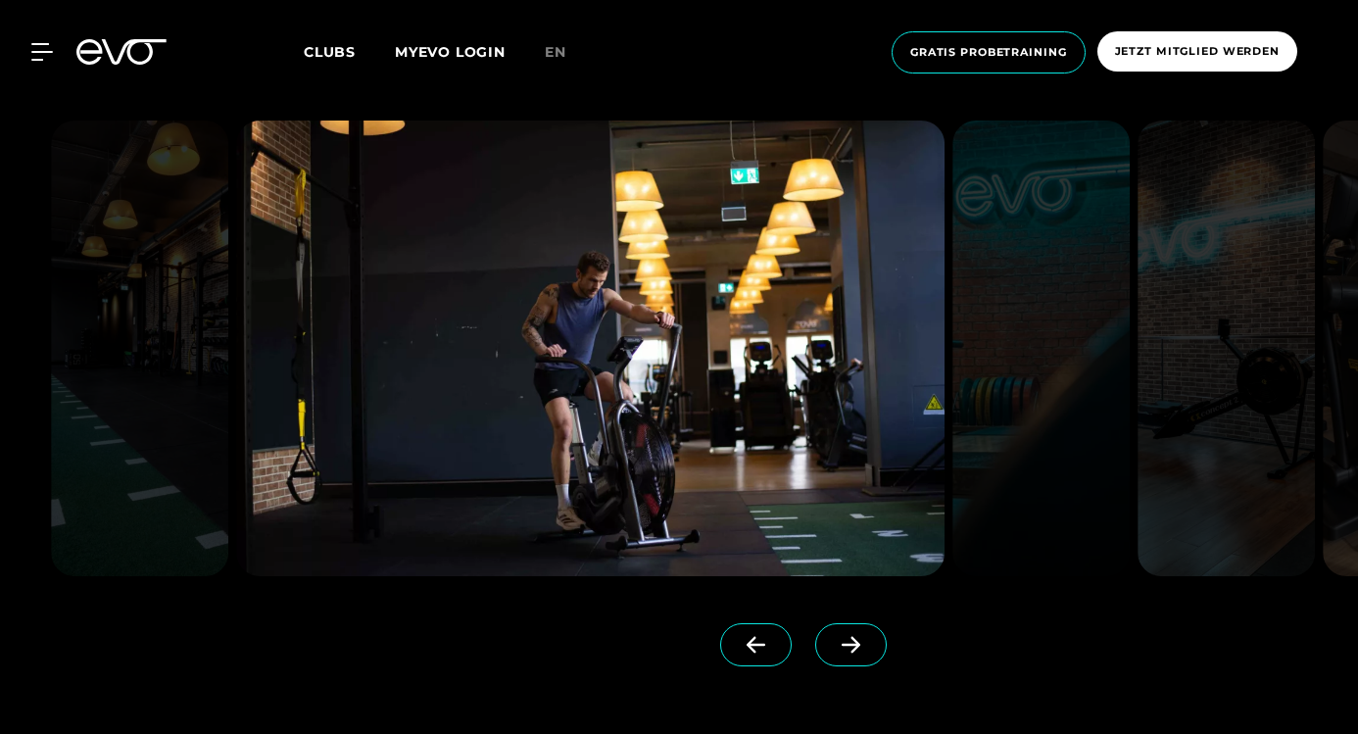
click at [834, 651] on icon at bounding box center [851, 645] width 34 height 18
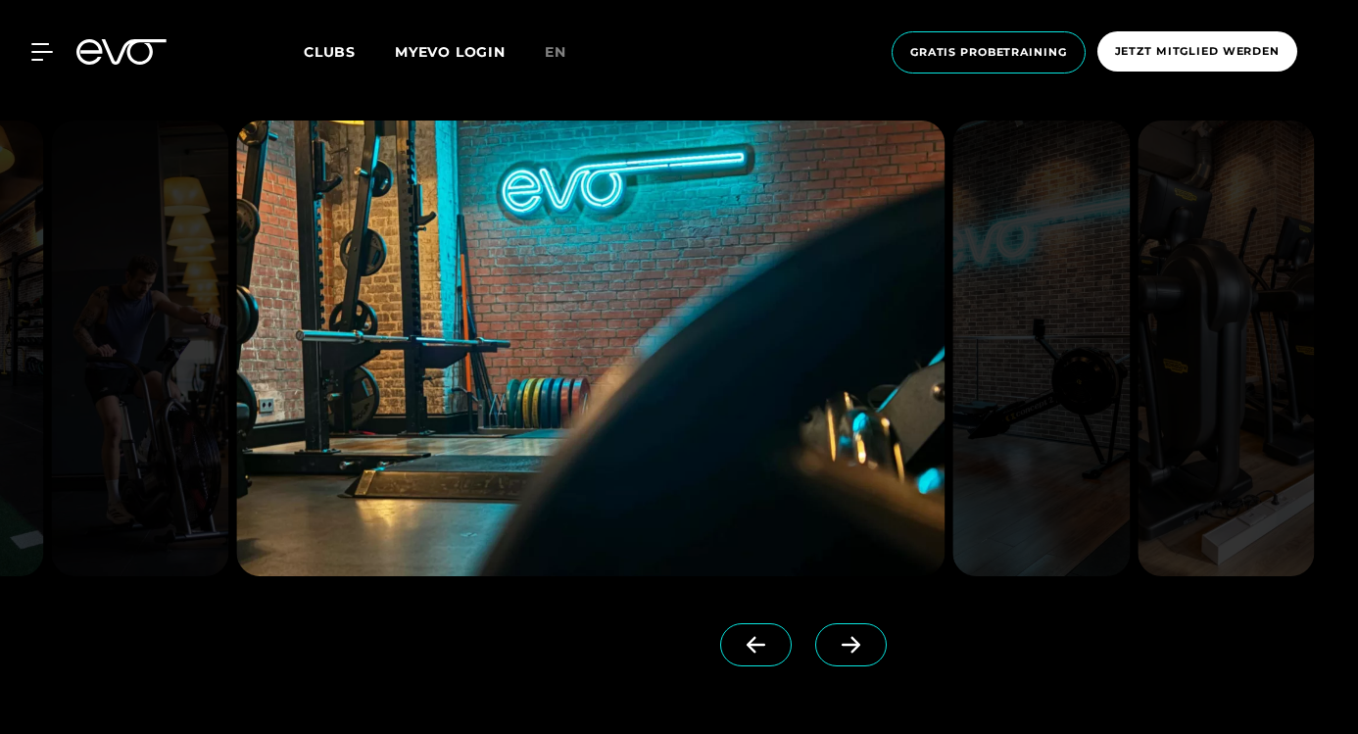
click at [834, 652] on icon at bounding box center [851, 645] width 34 height 18
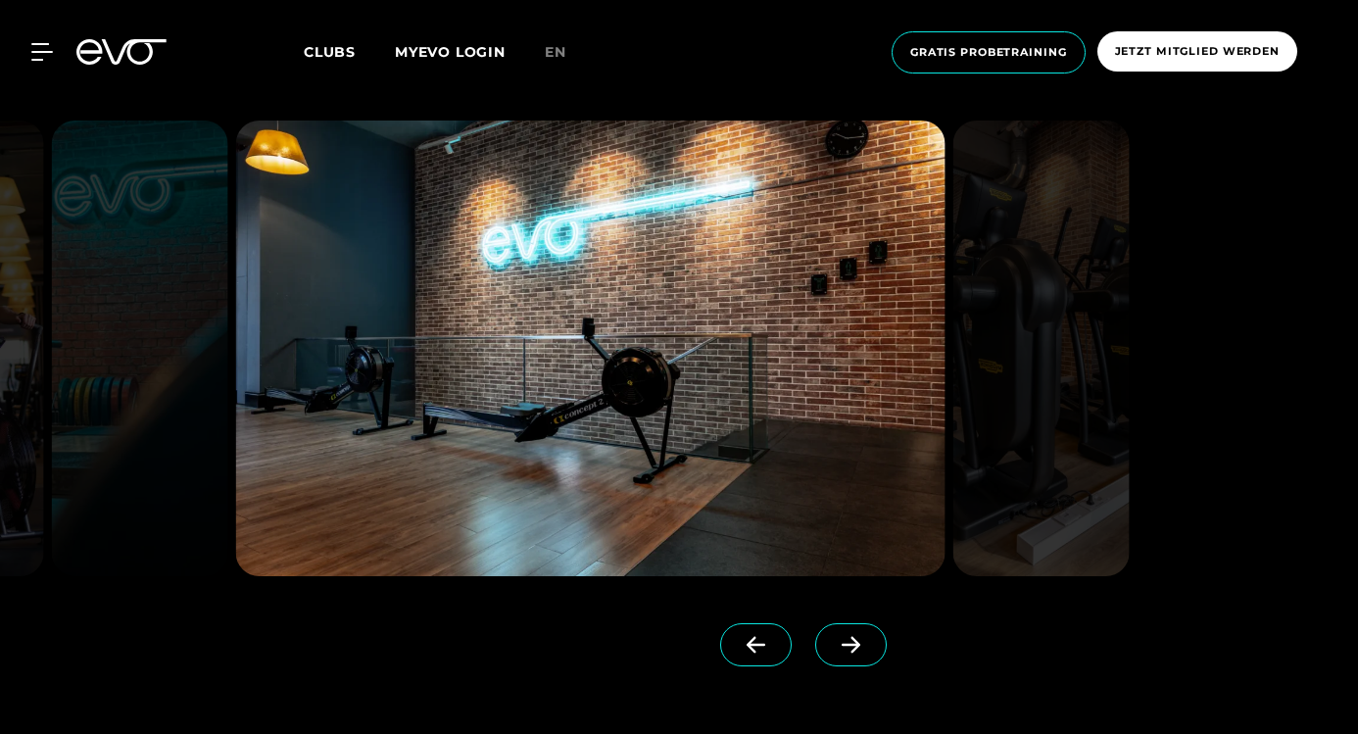
click at [834, 652] on icon at bounding box center [851, 645] width 34 height 18
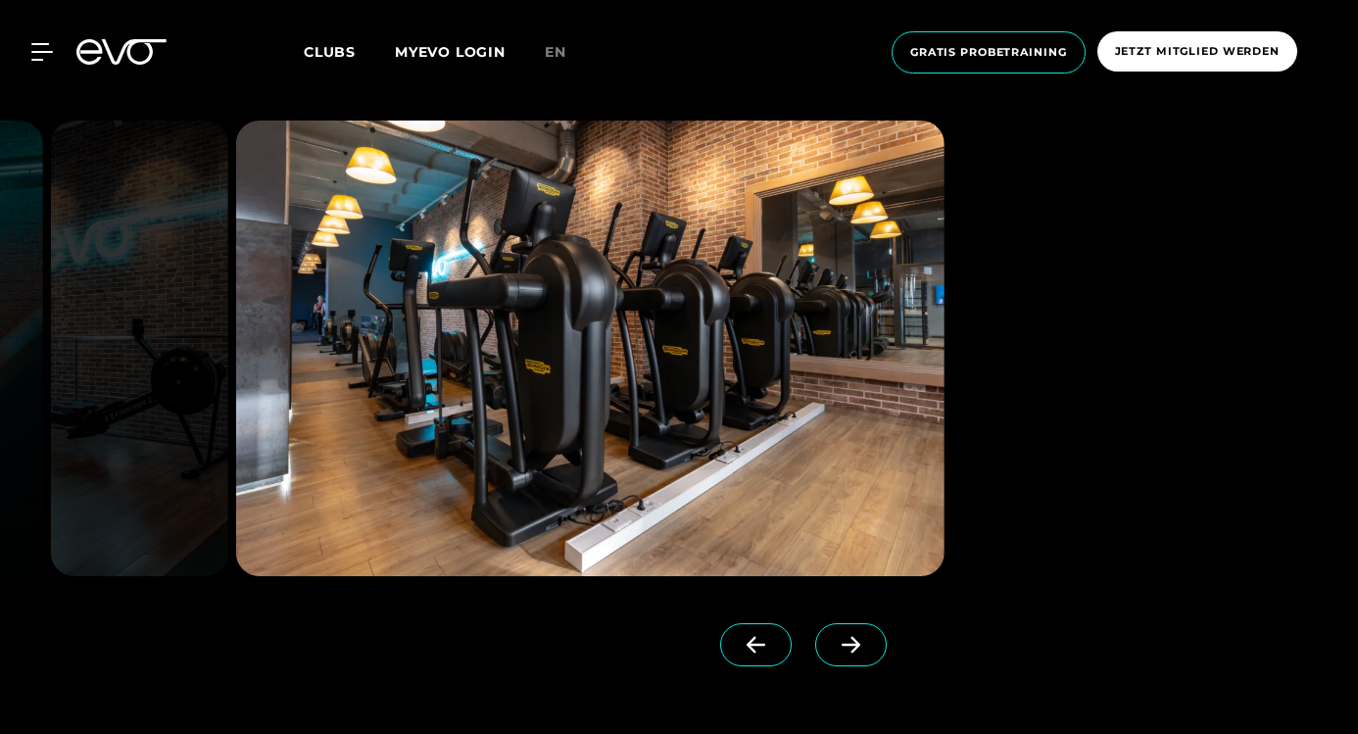
click at [834, 652] on icon at bounding box center [851, 645] width 34 height 18
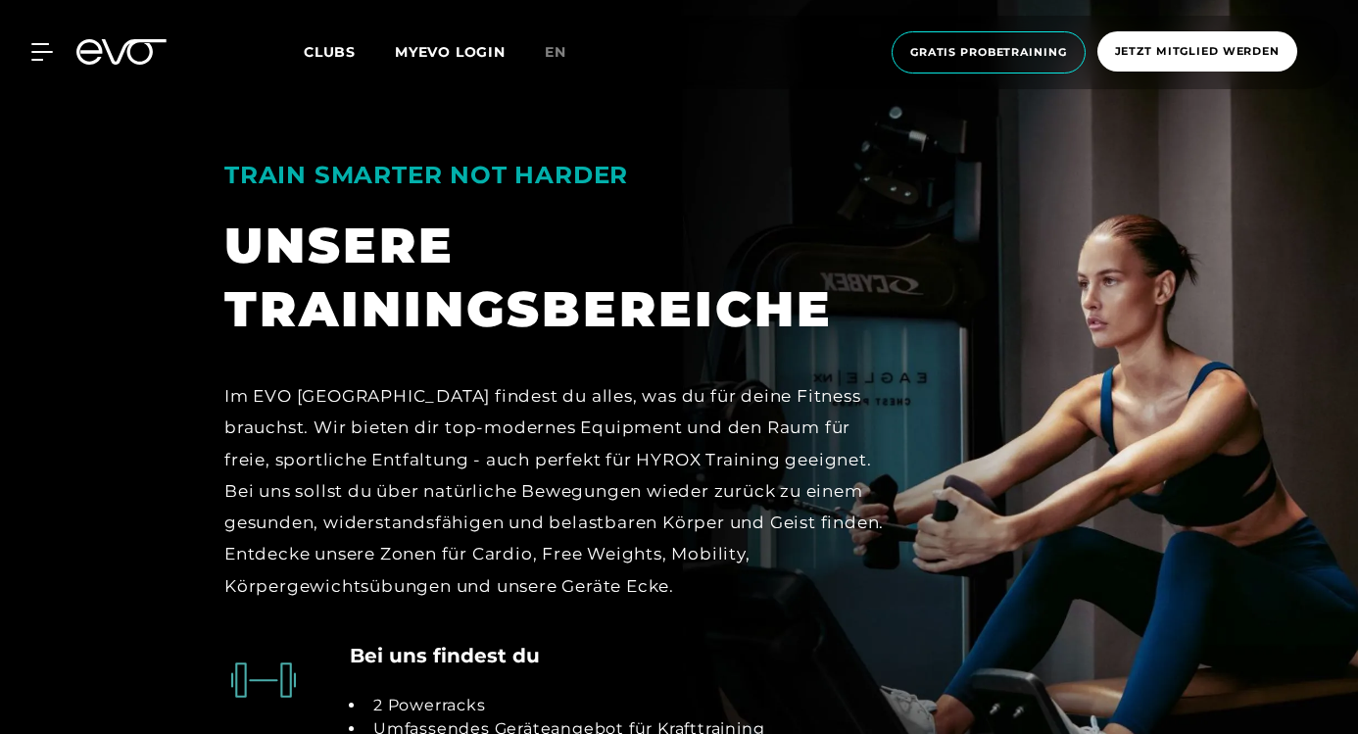
scroll to position [3688, 0]
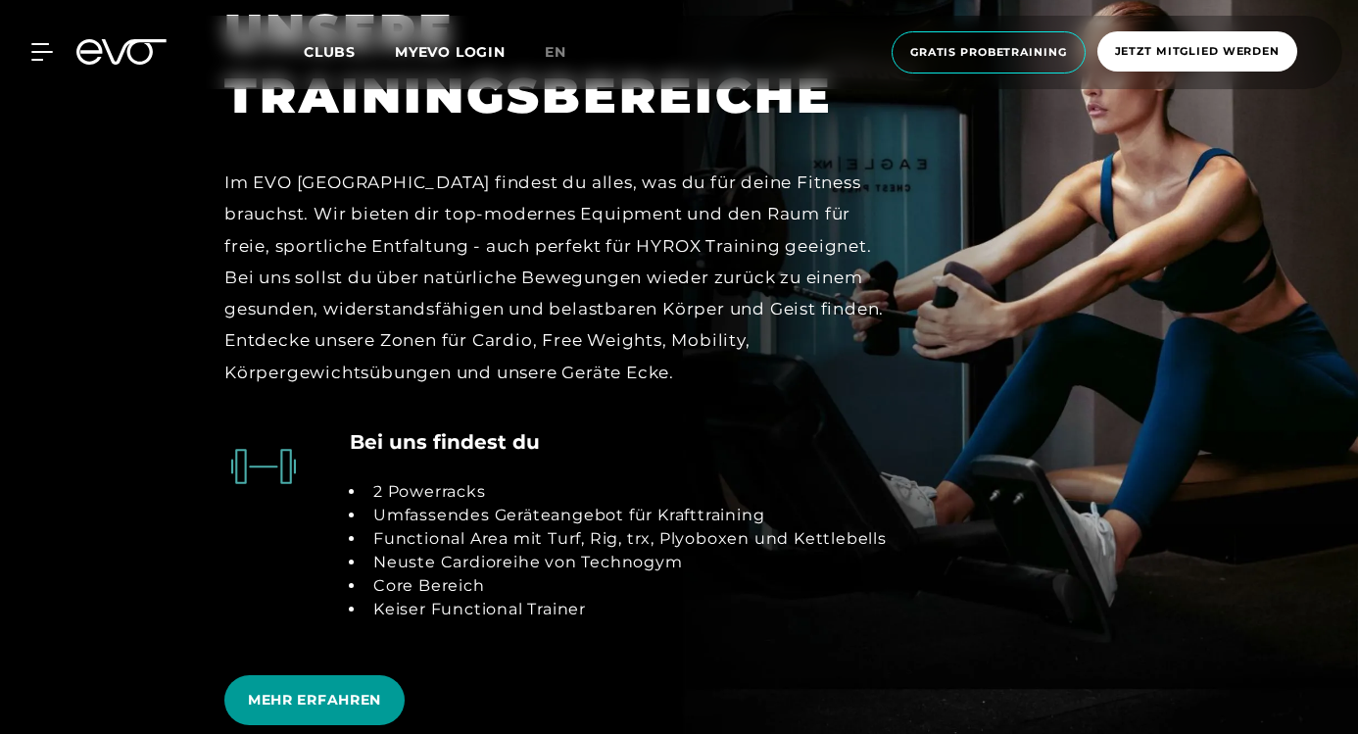
click at [344, 702] on span "MEHR ERFAHREN" at bounding box center [314, 700] width 133 height 21
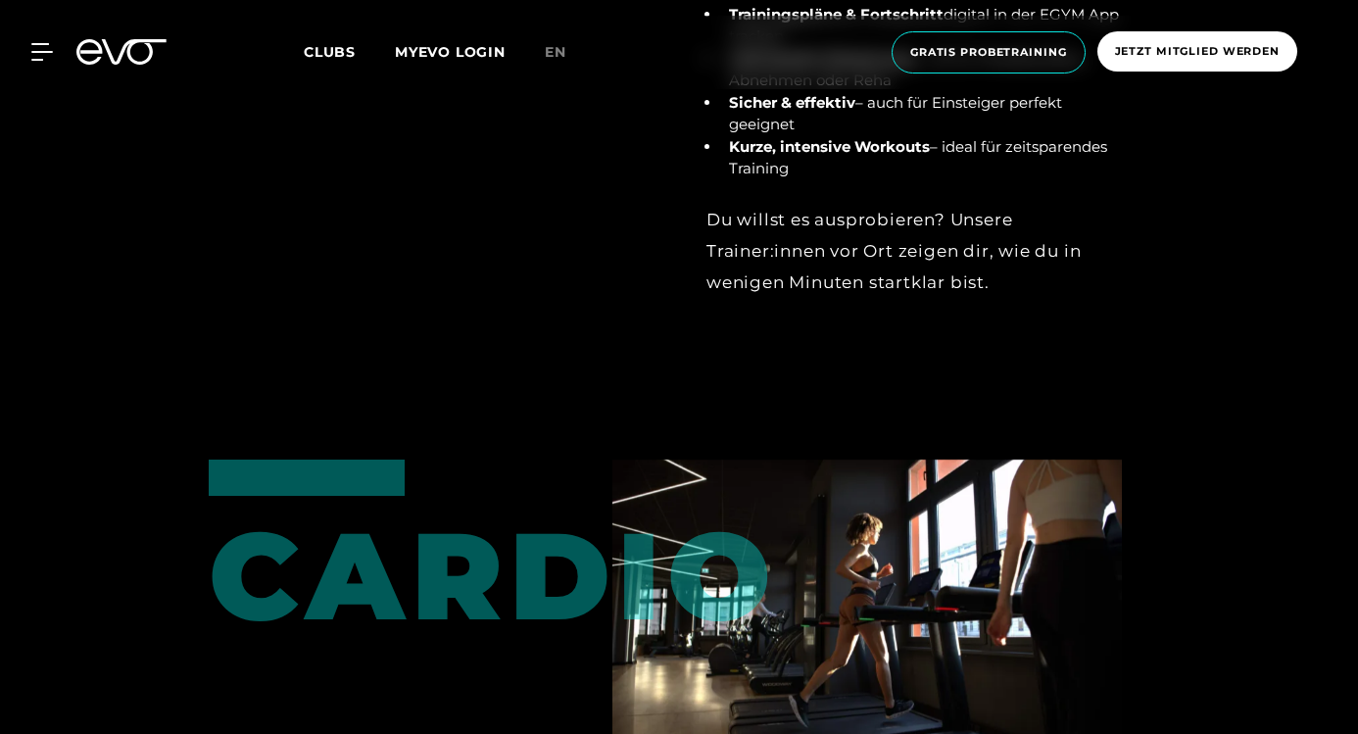
scroll to position [2521, 0]
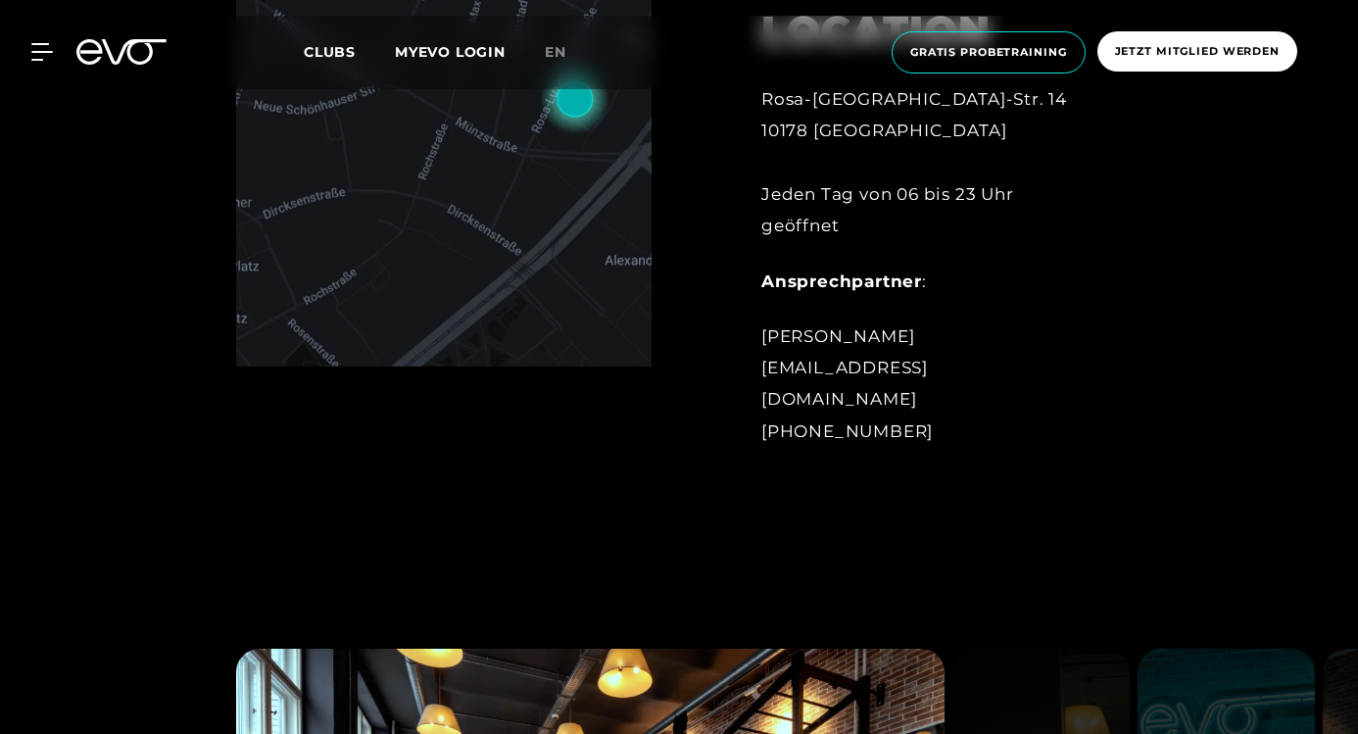
scroll to position [1029, 0]
click at [342, 53] on span "Clubs" at bounding box center [330, 52] width 52 height 18
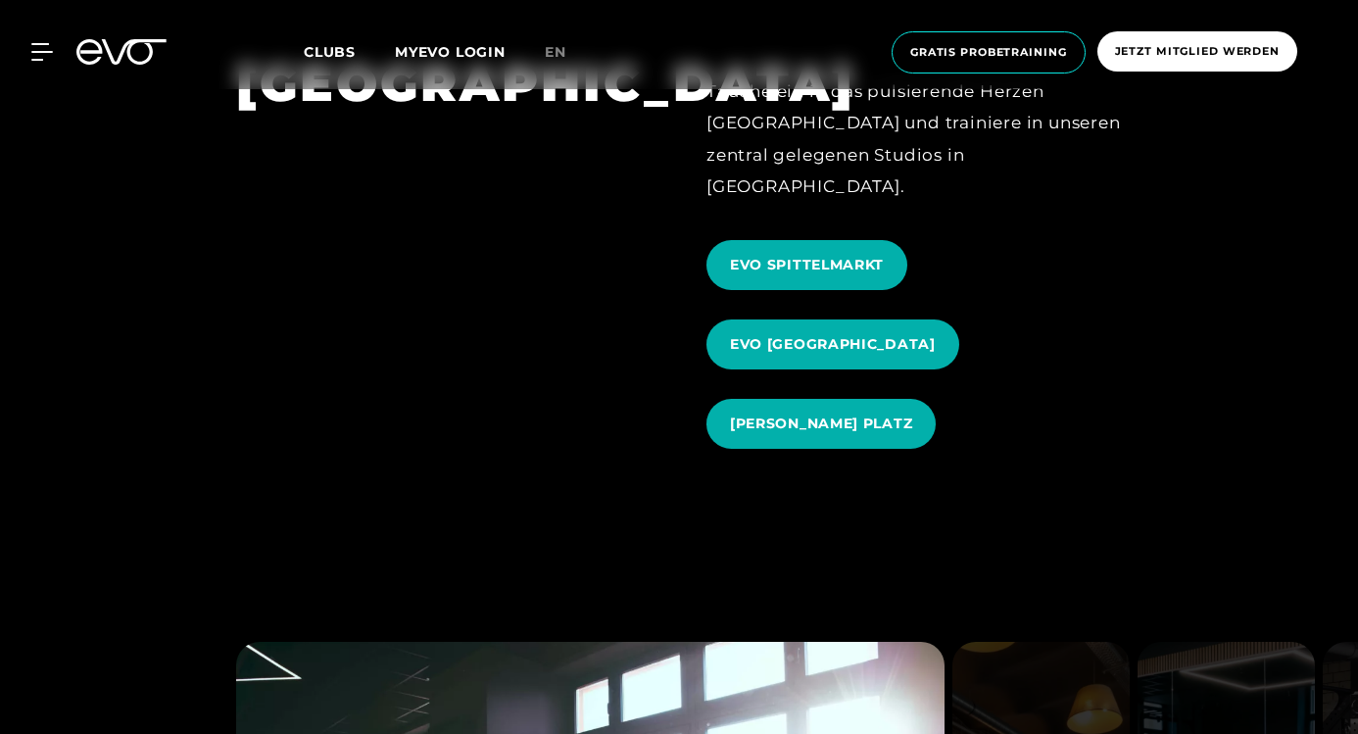
scroll to position [2060, 0]
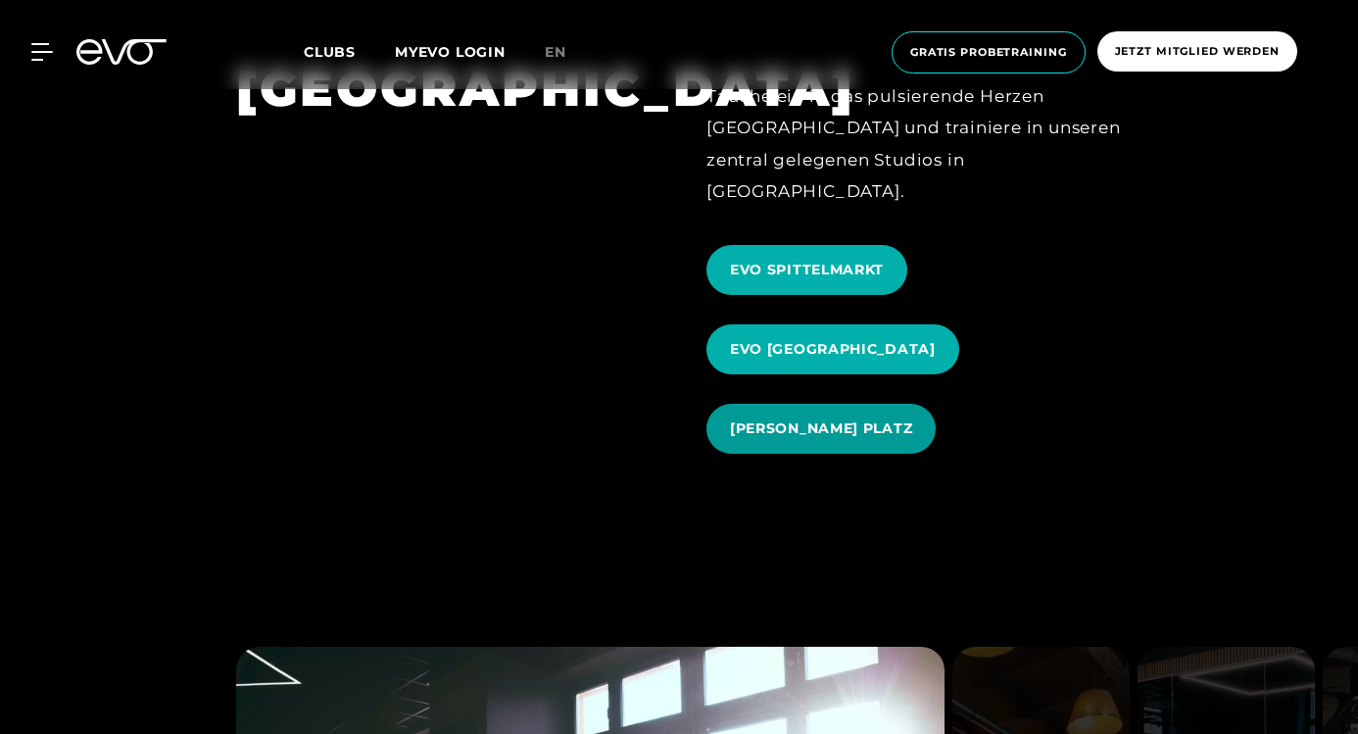
click at [867, 418] on span "[PERSON_NAME] PLATZ" at bounding box center [821, 428] width 182 height 21
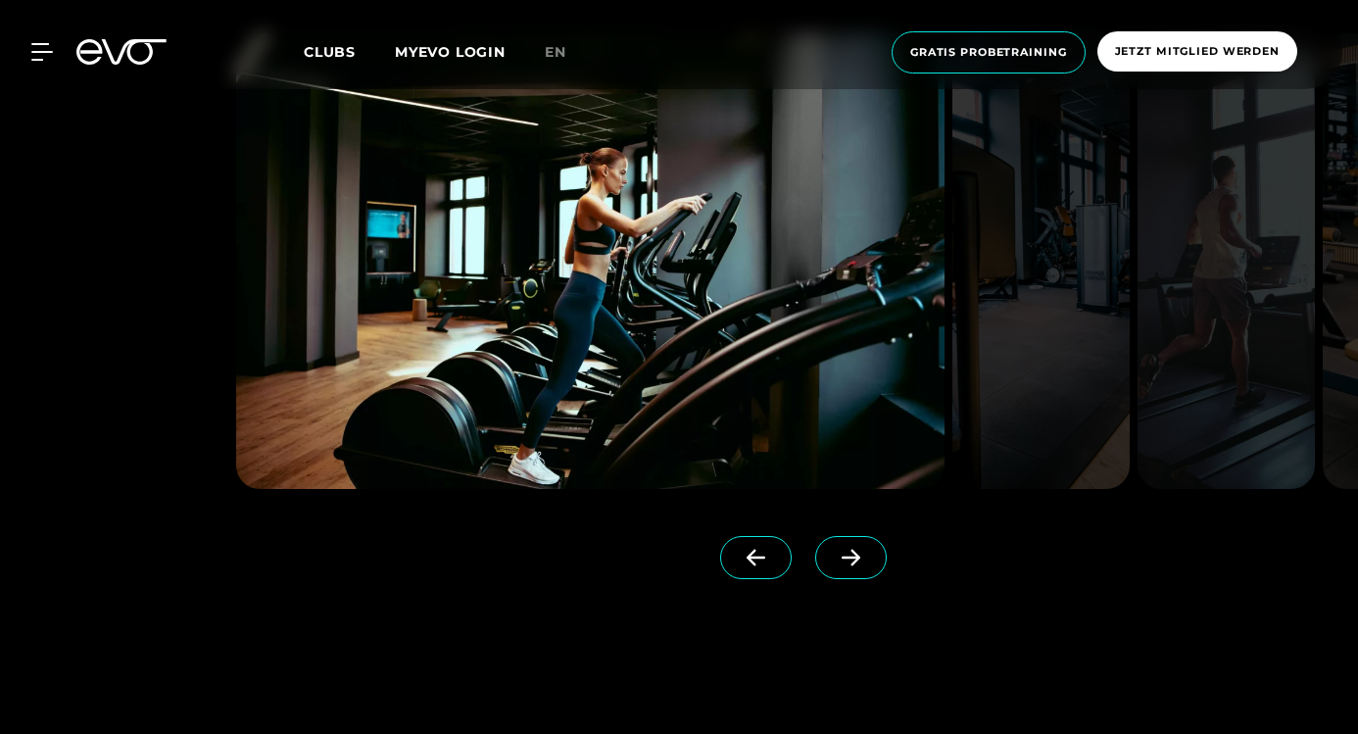
scroll to position [1629, 0]
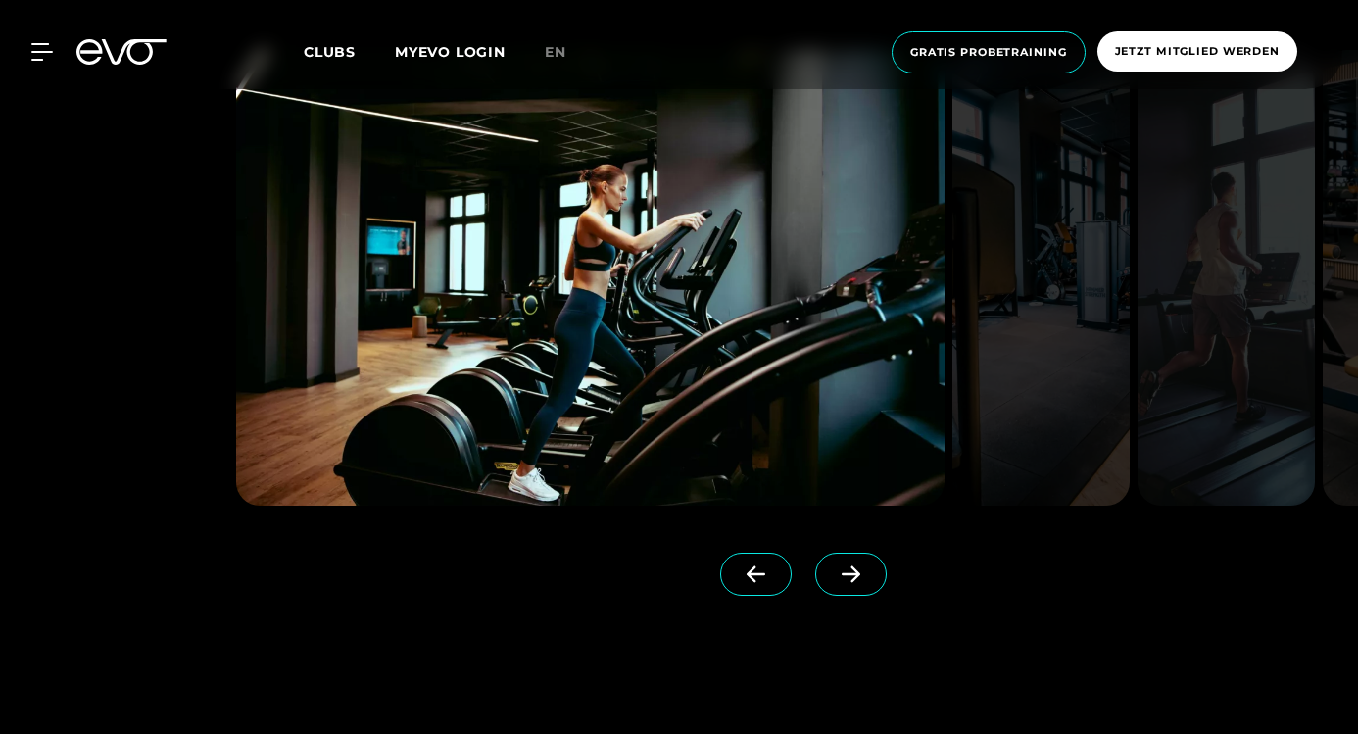
click at [842, 573] on icon at bounding box center [851, 574] width 19 height 17
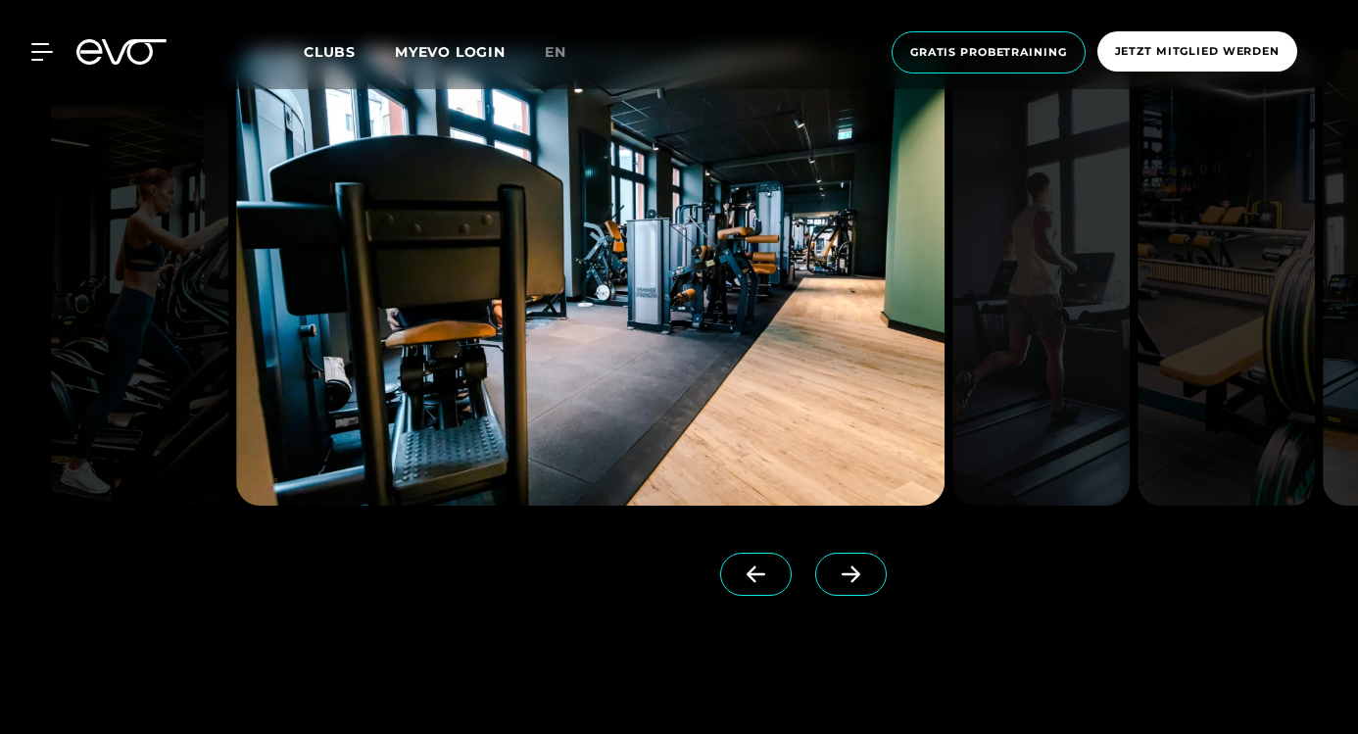
click at [842, 573] on icon at bounding box center [851, 574] width 19 height 17
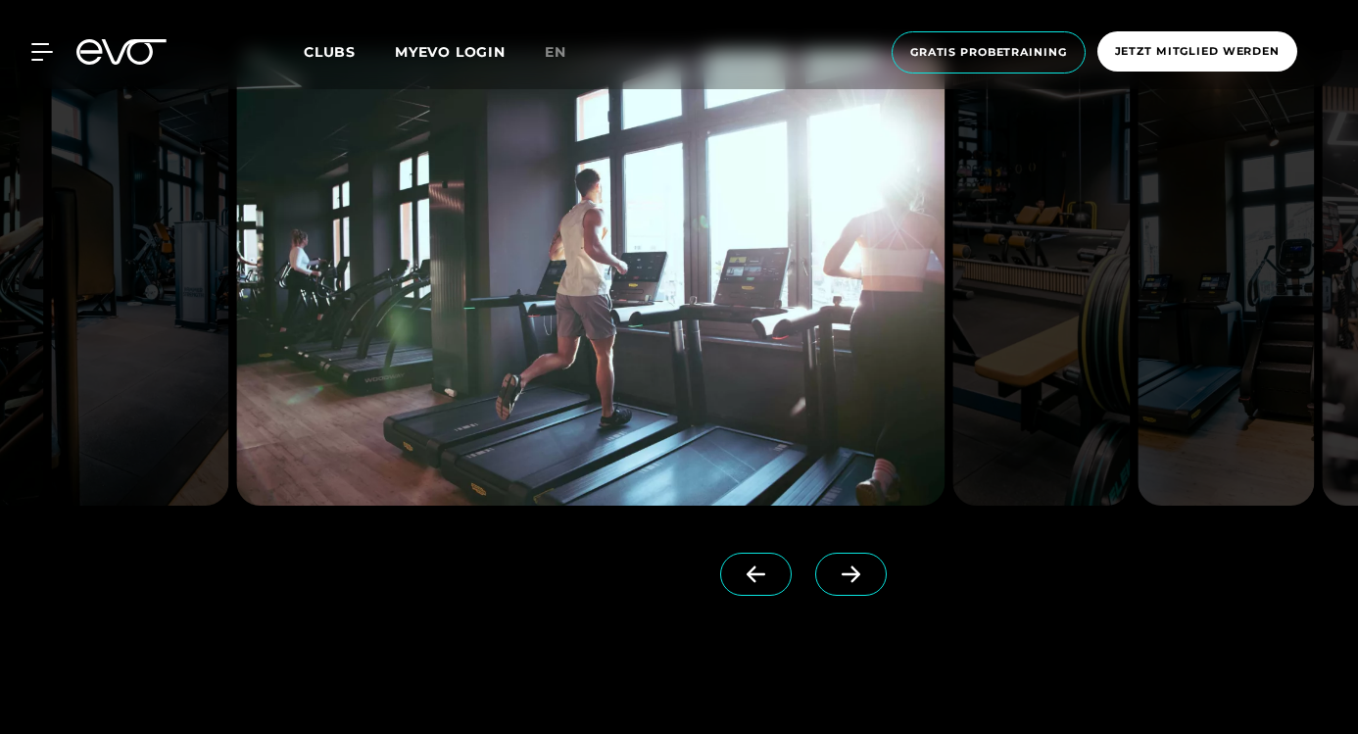
click at [842, 573] on icon at bounding box center [851, 574] width 19 height 17
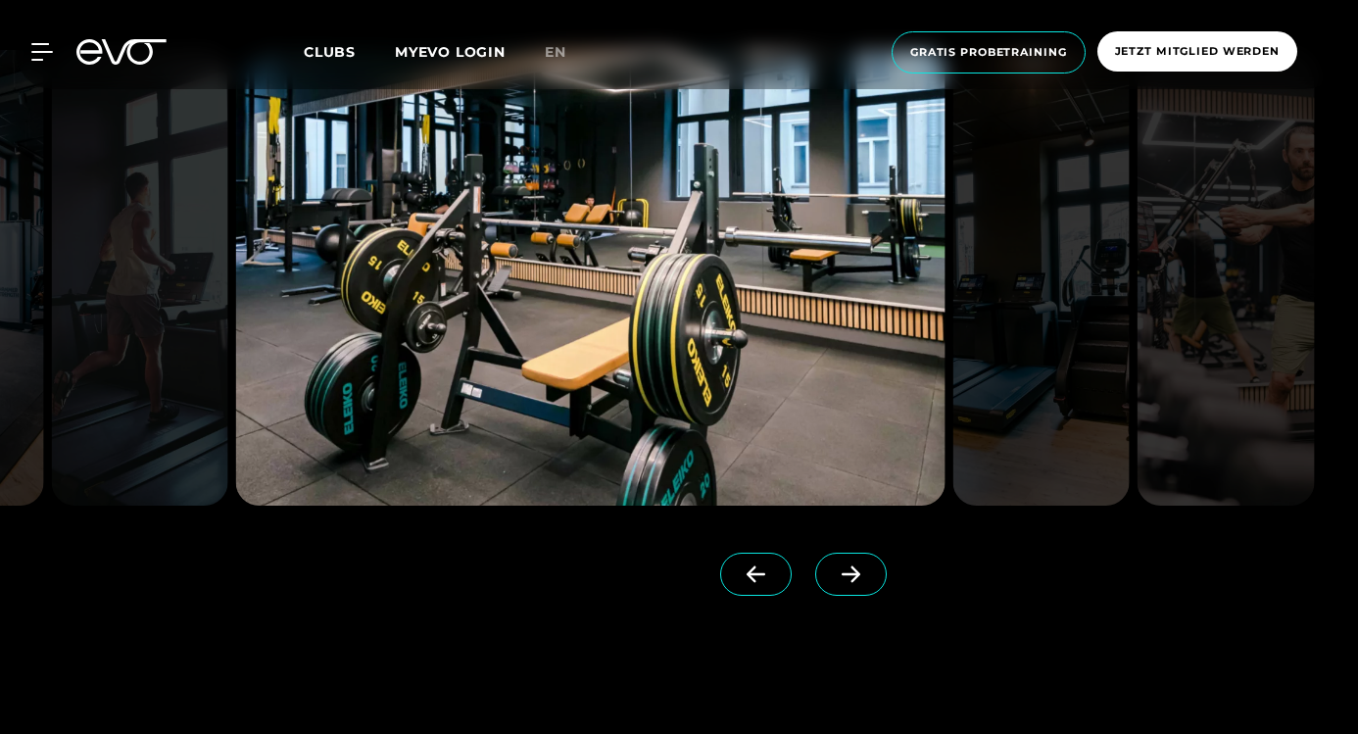
click at [842, 573] on icon at bounding box center [851, 574] width 19 height 17
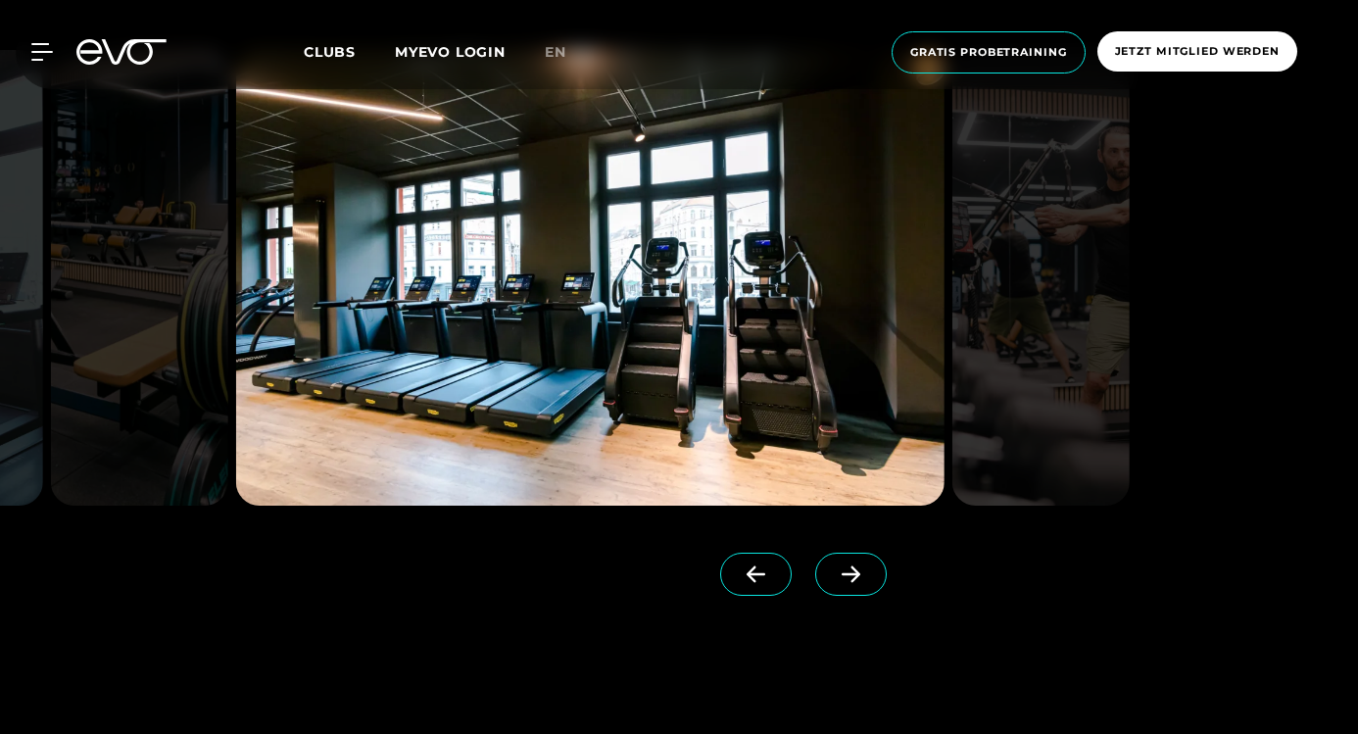
click at [842, 573] on icon at bounding box center [851, 574] width 19 height 17
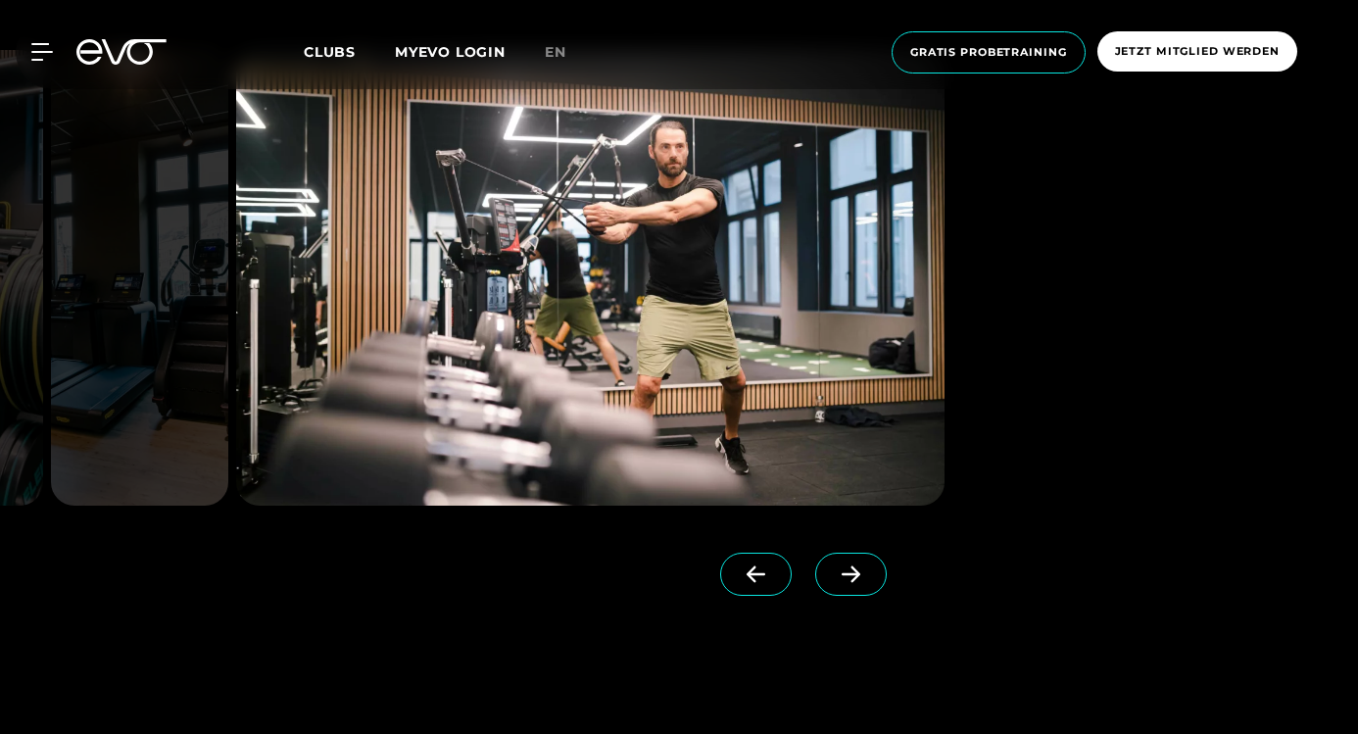
click at [842, 573] on icon at bounding box center [851, 574] width 19 height 17
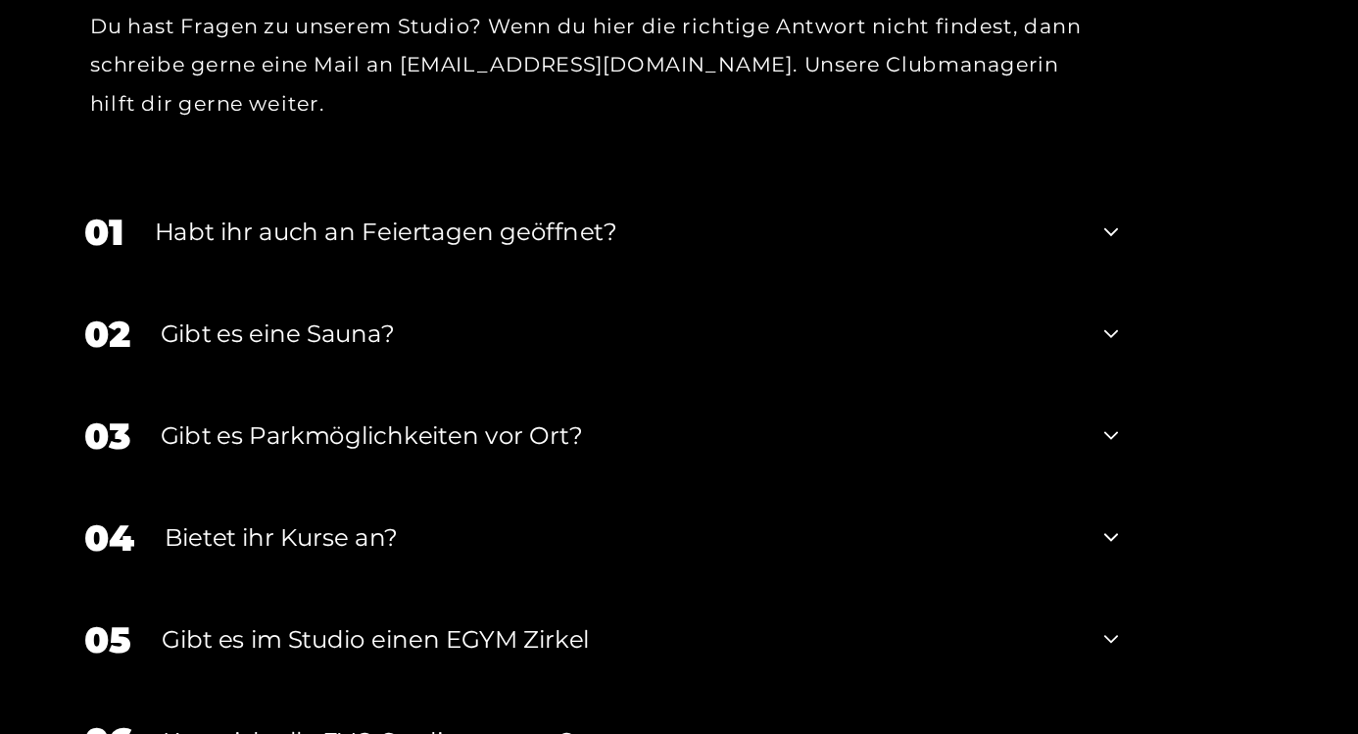
scroll to position [6748, 0]
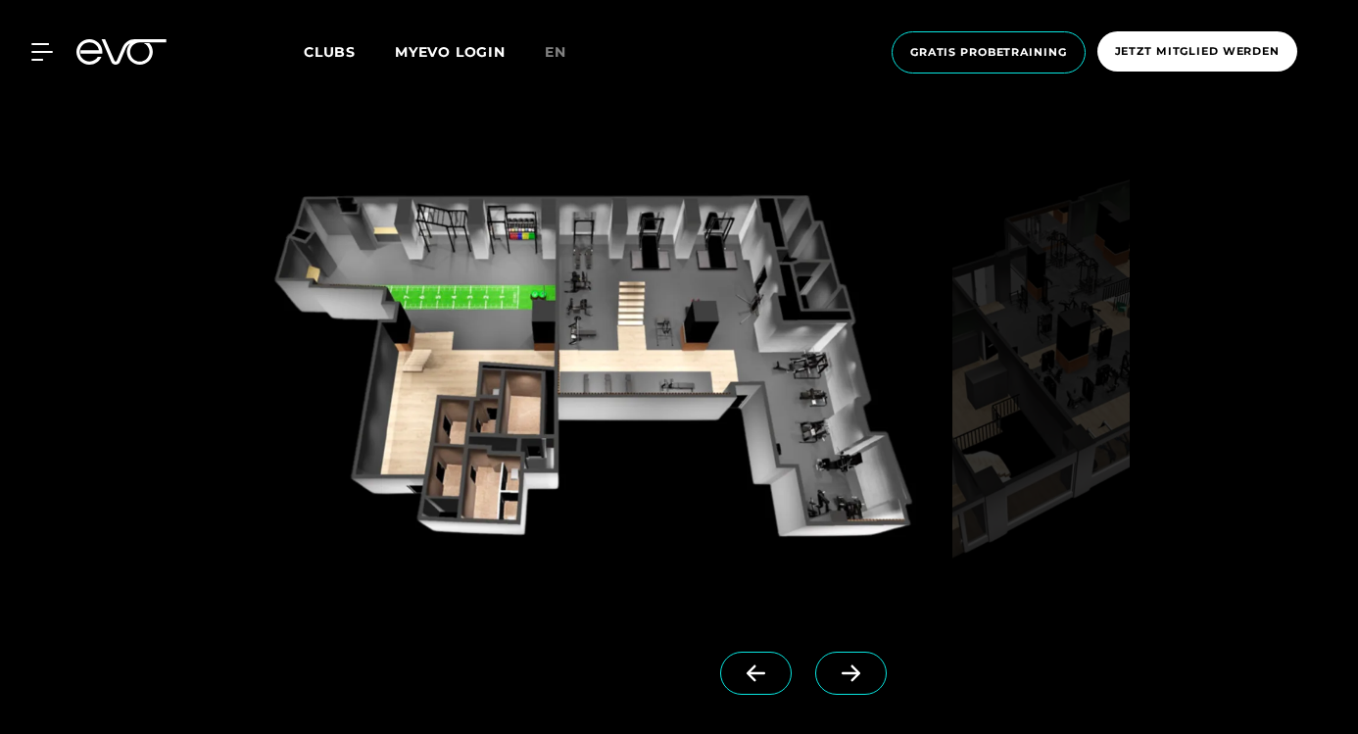
scroll to position [1533, 0]
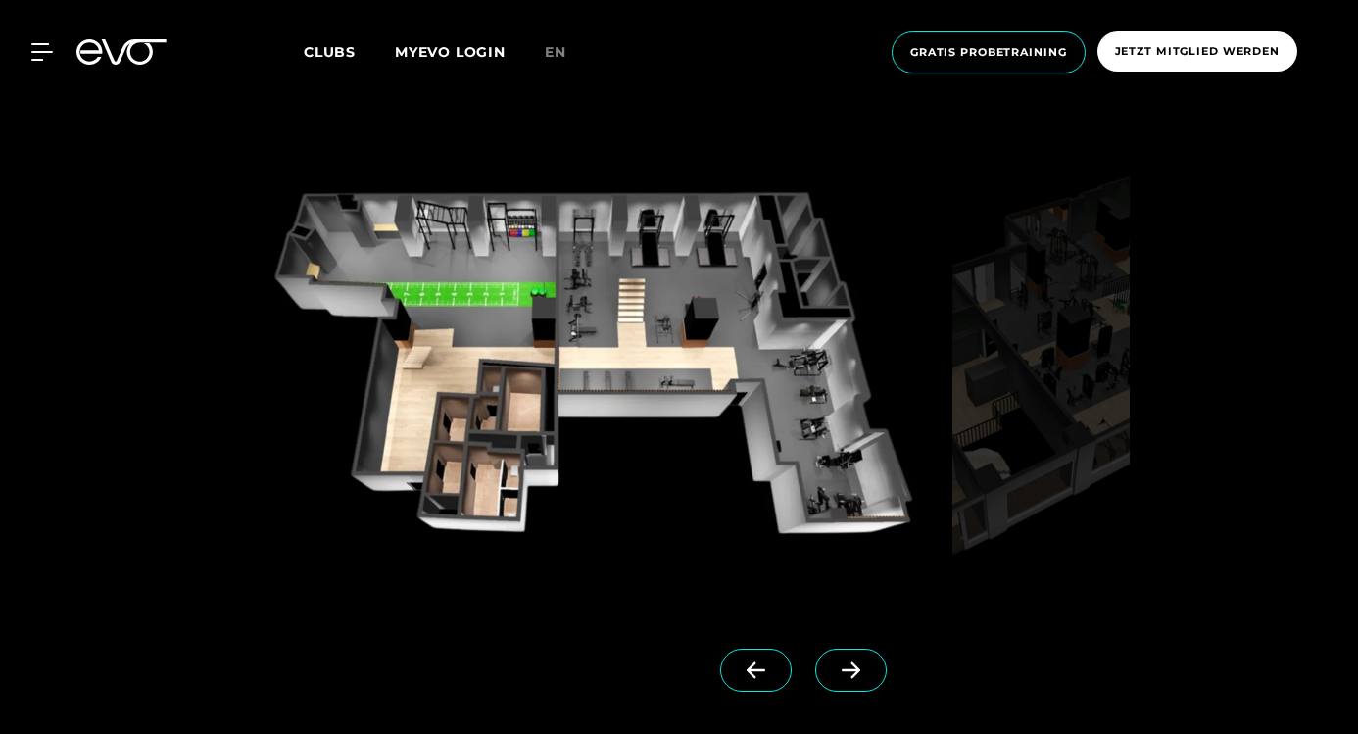
click at [815, 690] on span at bounding box center [851, 670] width 72 height 43
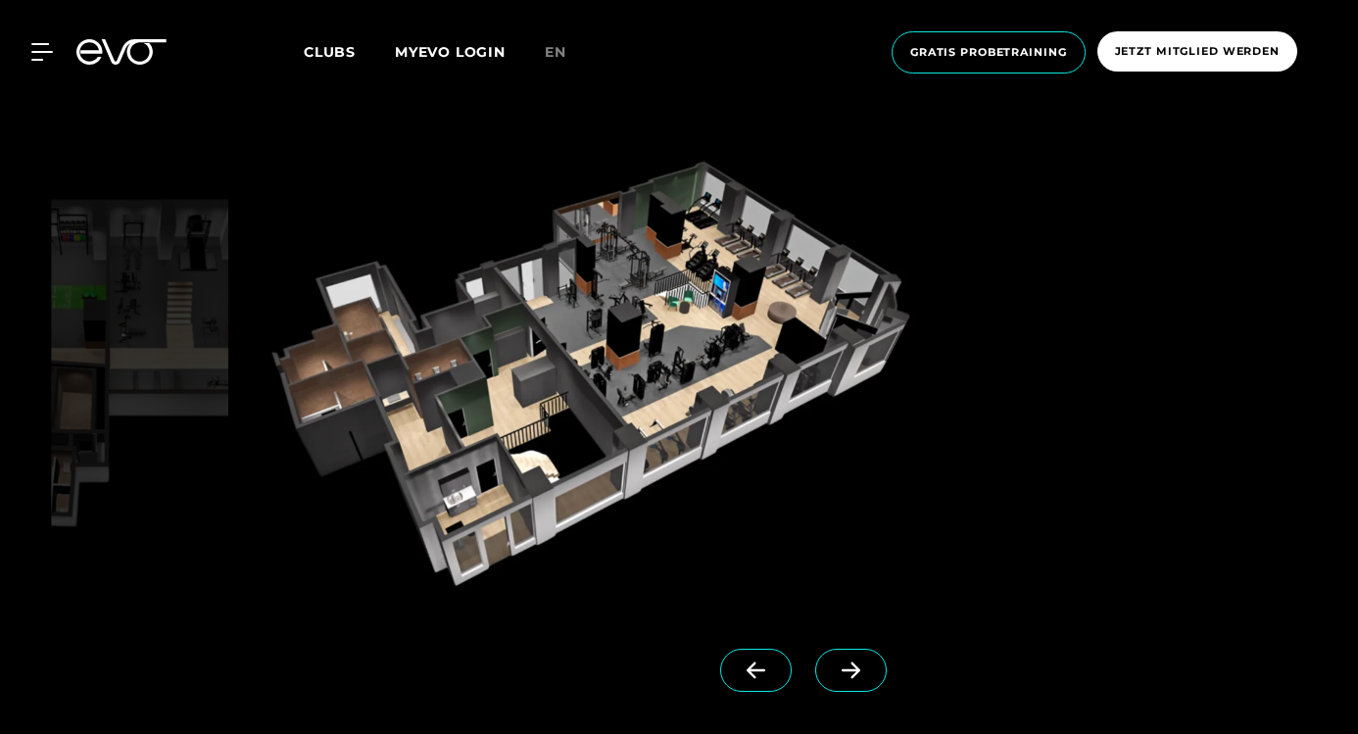
click at [815, 689] on span at bounding box center [851, 670] width 72 height 43
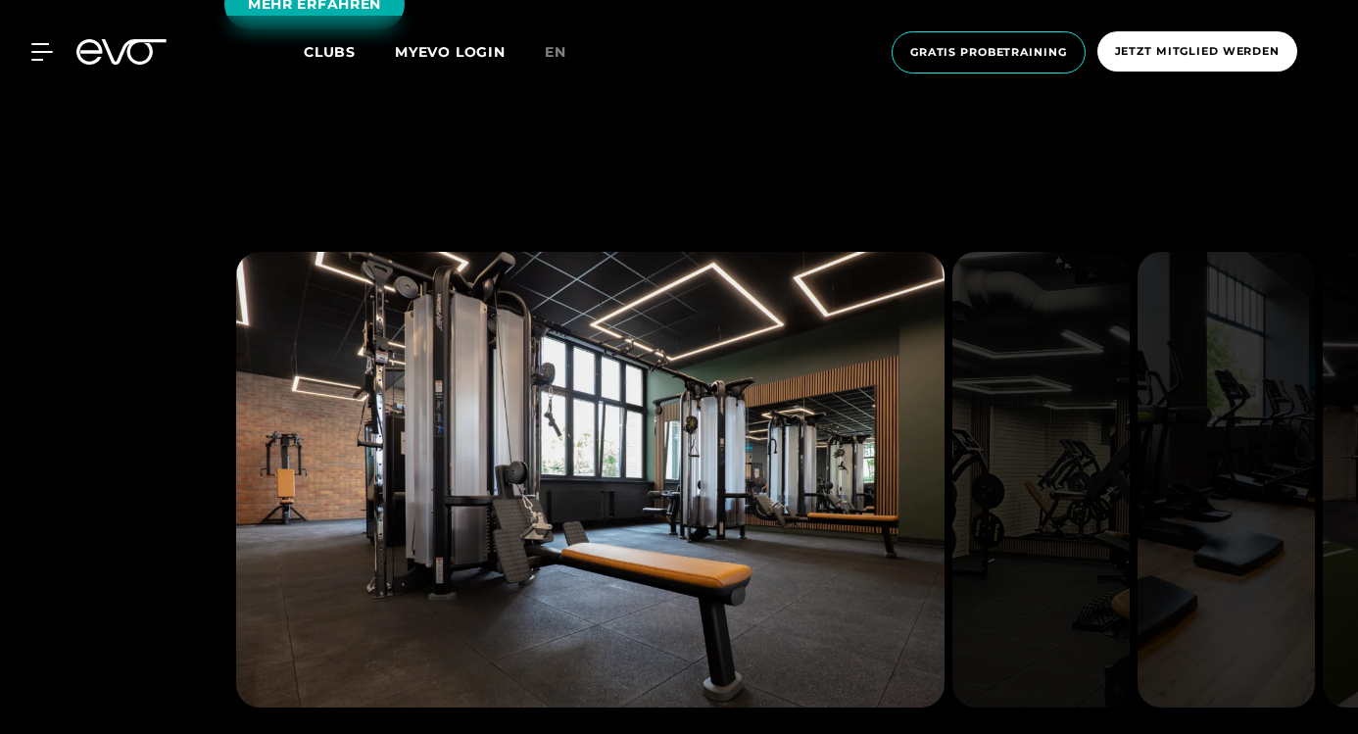
scroll to position [4503, 0]
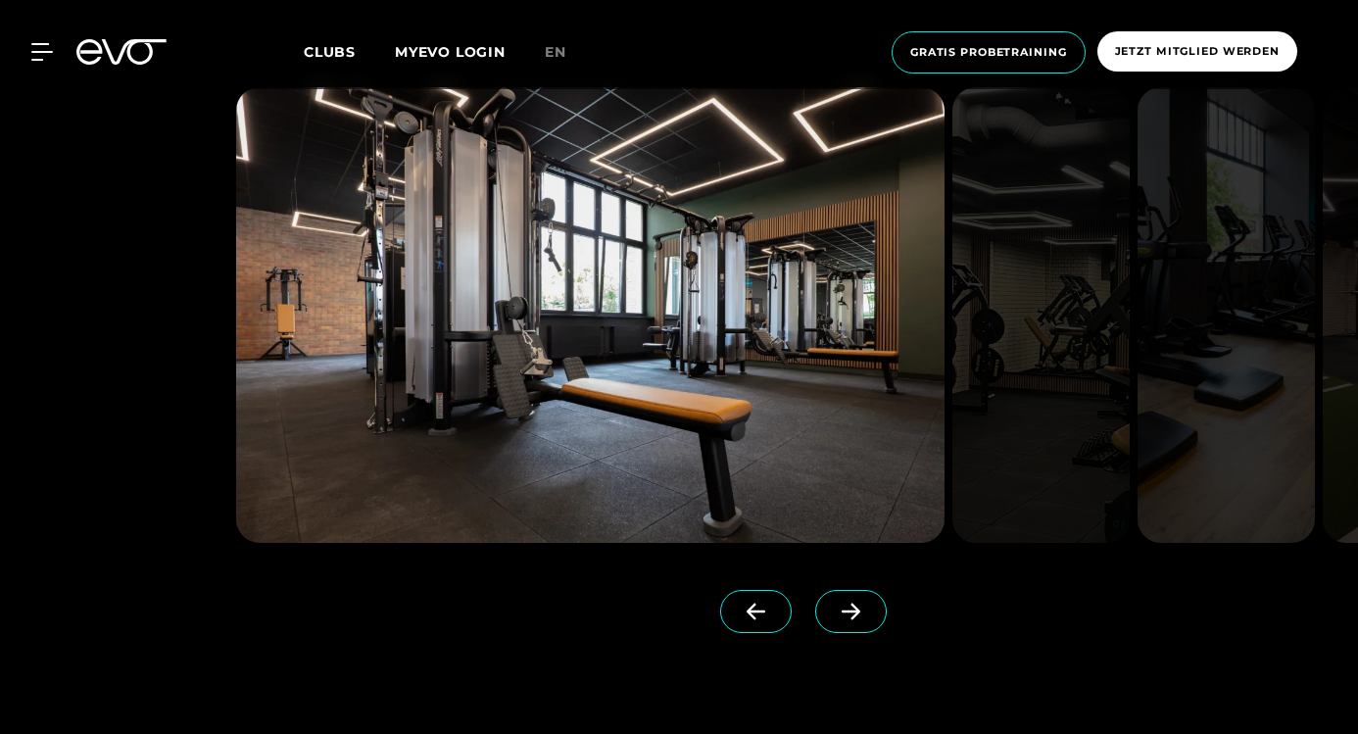
click at [842, 609] on icon at bounding box center [851, 612] width 19 height 17
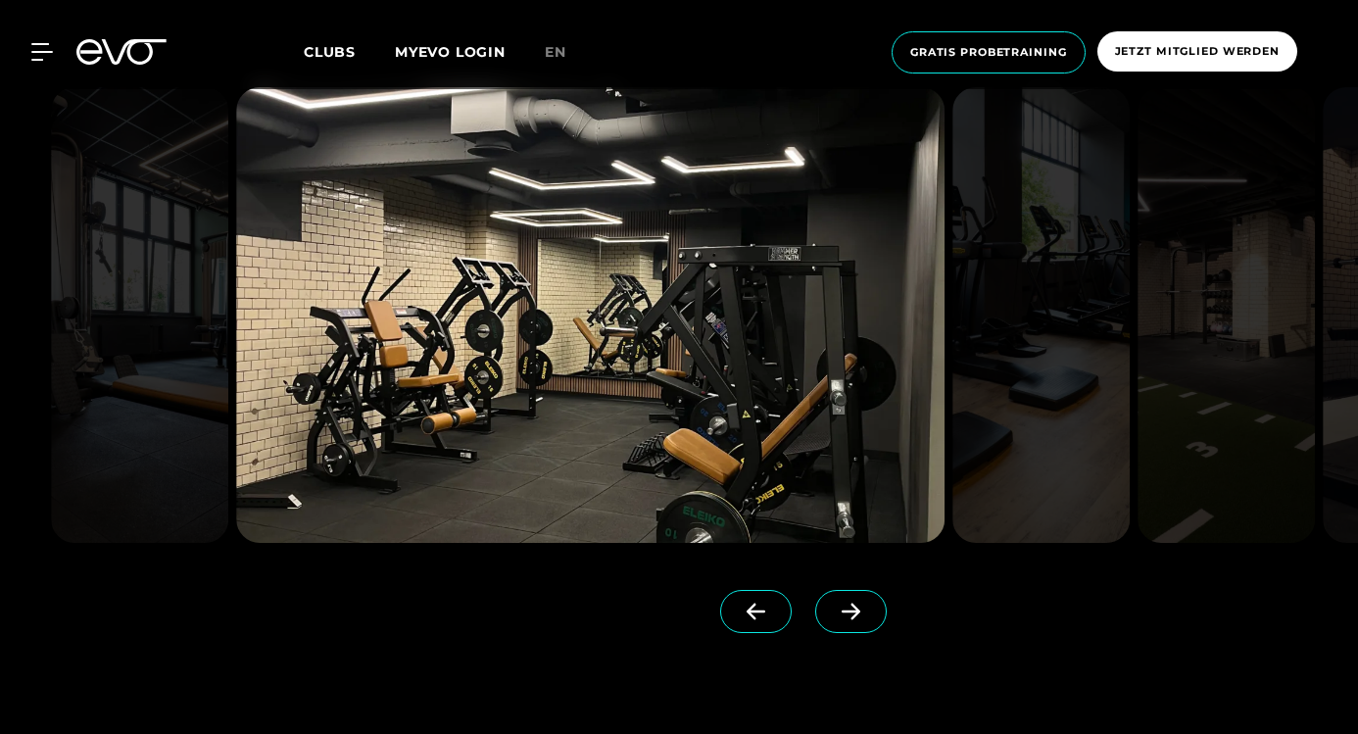
click at [834, 609] on icon at bounding box center [851, 612] width 34 height 18
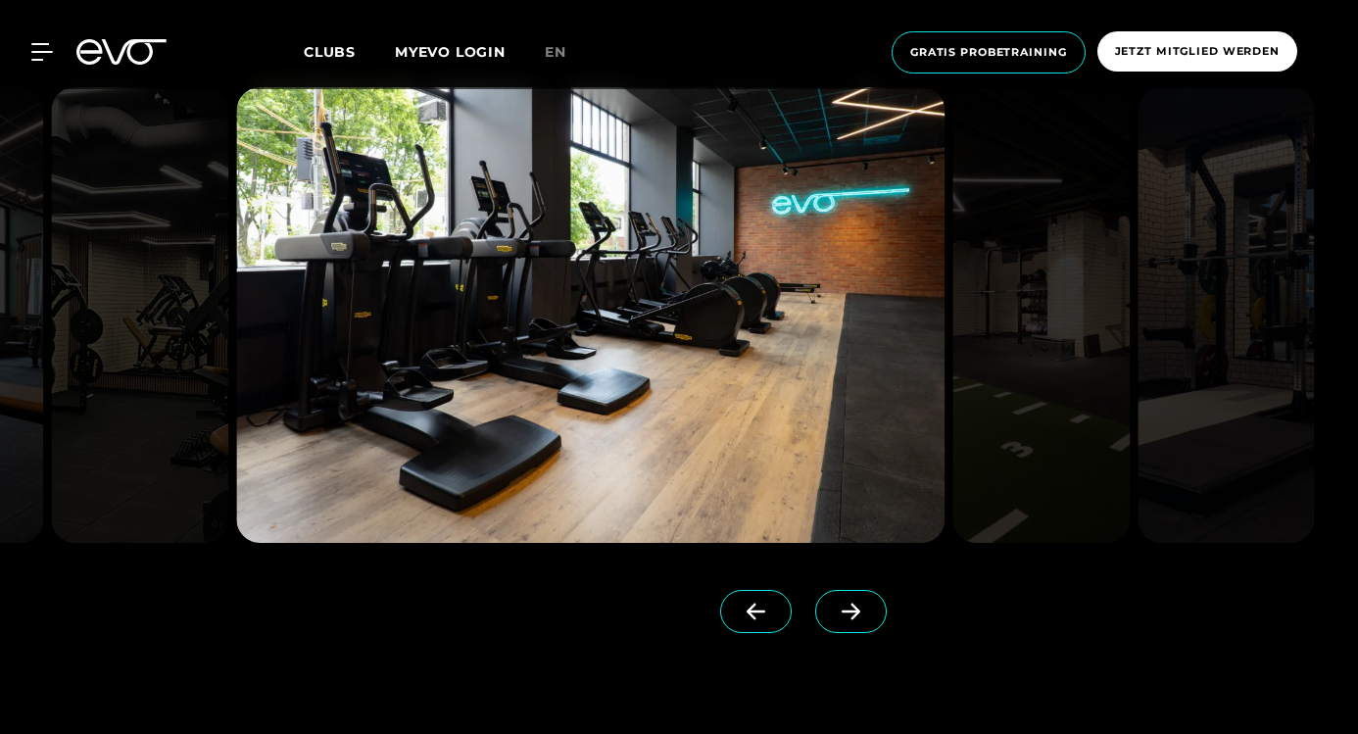
click at [834, 609] on icon at bounding box center [851, 612] width 34 height 18
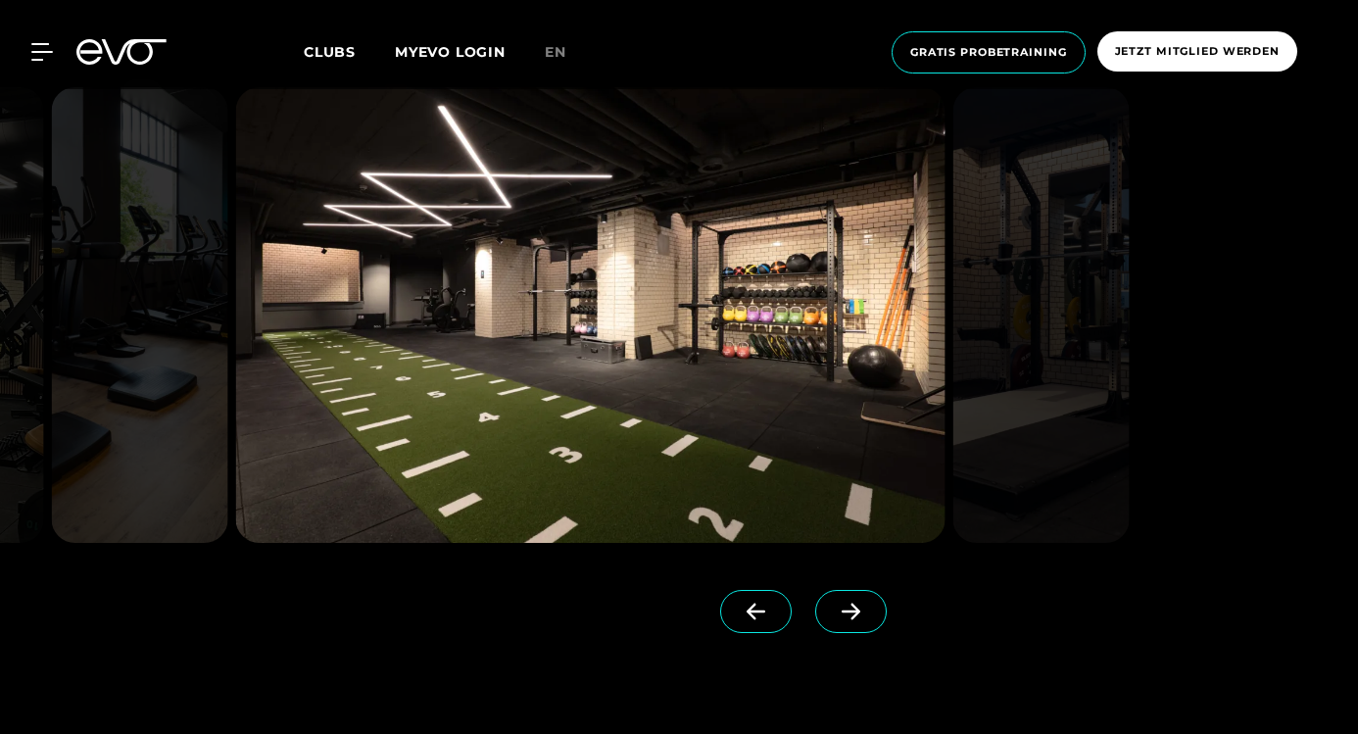
click at [834, 608] on icon at bounding box center [851, 612] width 34 height 18
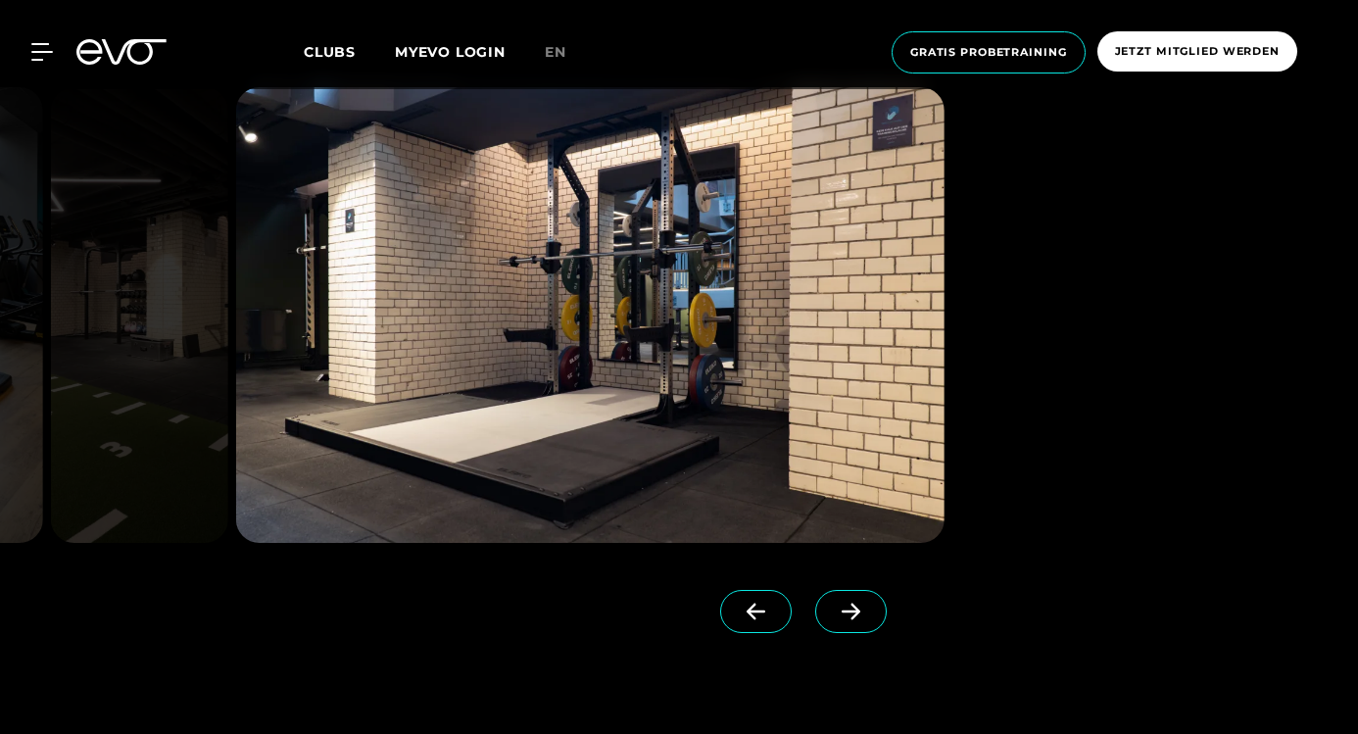
click at [834, 608] on icon at bounding box center [851, 612] width 34 height 18
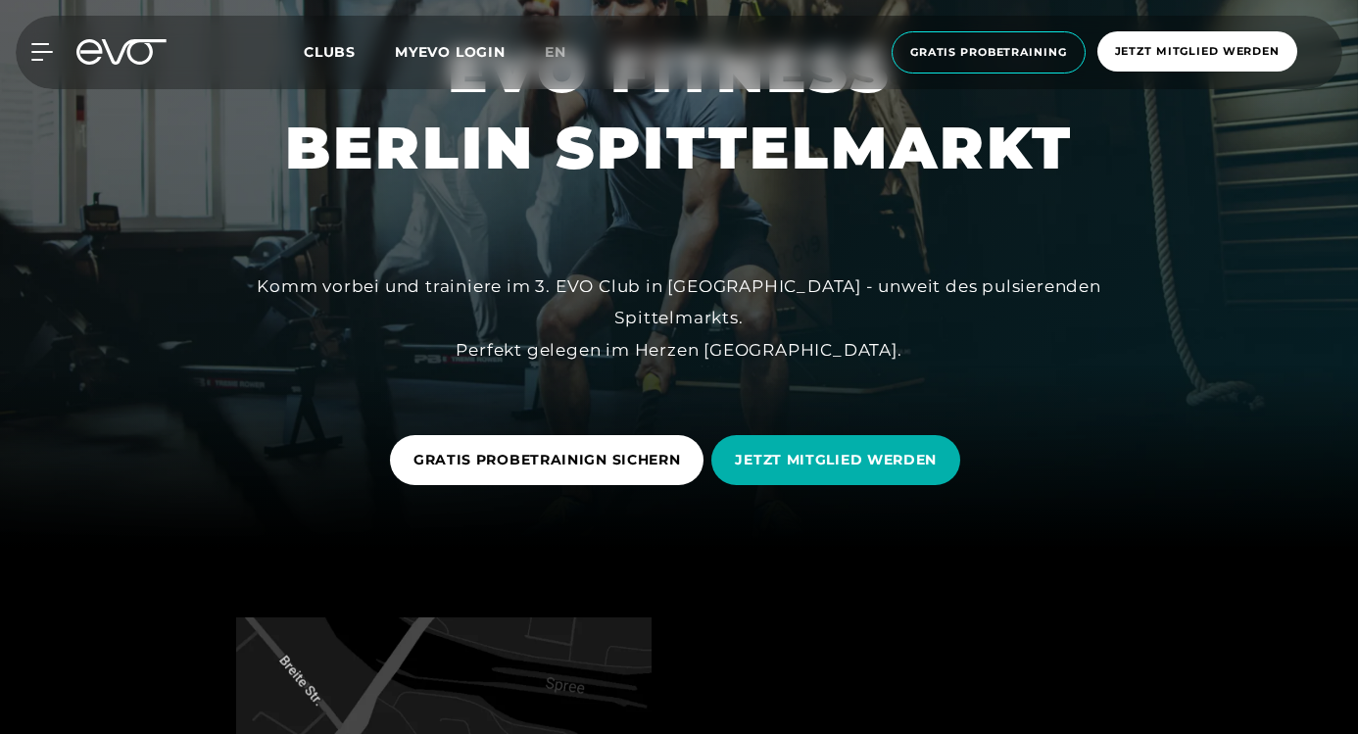
scroll to position [213, 0]
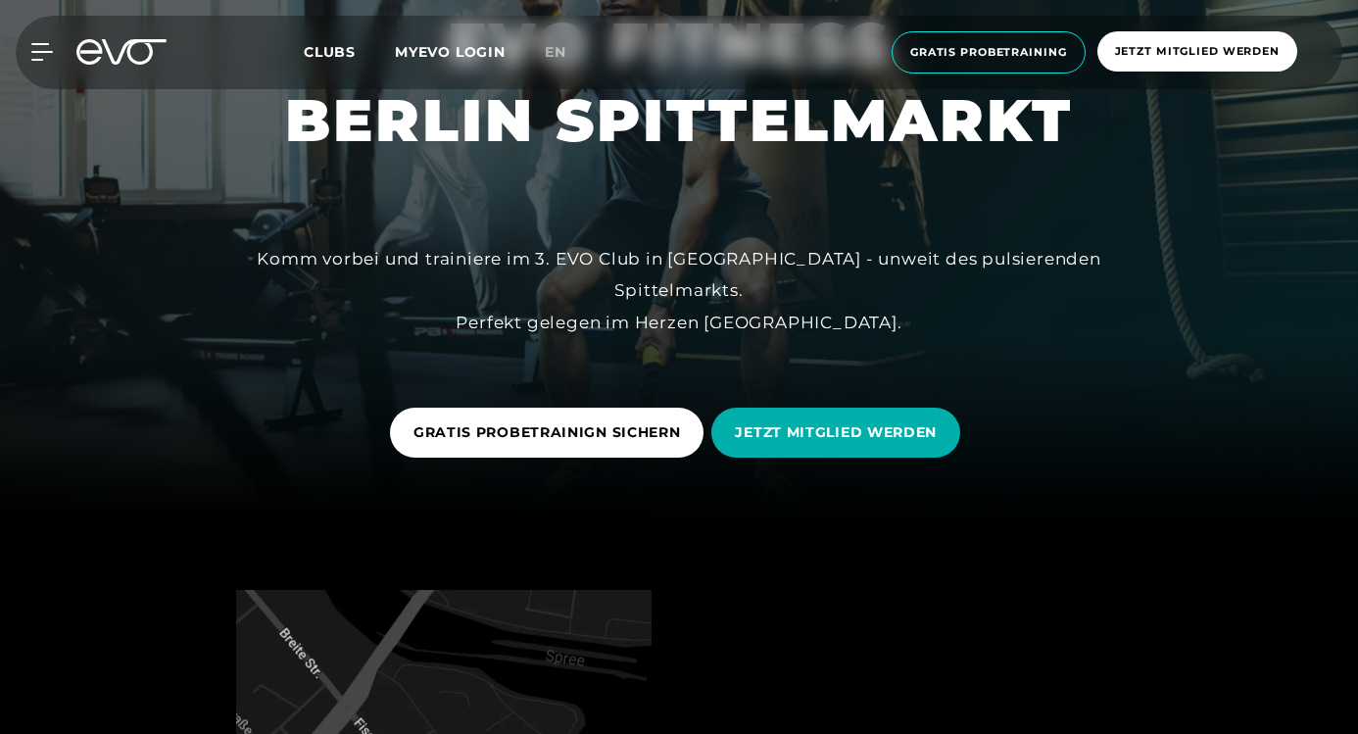
click at [331, 67] on div "MyEVO Login Über EVO Mitgliedschaften Probetraining TAGESPASS EVO Studios Düsse…" at bounding box center [679, 52] width 1350 height 73
click at [331, 51] on span "Clubs" at bounding box center [330, 52] width 52 height 18
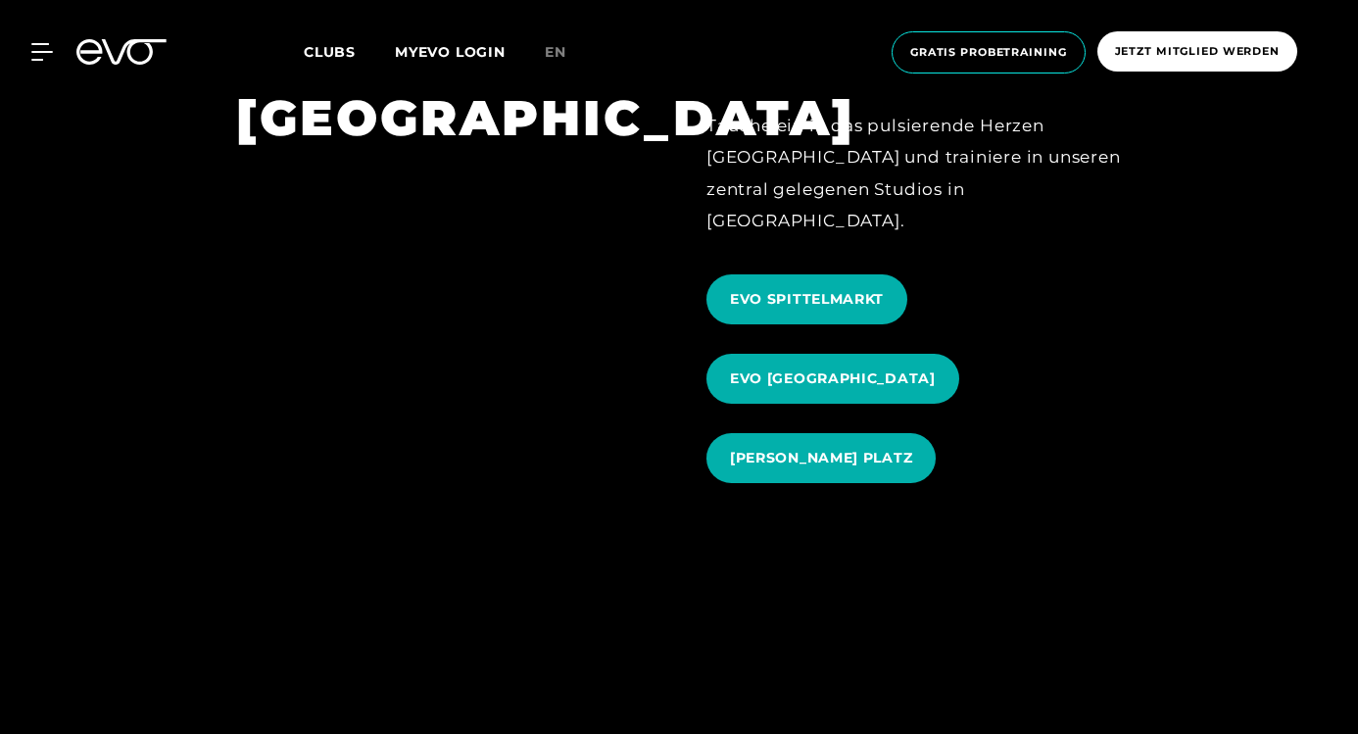
scroll to position [1742, 0]
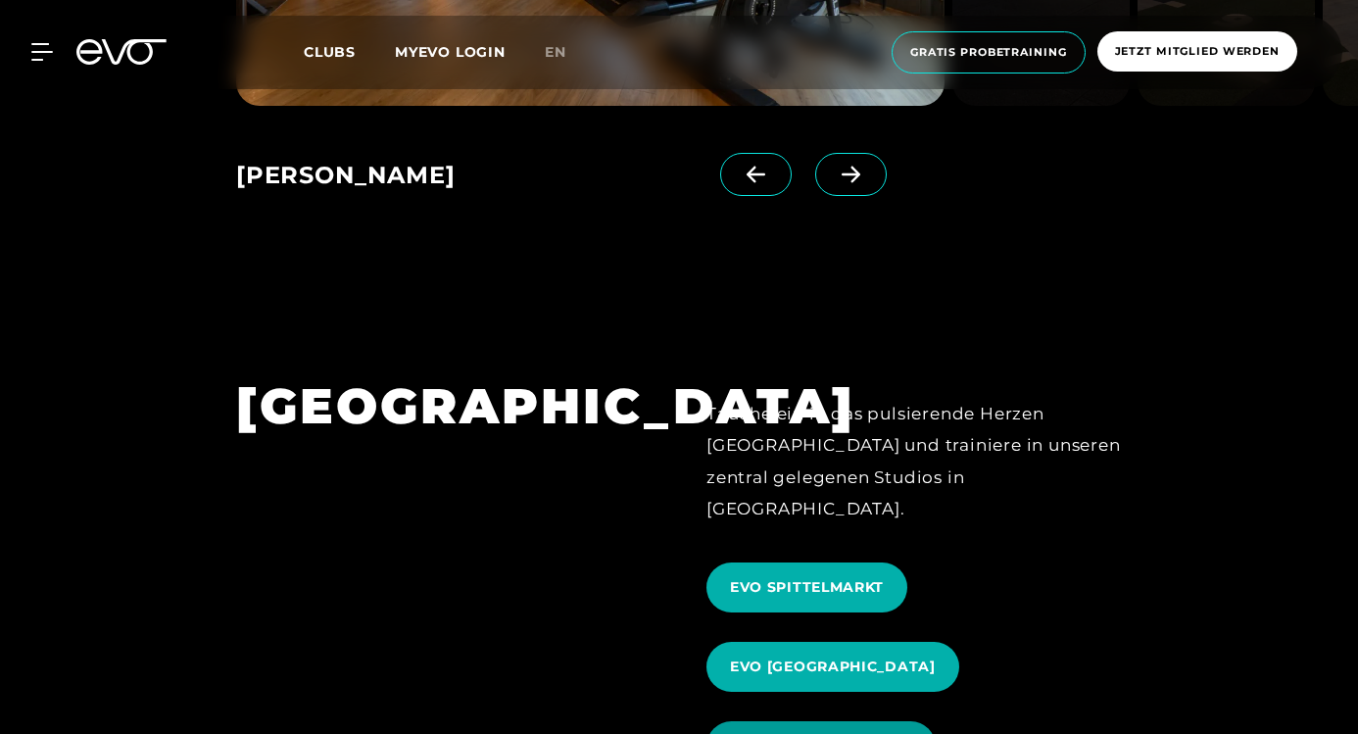
click at [804, 721] on span "[PERSON_NAME] PLATZ" at bounding box center [821, 746] width 229 height 50
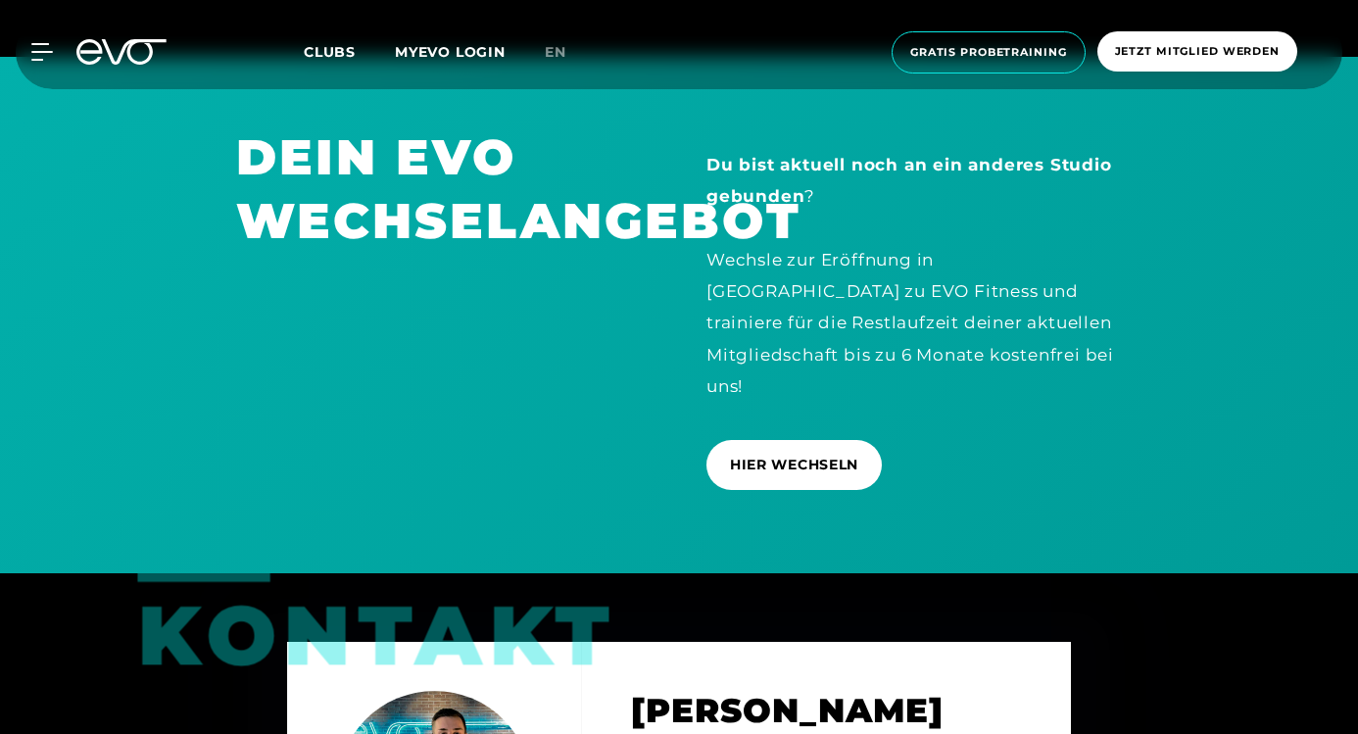
scroll to position [5205, 0]
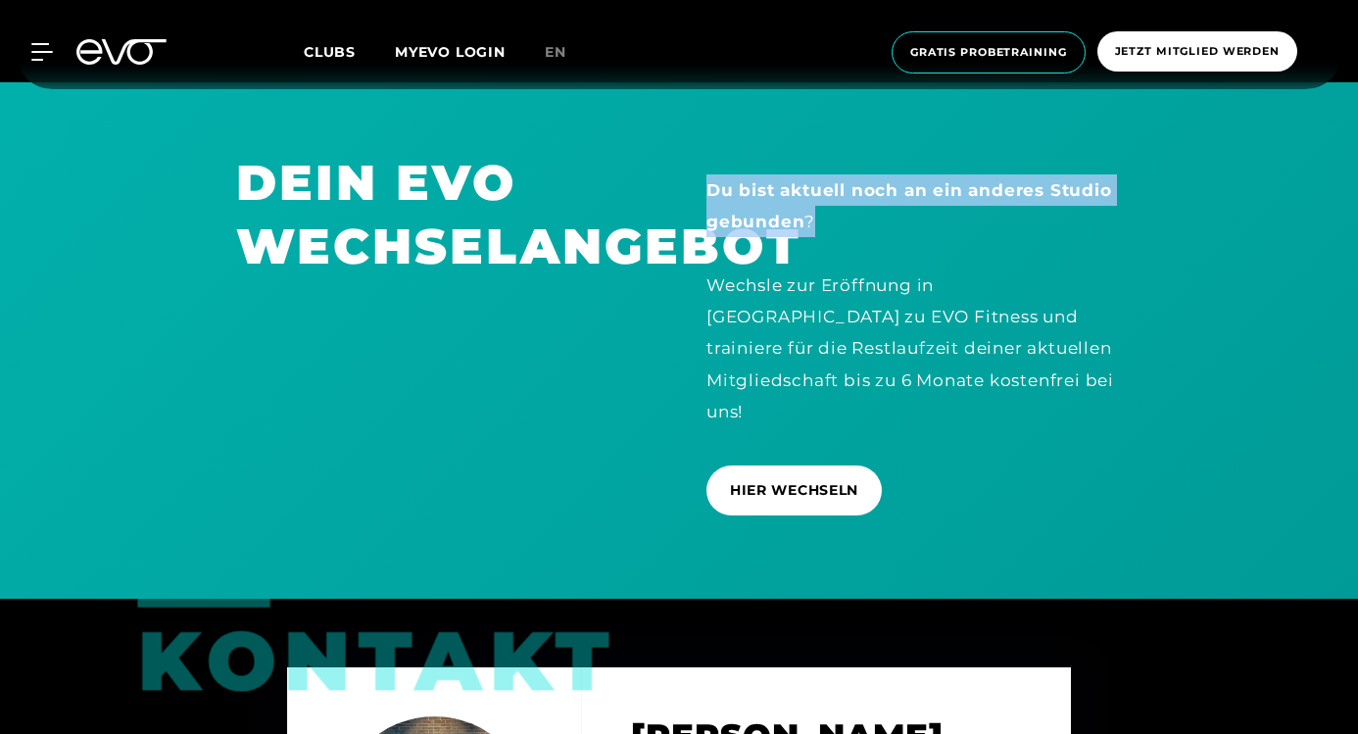
drag, startPoint x: 708, startPoint y: 223, endPoint x: 819, endPoint y: 264, distance: 118.7
click at [820, 264] on div "Du bist aktuell noch an ein anderes Studio gebunden ? Wechsle zur Eröffnung in …" at bounding box center [915, 300] width 416 height 253
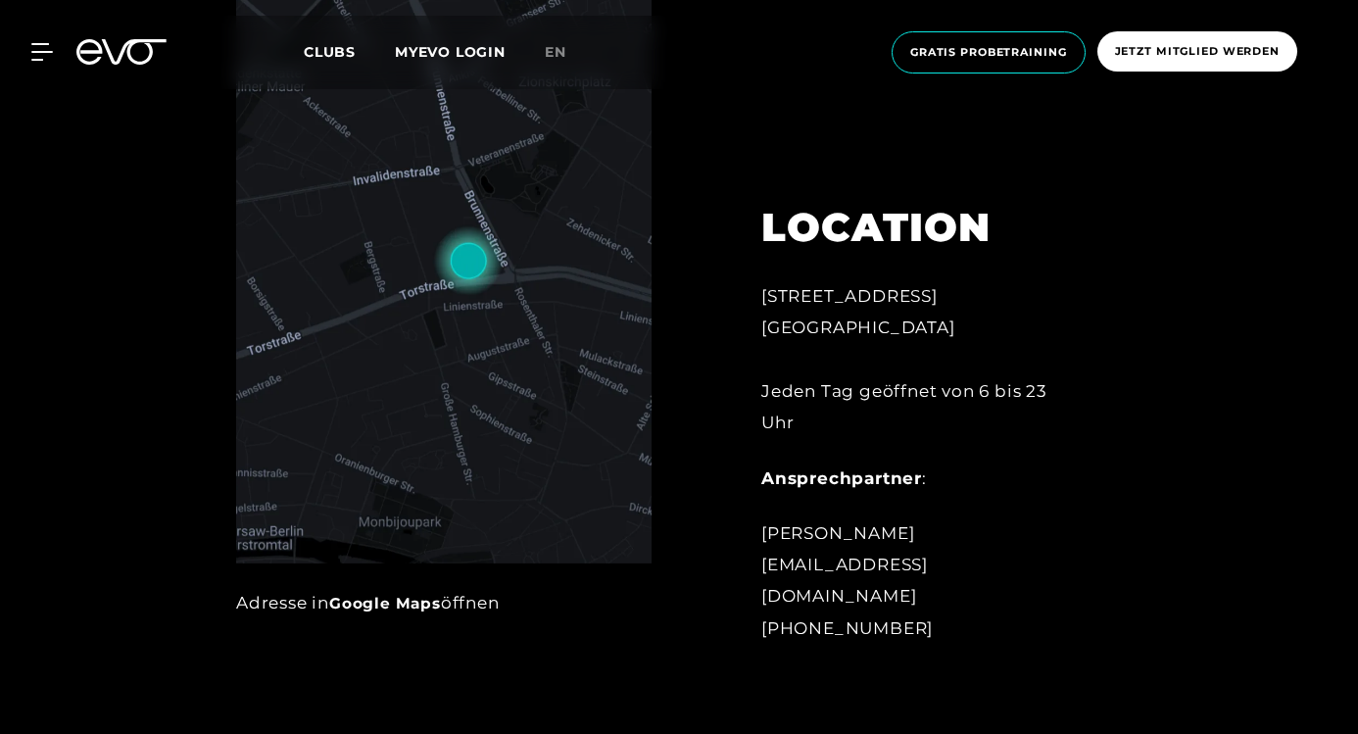
scroll to position [834, 0]
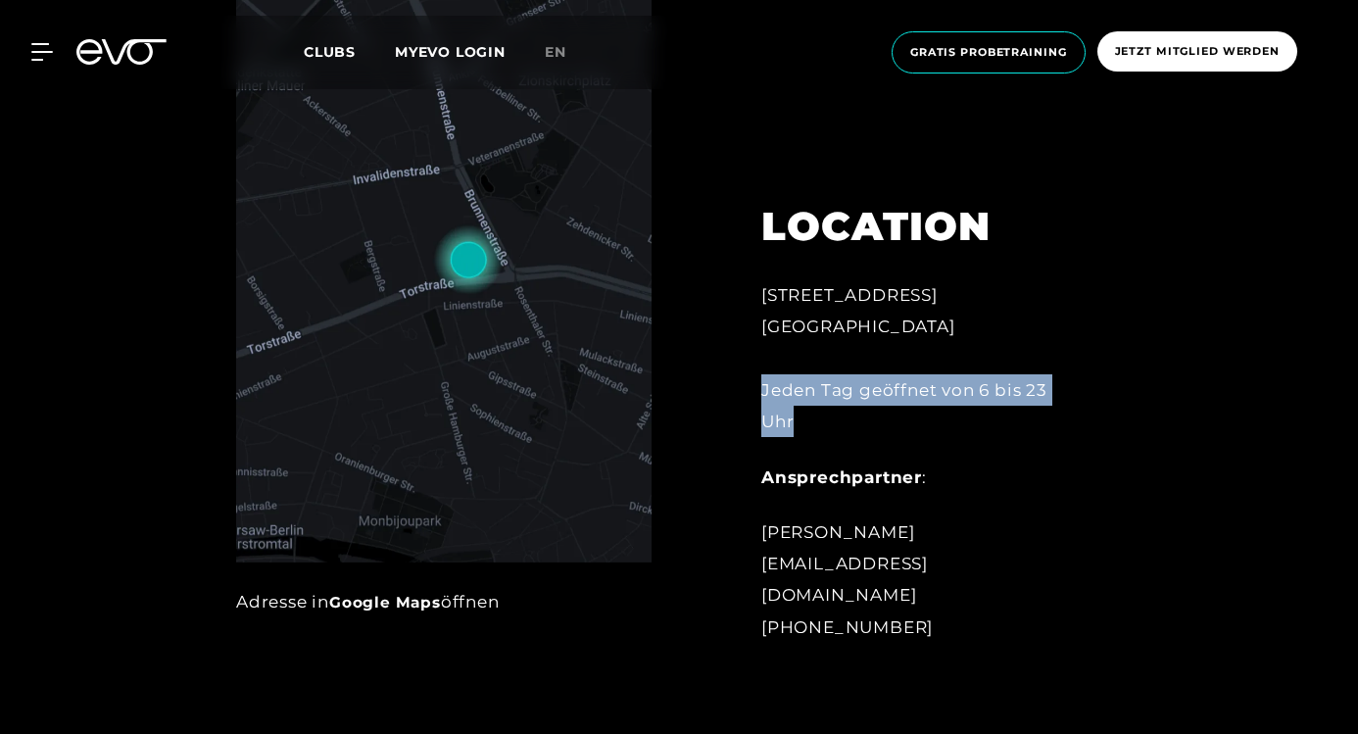
drag, startPoint x: 763, startPoint y: 426, endPoint x: 797, endPoint y: 464, distance: 50.0
click at [797, 437] on div "Torstraße 125 10119 Berlin Jeden Tag geöffnet von 6 bis 23 Uhr" at bounding box center [921, 358] width 321 height 158
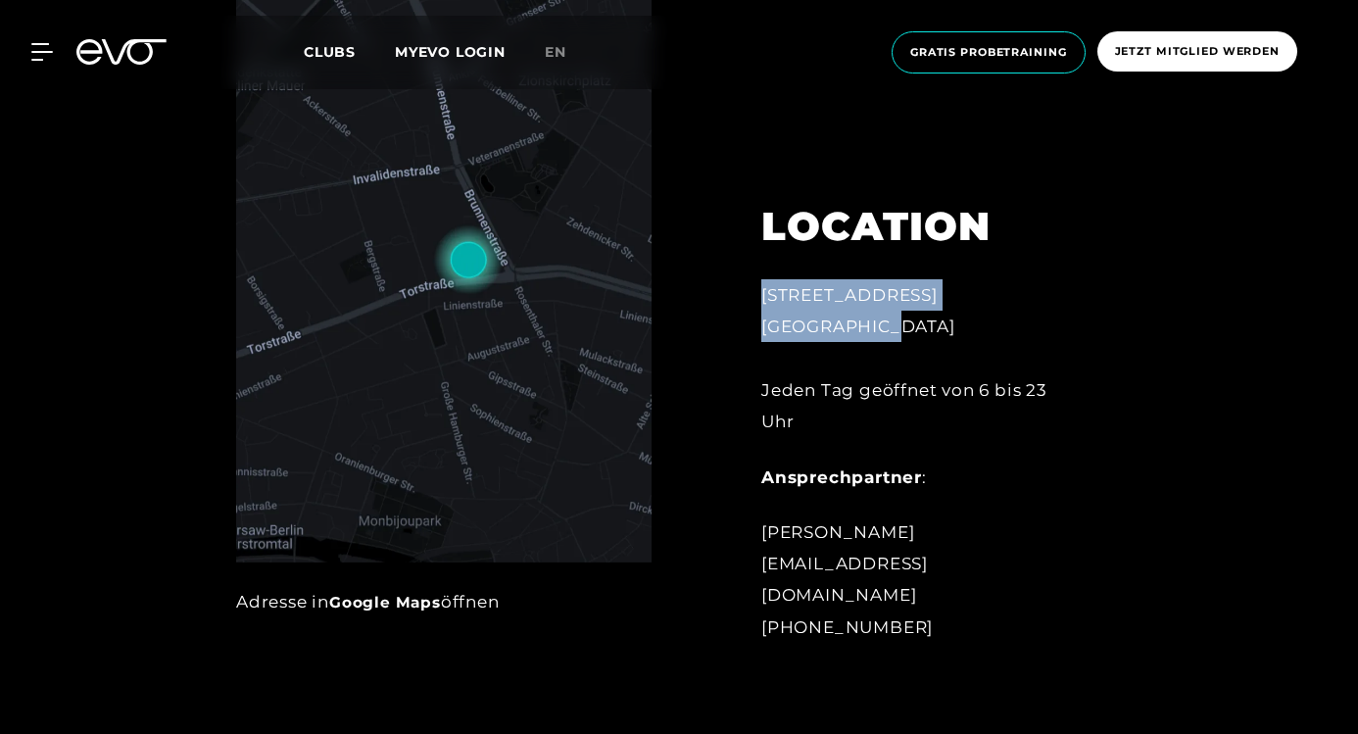
drag, startPoint x: 760, startPoint y: 320, endPoint x: 892, endPoint y: 354, distance: 135.5
click at [892, 354] on div "Torstraße 125 10119 Berlin Jeden Tag geöffnet von 6 bis 23 Uhr" at bounding box center [921, 358] width 321 height 158
copy div "Torstraße 125 10119 Berlin"
click at [378, 599] on link "Google Maps" at bounding box center [385, 602] width 112 height 19
